Goal: Feedback & Contribution: Contribute content

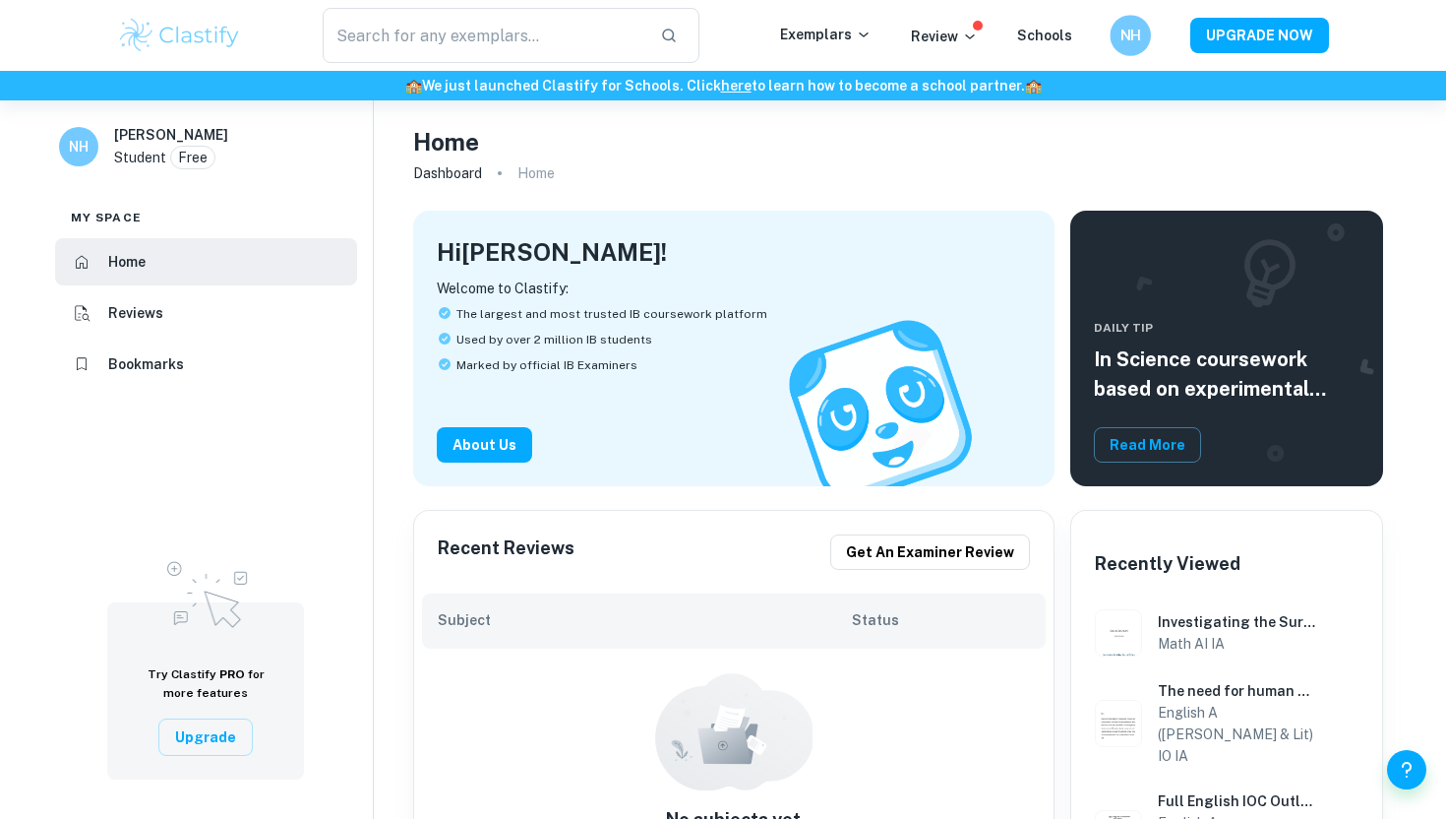
click at [1151, 31] on div "NH" at bounding box center [1130, 35] width 41 height 41
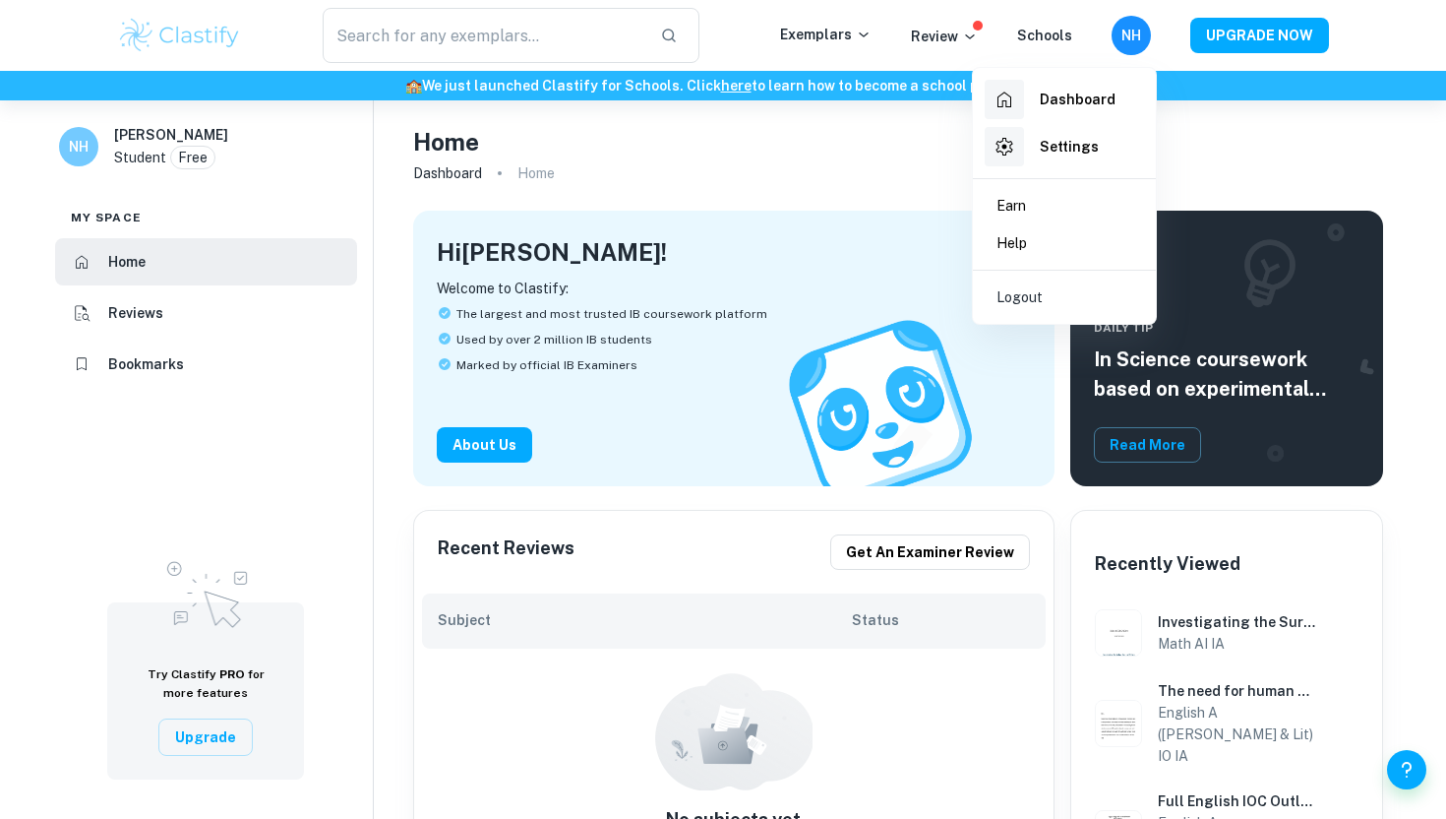
click at [1095, 90] on h6 "Dashboard" at bounding box center [1078, 100] width 76 height 22
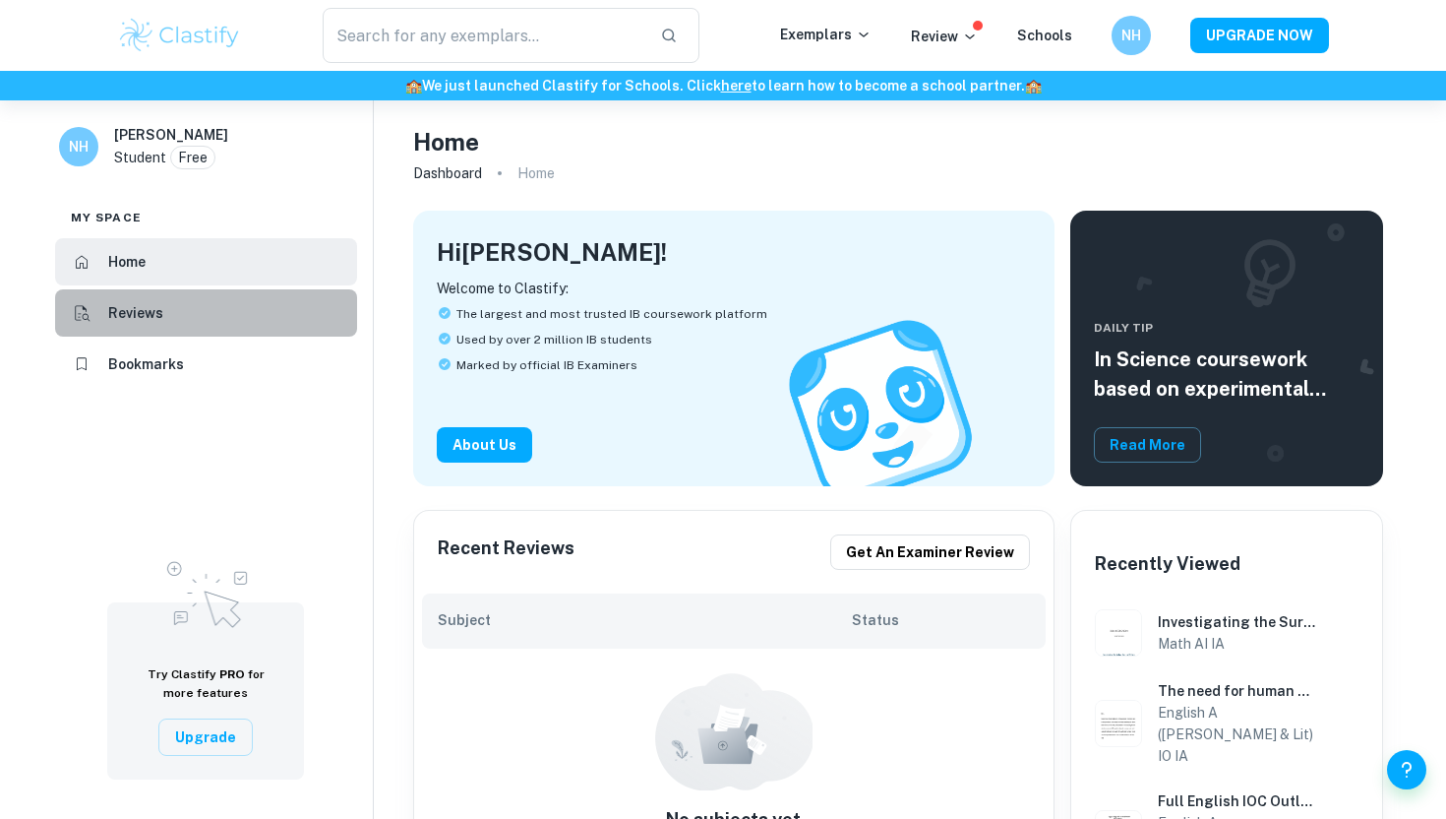
click at [132, 323] on h6 "Reviews" at bounding box center [135, 313] width 55 height 22
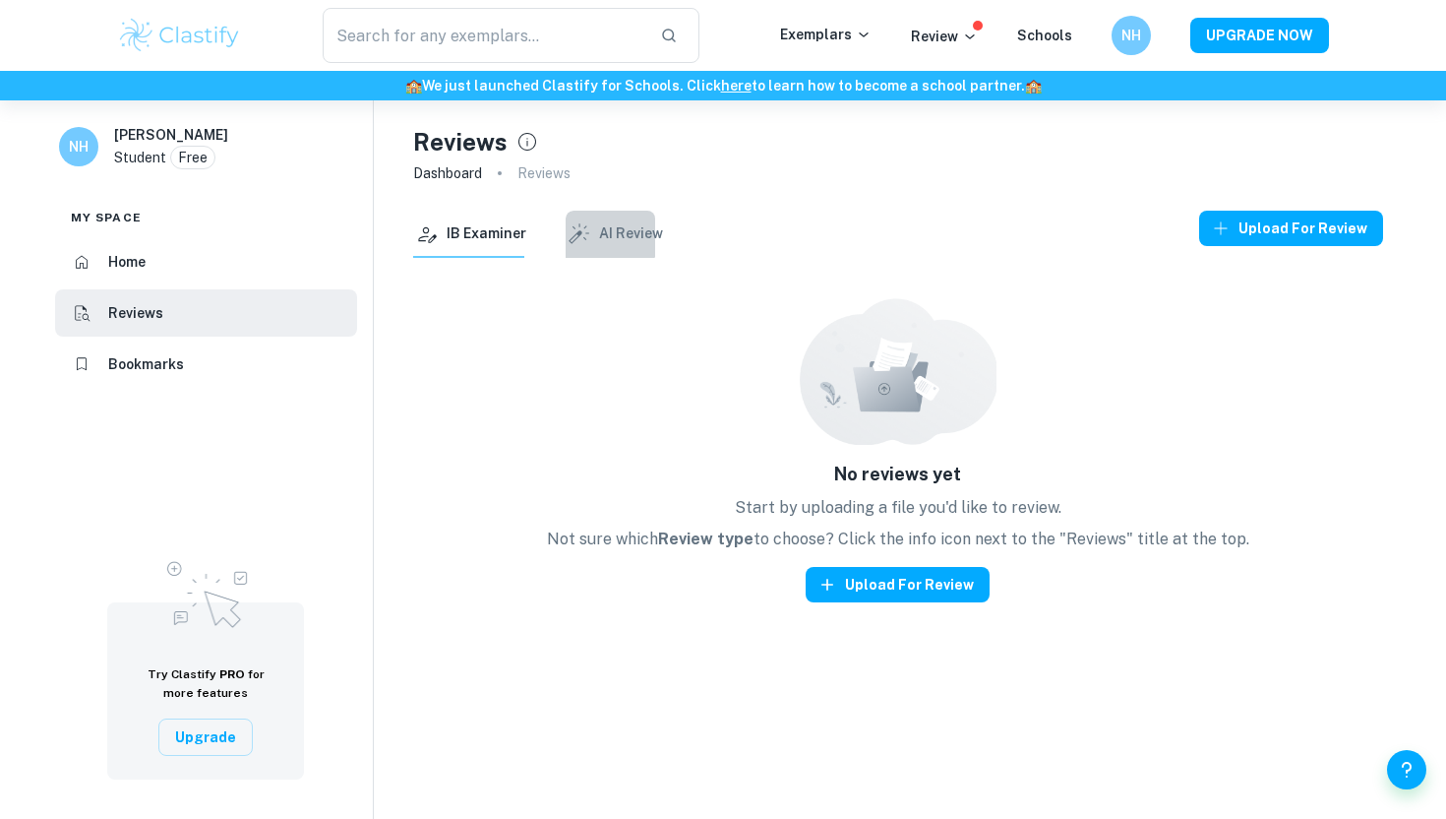
click at [566, 226] on icon "button" at bounding box center [579, 234] width 26 height 26
click at [200, 357] on li "Bookmarks" at bounding box center [206, 363] width 302 height 47
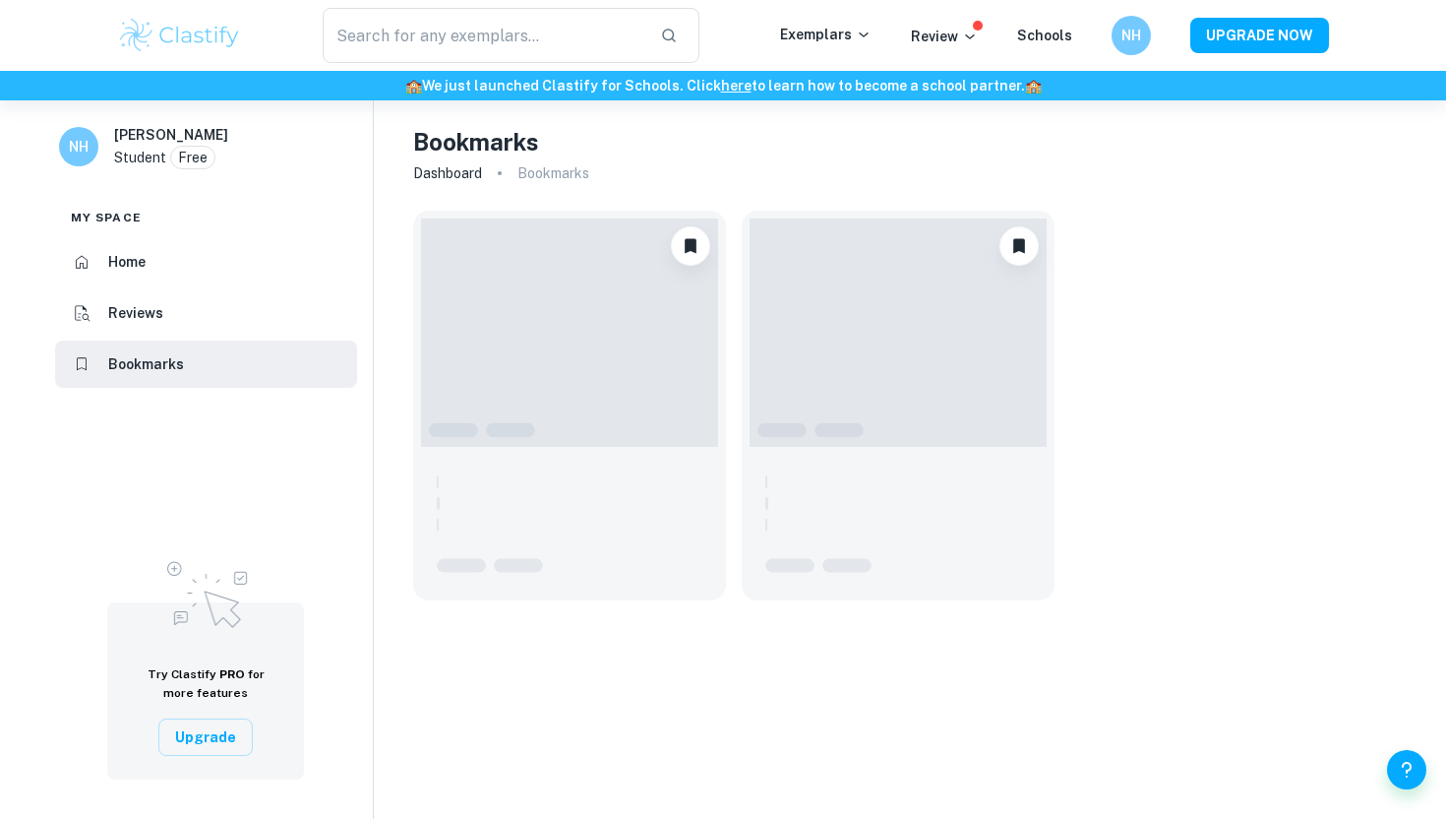
click at [143, 147] on p "Student" at bounding box center [140, 158] width 52 height 22
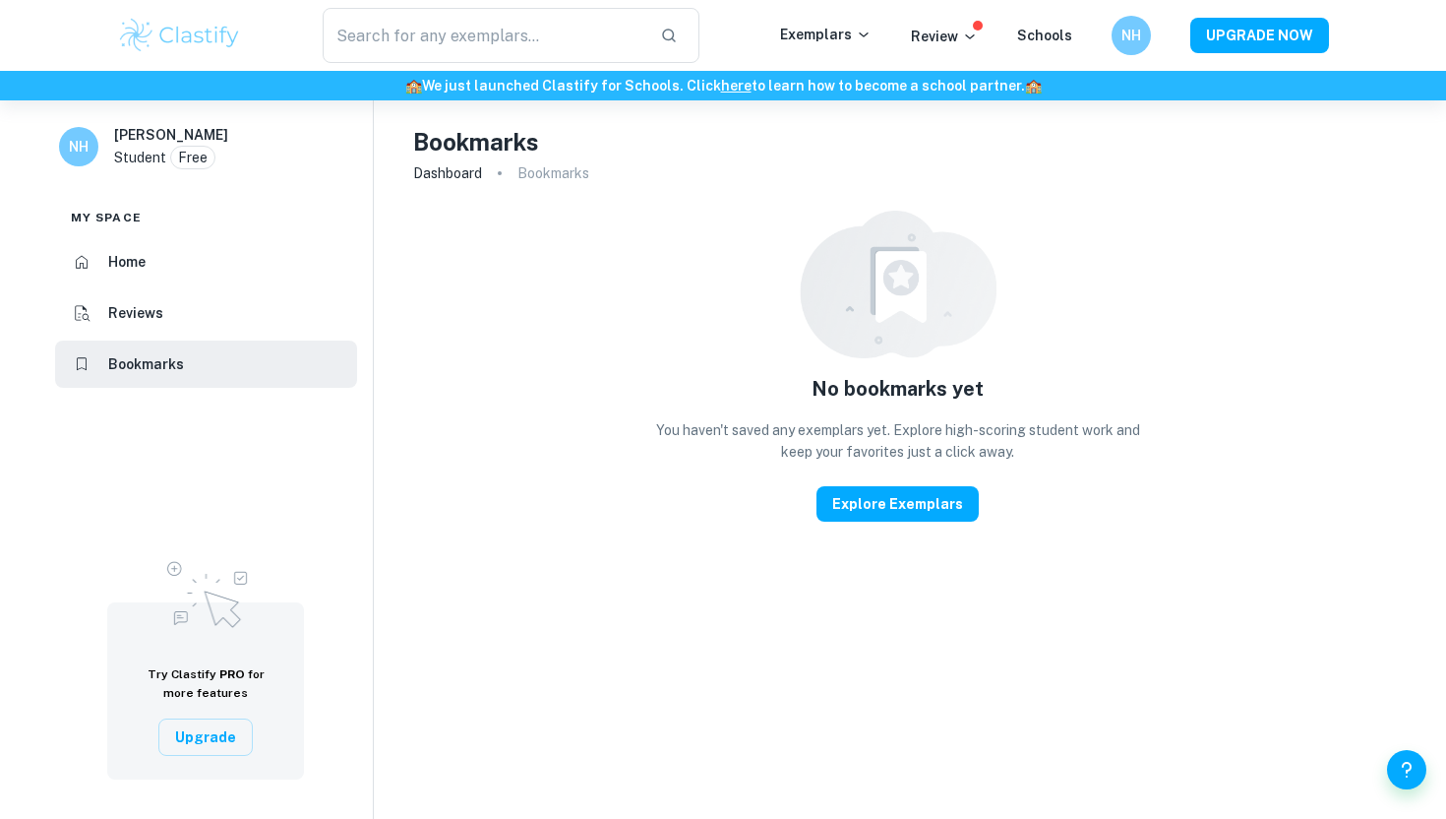
click at [204, 150] on p "Free" at bounding box center [193, 158] width 30 height 22
click at [848, 31] on p "Exemplars" at bounding box center [826, 35] width 92 height 22
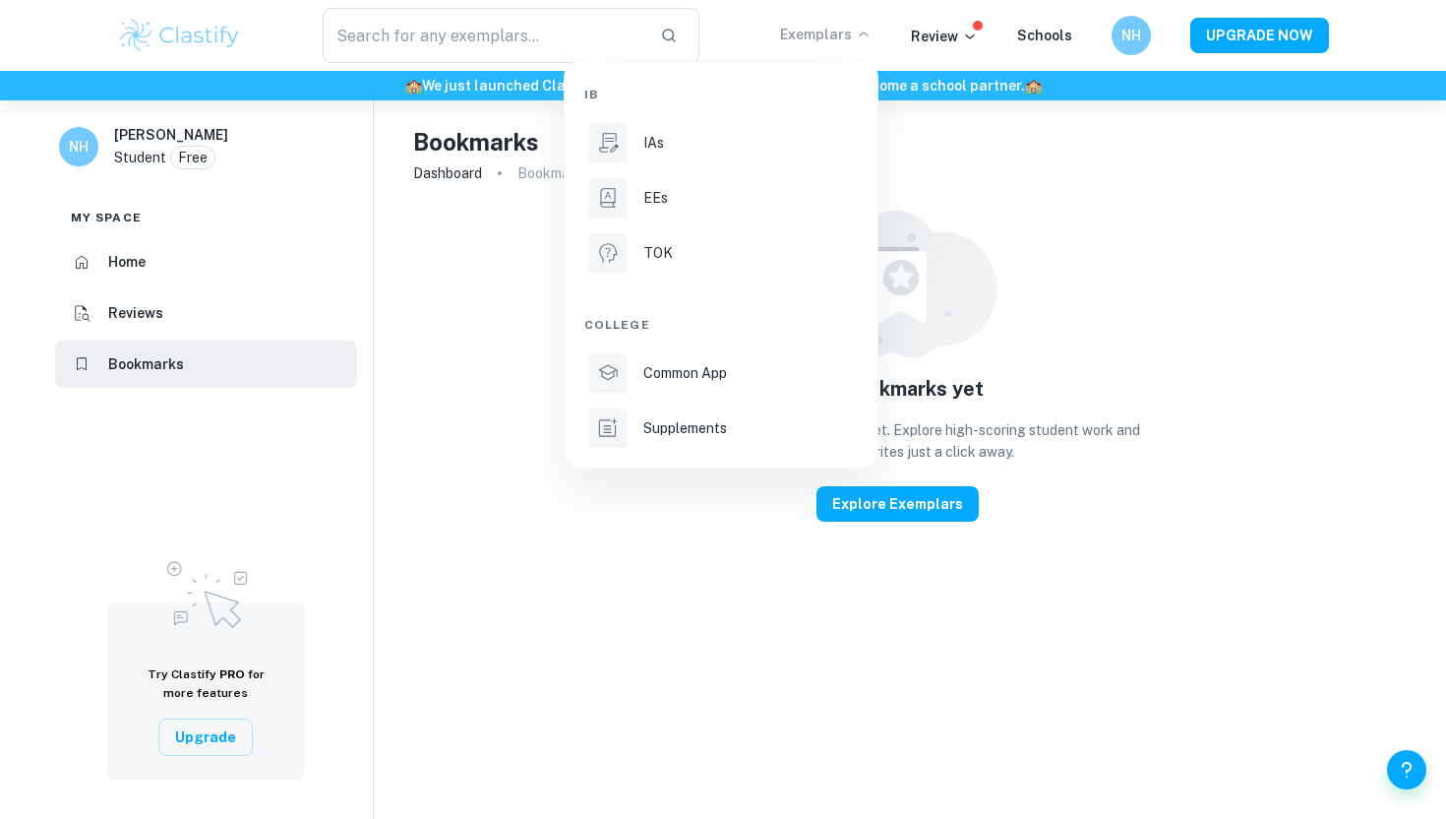
click at [945, 39] on div at bounding box center [723, 409] width 1446 height 819
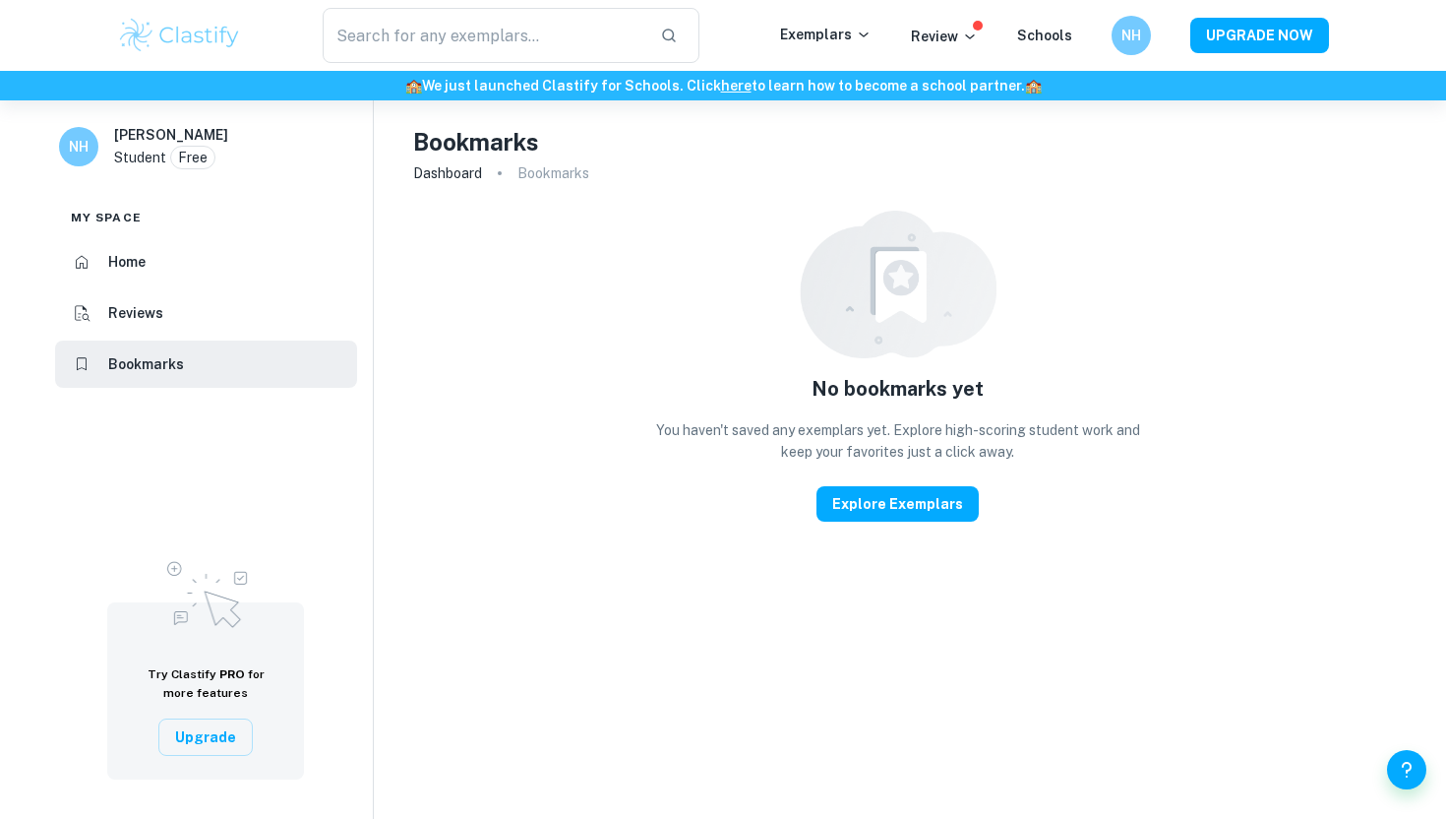
click at [1134, 33] on h6 "NH" at bounding box center [1132, 36] width 23 height 22
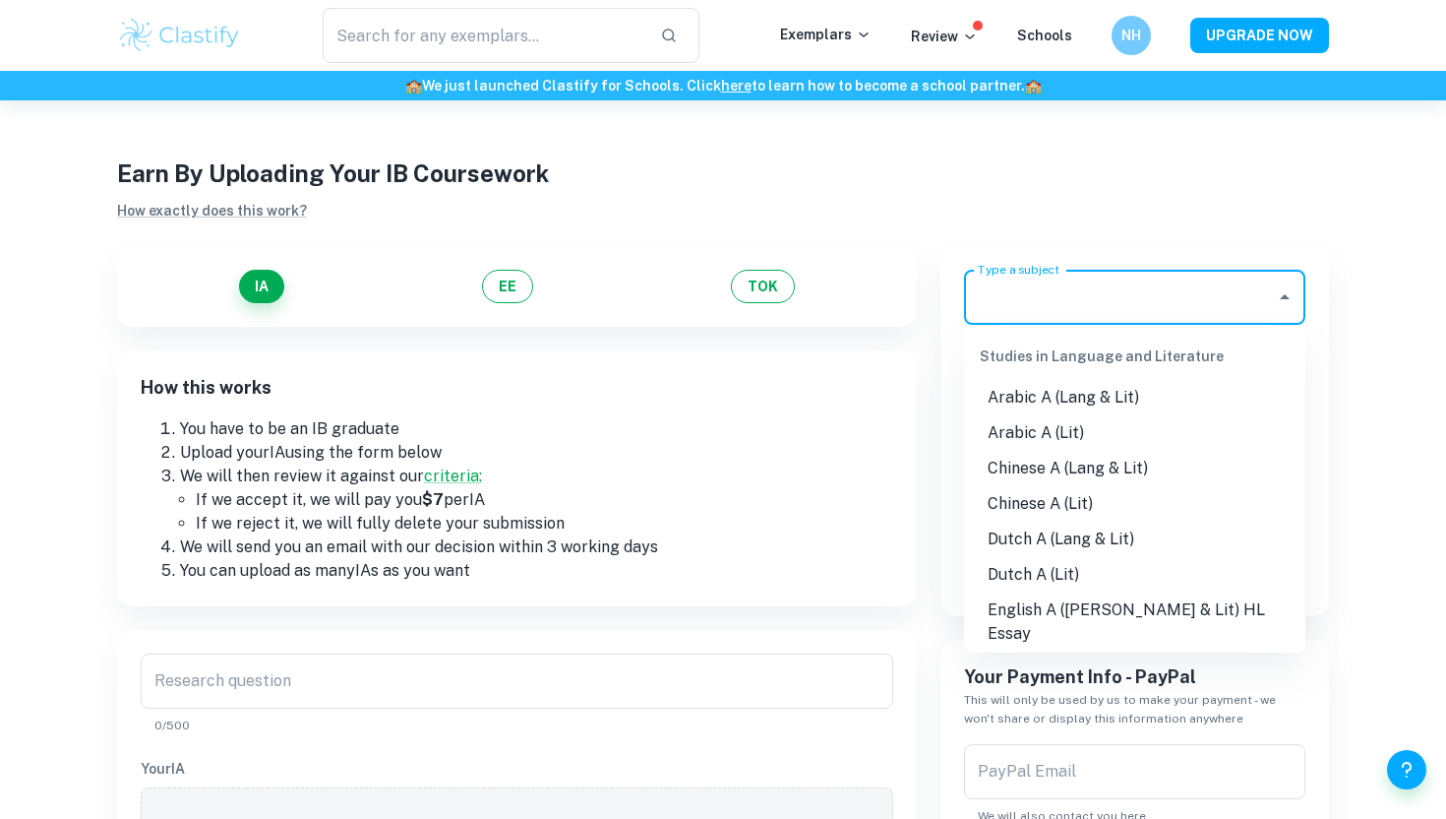
click at [1178, 297] on input "Type a subject" at bounding box center [1120, 296] width 294 height 37
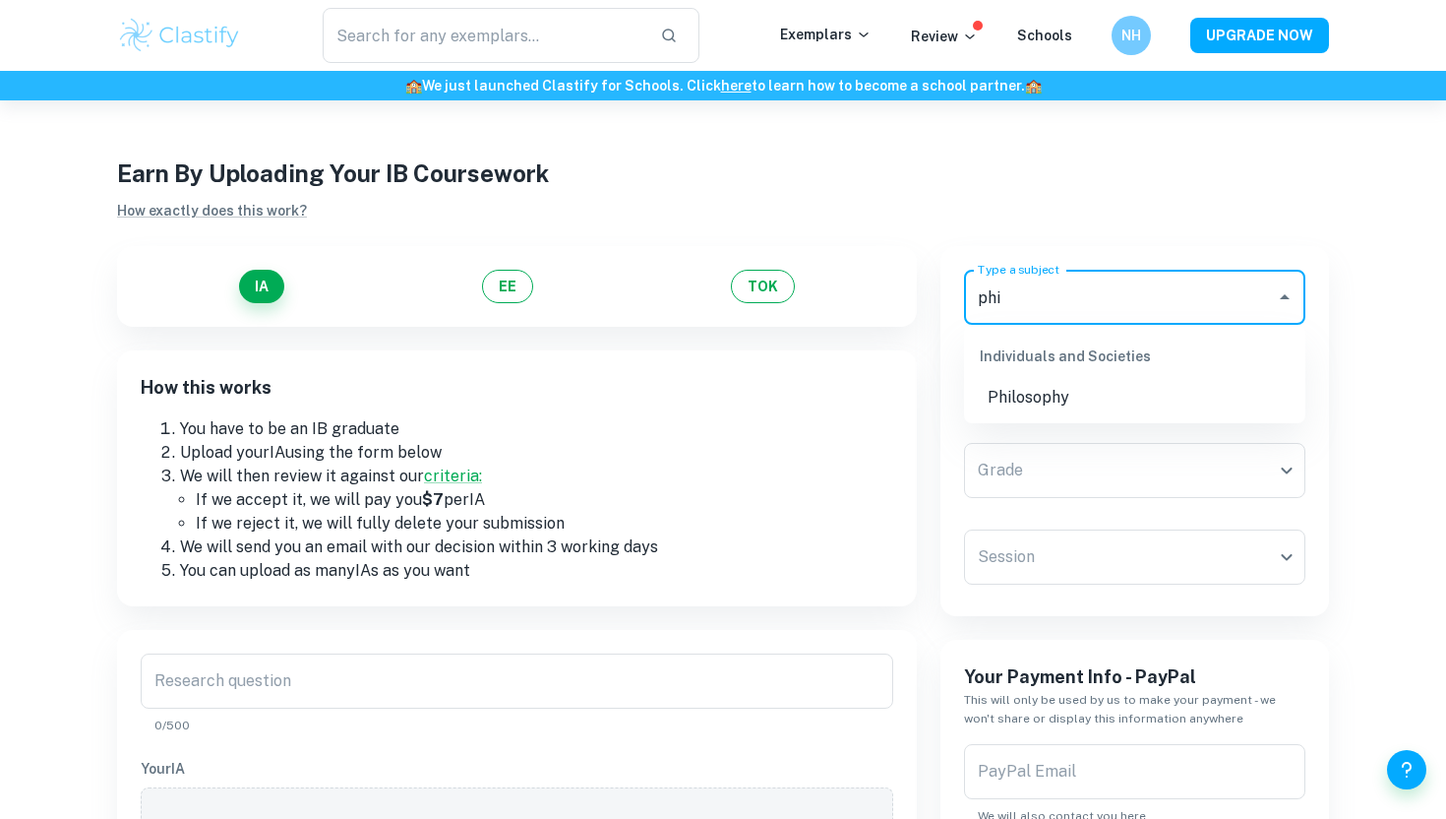
click at [1116, 386] on li "Philosophy" at bounding box center [1134, 397] width 341 height 35
type input "Philosophy"
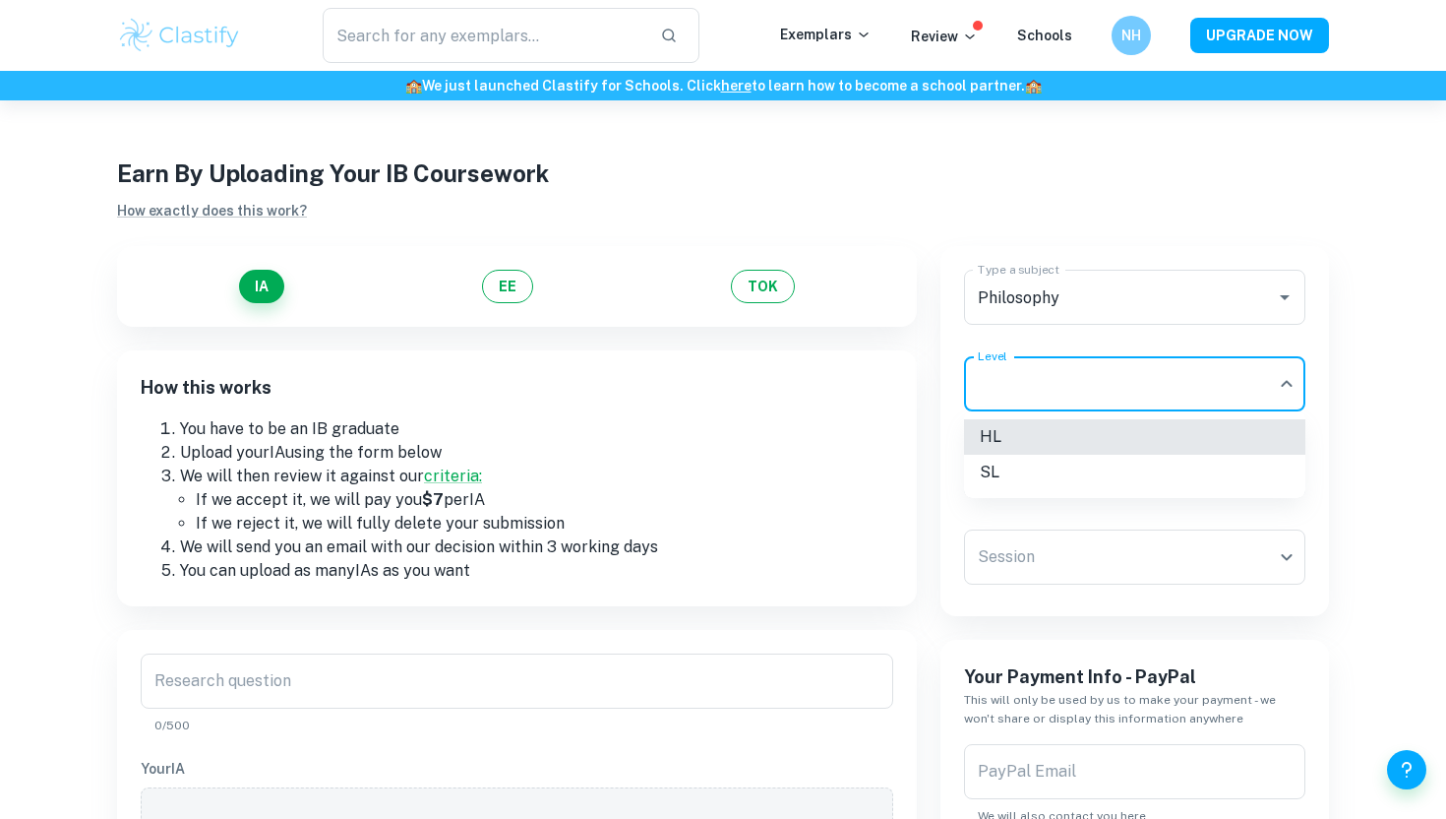
click at [1110, 400] on body "We value your privacy We use cookies to enhance your browsing experience, serve…" at bounding box center [723, 509] width 1446 height 819
click at [1093, 469] on li "SL" at bounding box center [1134, 472] width 341 height 35
type input "SL"
click at [1093, 469] on body "We value your privacy We use cookies to enhance your browsing experience, serve…" at bounding box center [723, 509] width 1446 height 819
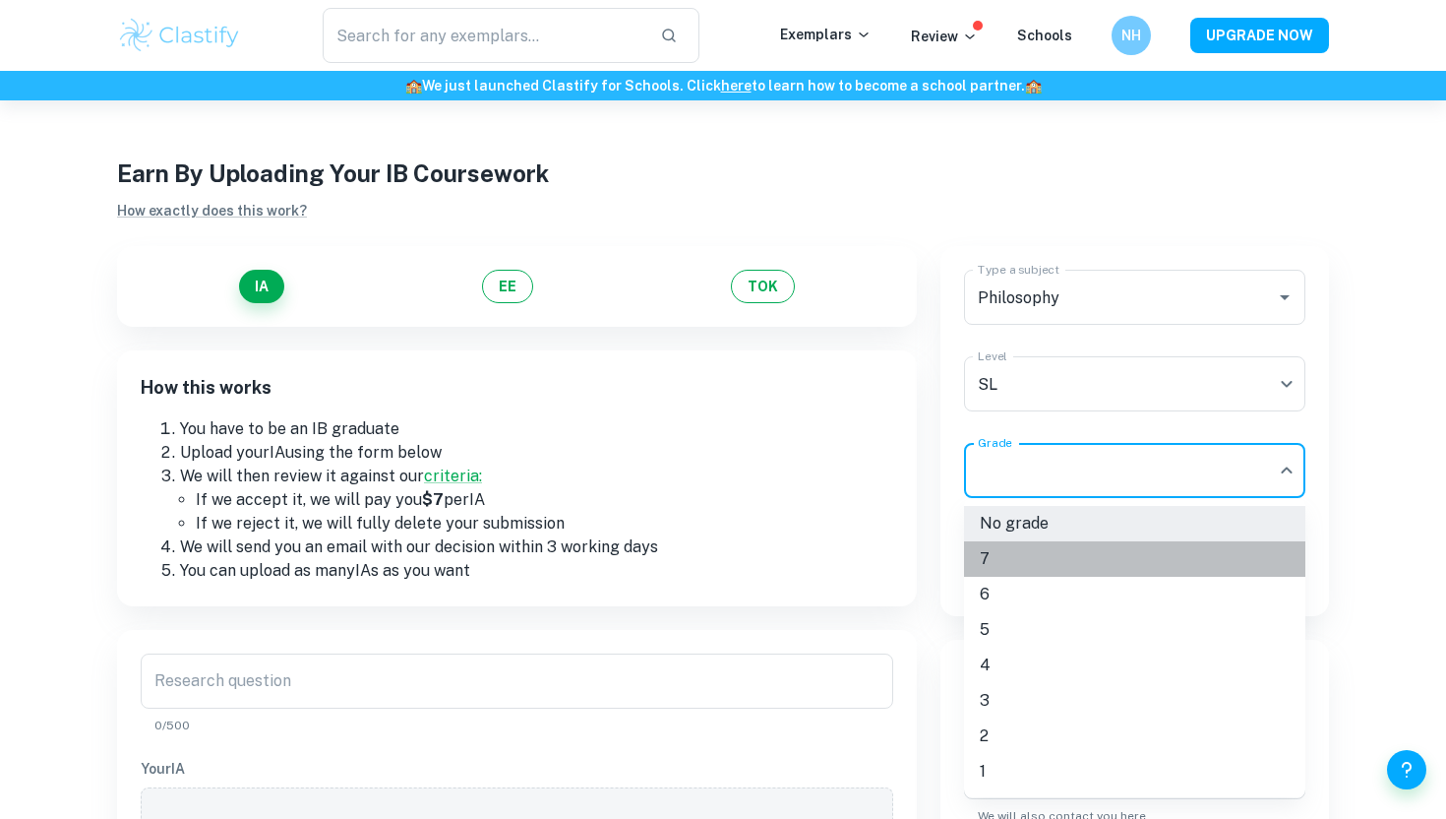
click at [1029, 563] on li "7" at bounding box center [1134, 558] width 341 height 35
type input "7"
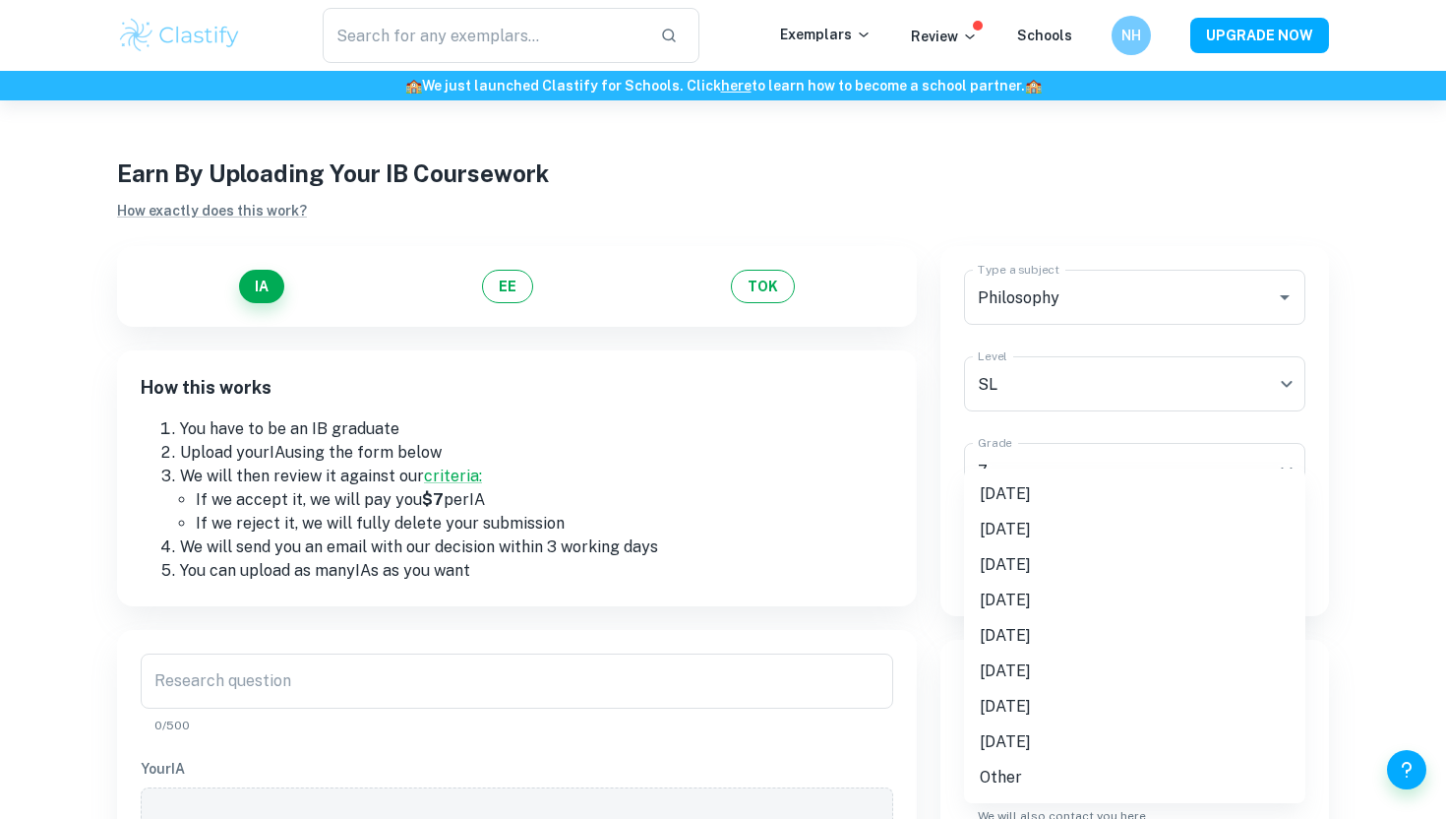
click at [1052, 569] on body "We value your privacy We use cookies to enhance your browsing experience, serve…" at bounding box center [723, 509] width 1446 height 819
click at [1045, 504] on li "May 2025" at bounding box center [1134, 493] width 341 height 35
type input "M25"
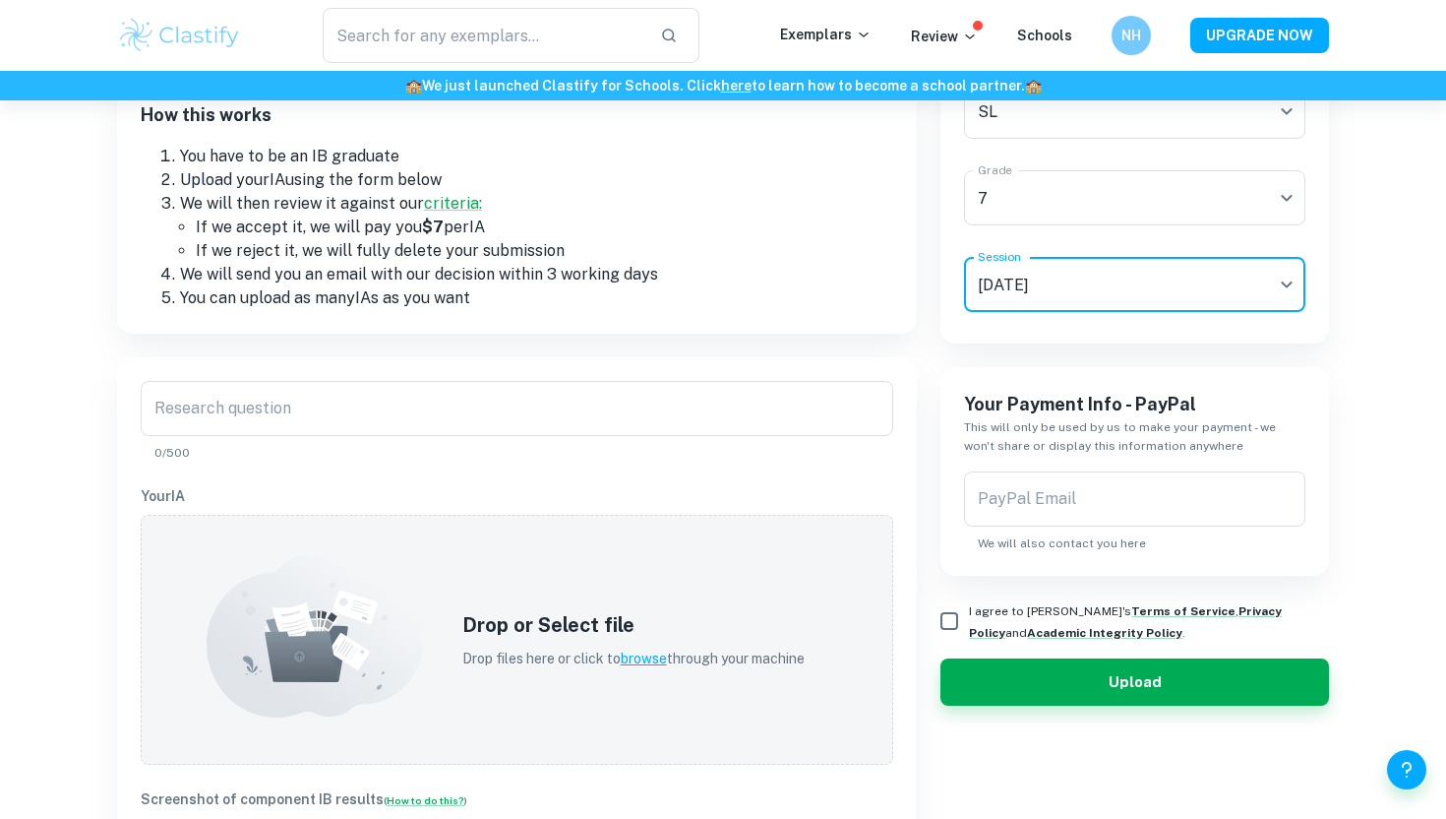
scroll to position [270, 0]
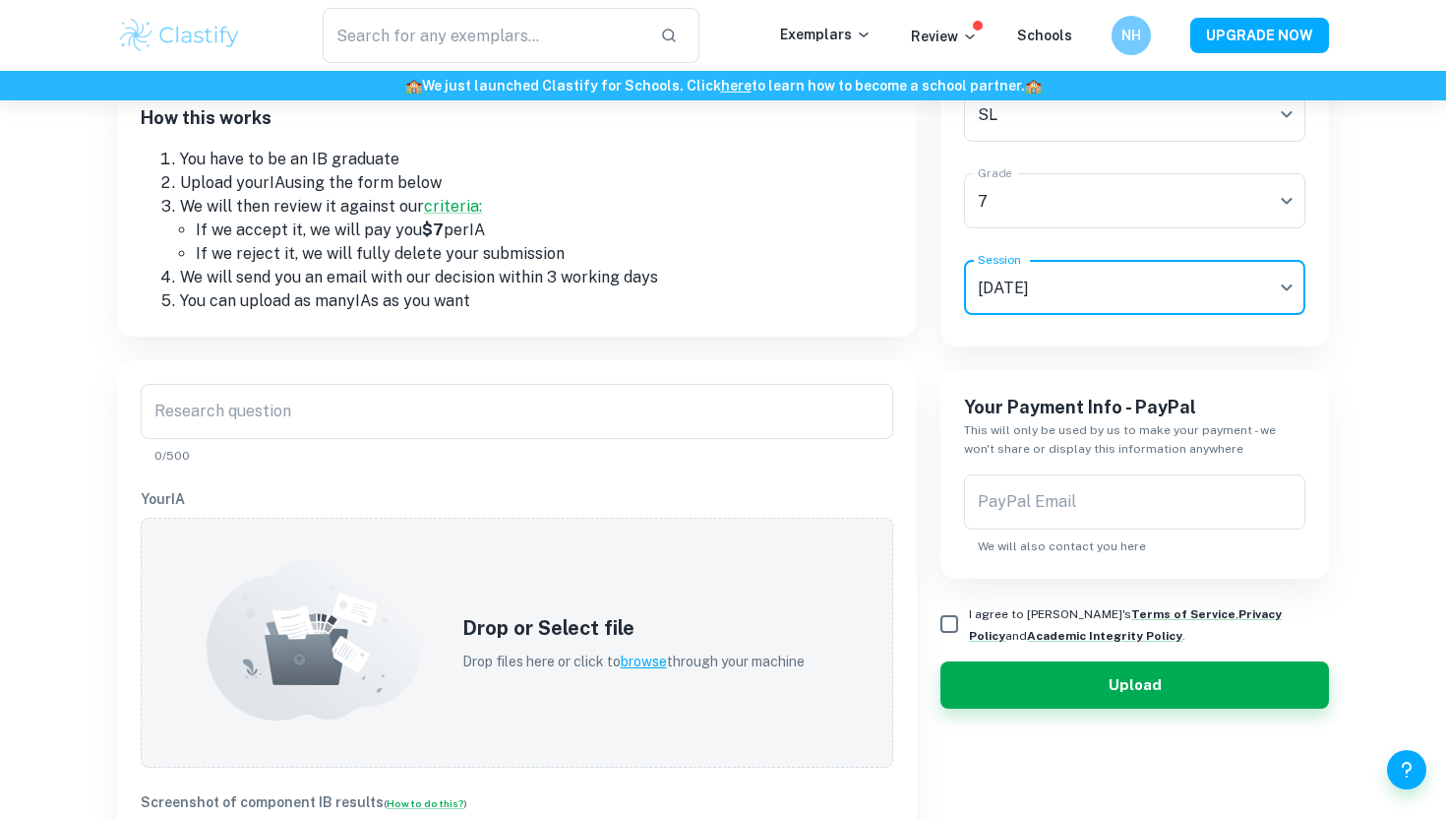
click at [383, 382] on div "Research question Research question 0/500 Your IA Drop or Select file Drop file…" at bounding box center [517, 739] width 800 height 759
click at [496, 414] on input "Research question" at bounding box center [517, 411] width 753 height 55
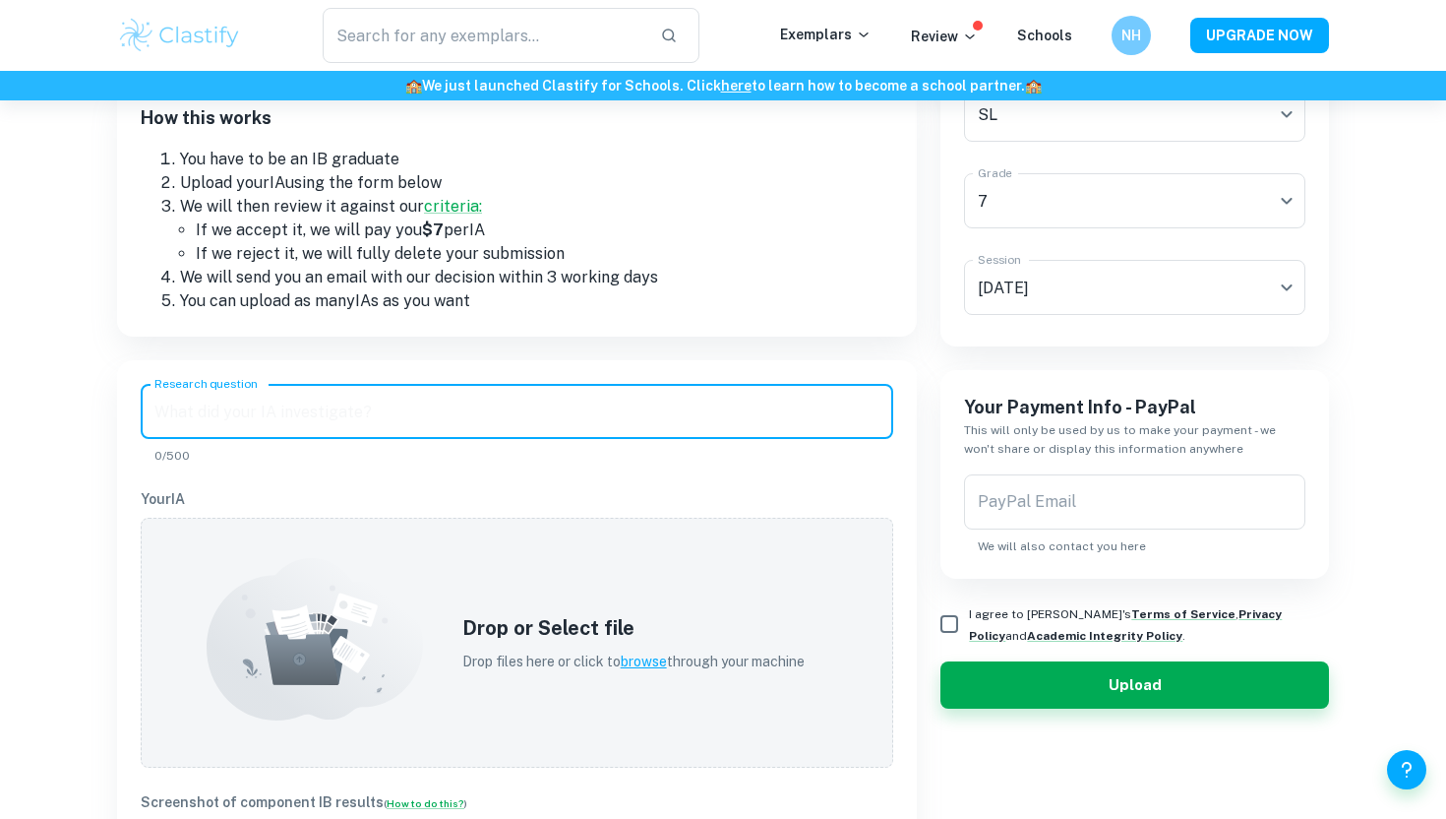
paste input "To What Extent Does Art’s Ability to Critique Societal Norms and Structures Inf…"
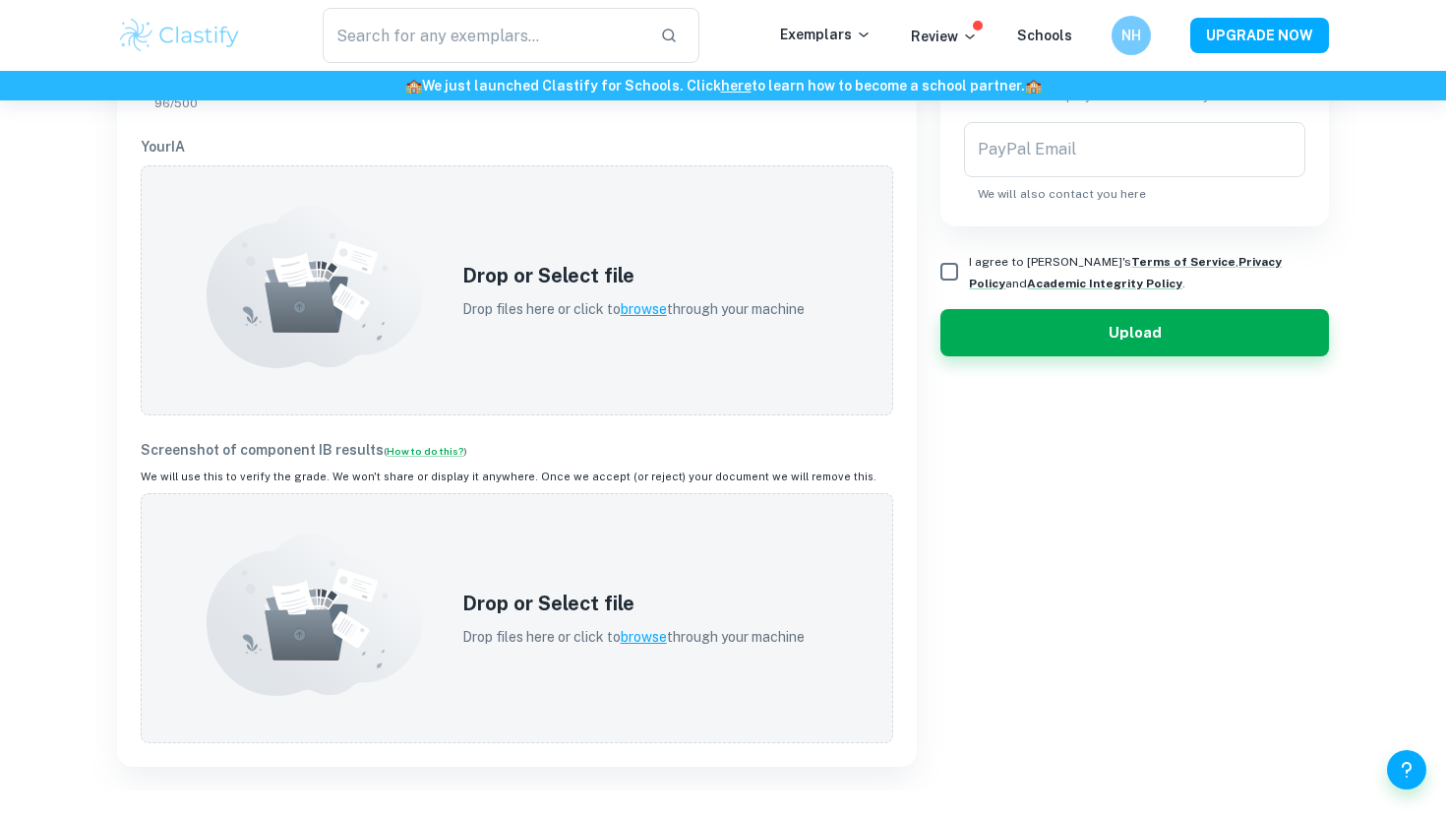
scroll to position [627, 0]
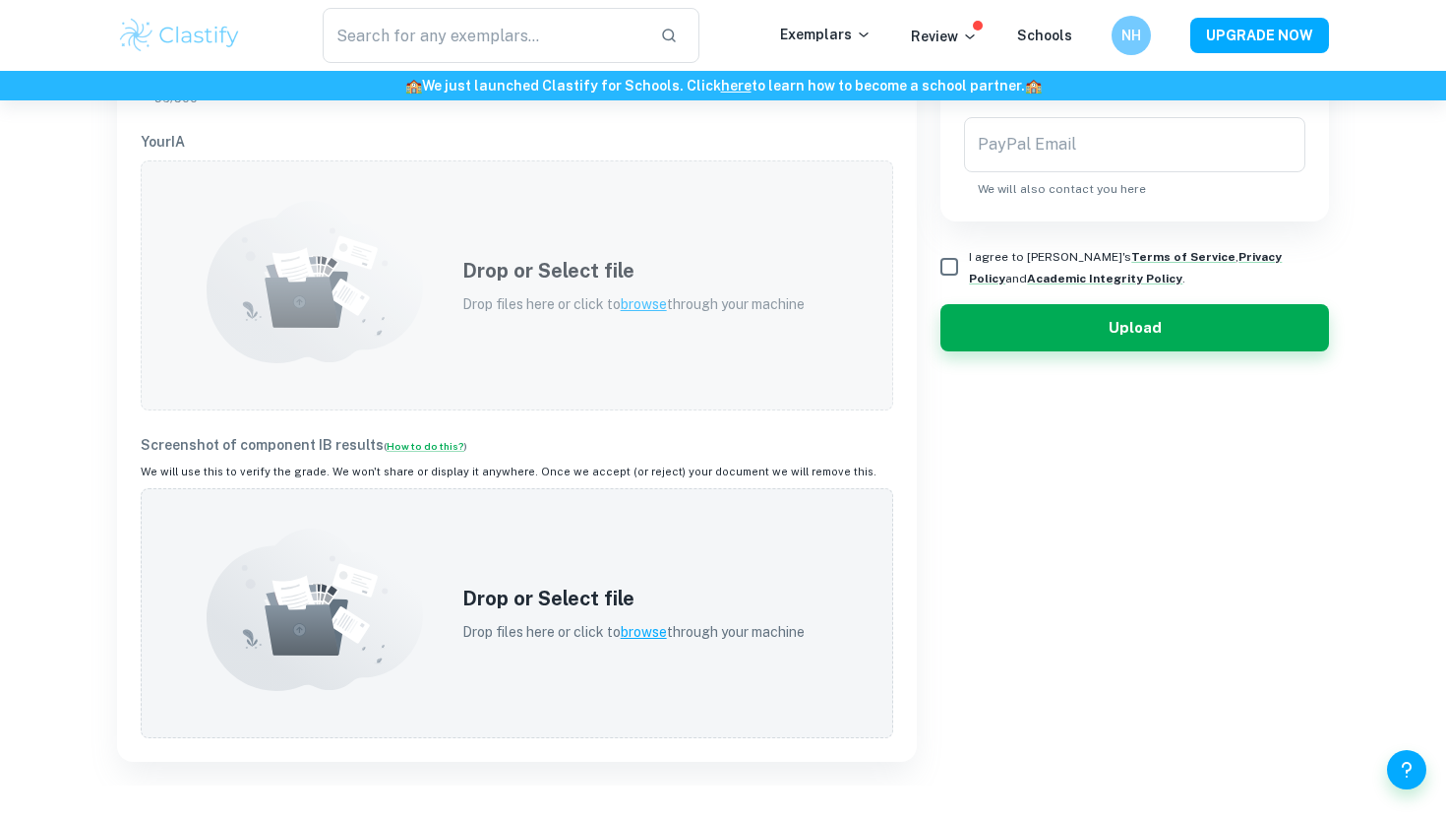
type input "To What Extent Does Art’s Ability to Critique Societal Norms and Structures Inf…"
click at [522, 328] on div "Drop or Select file Drop files here or click to browse through your machine" at bounding box center [634, 285] width 390 height 106
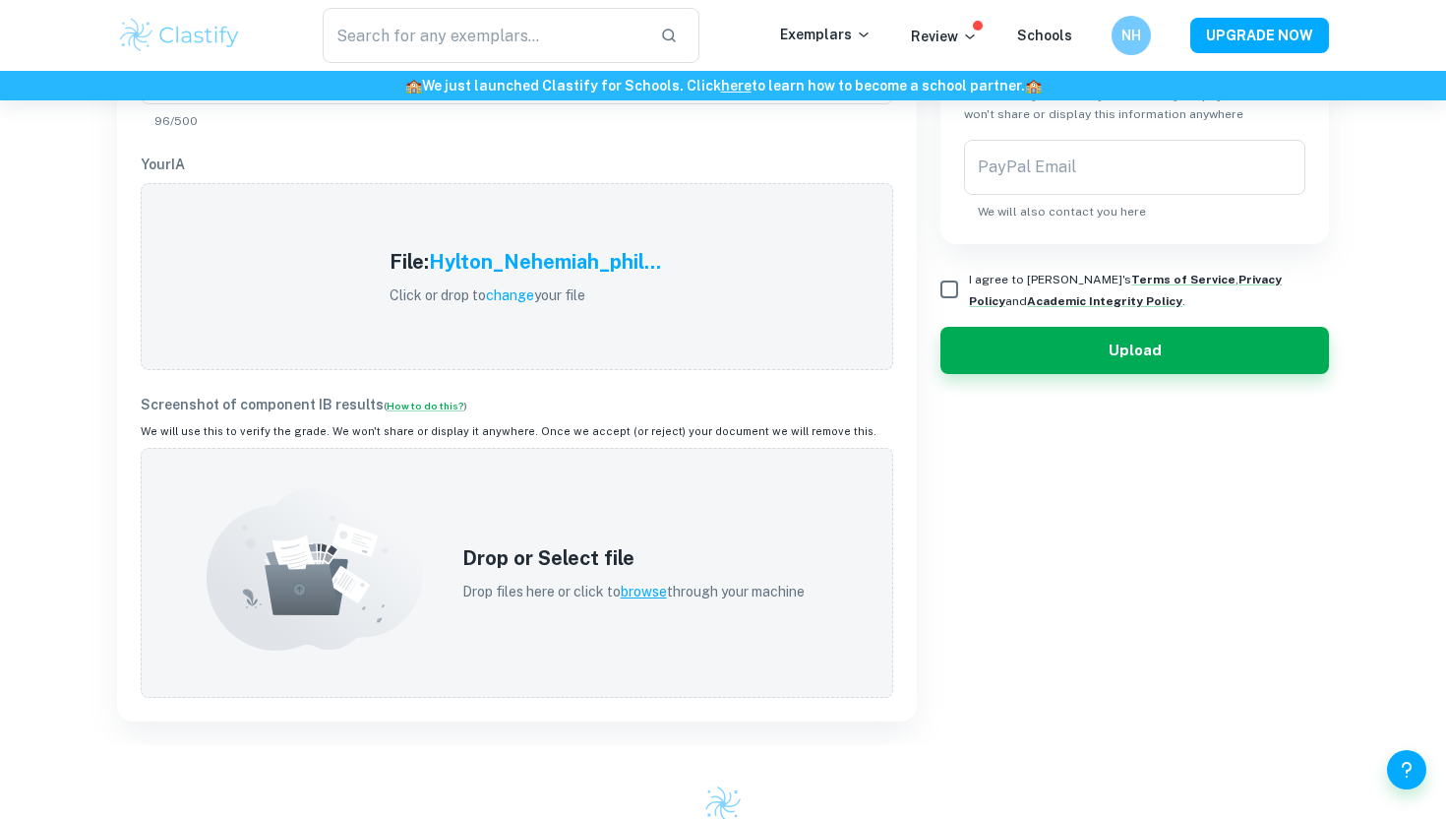
scroll to position [594, 0]
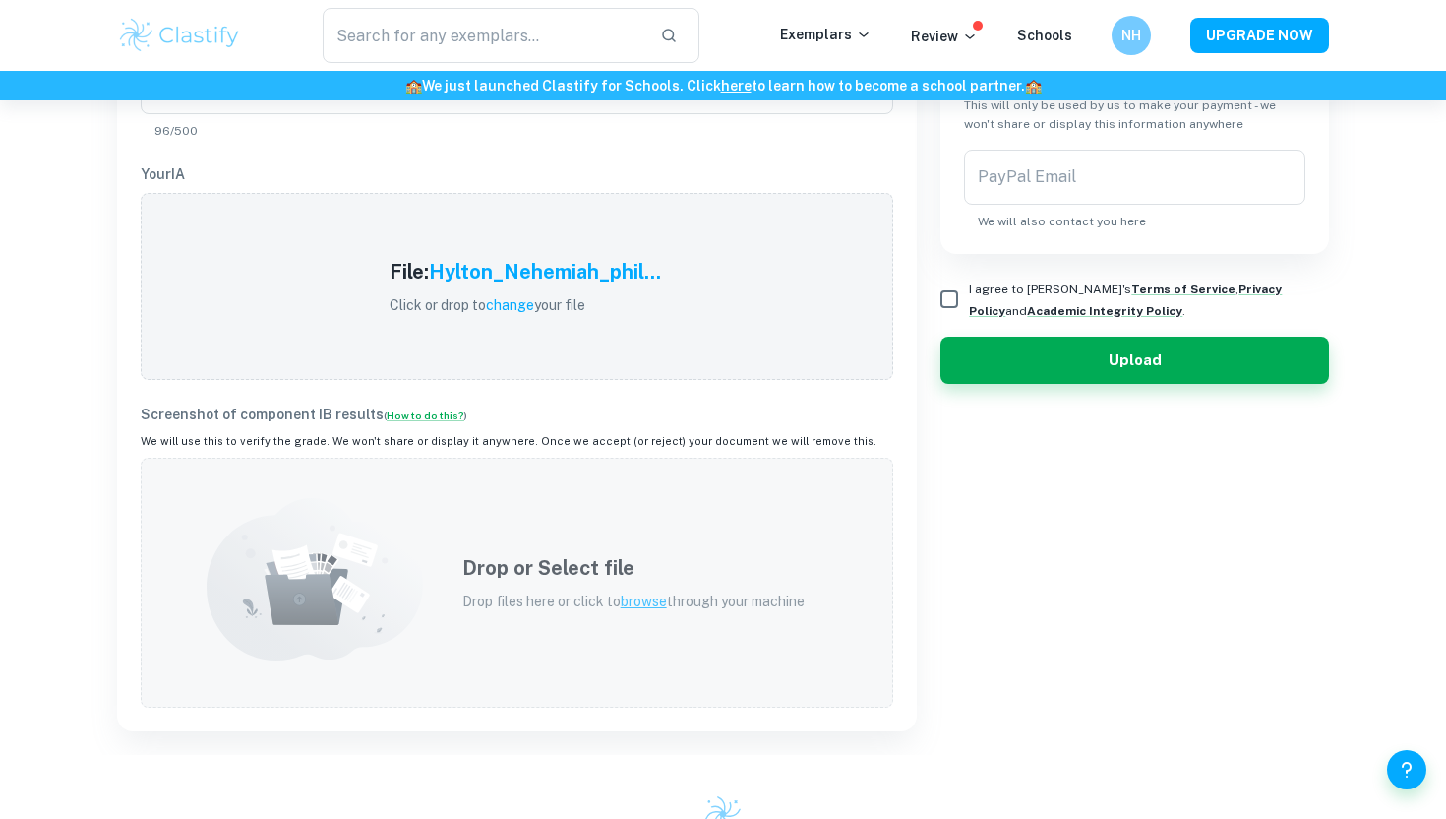
click at [591, 565] on h5 "Drop or Select file" at bounding box center [633, 568] width 342 height 30
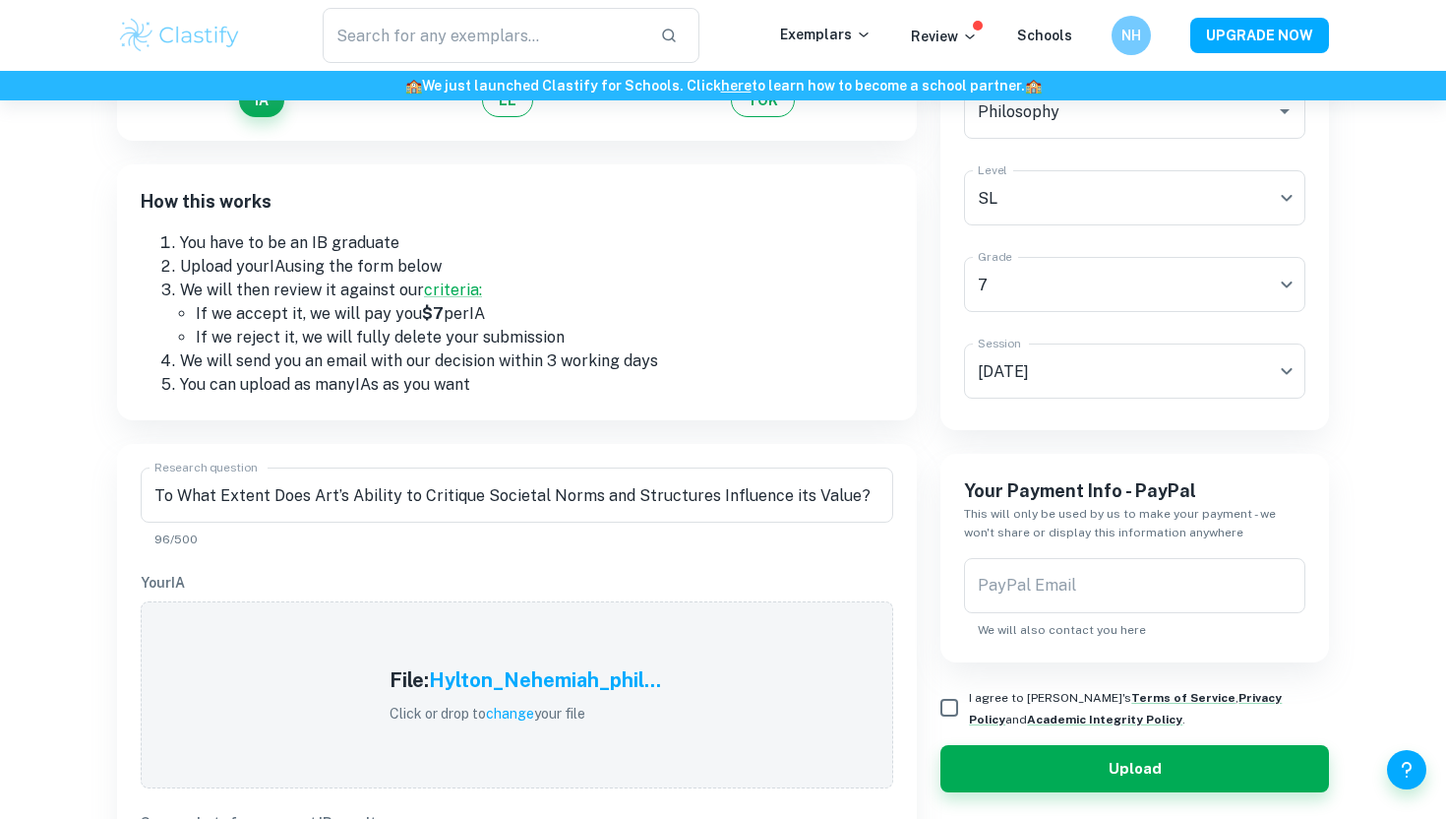
scroll to position [158, 0]
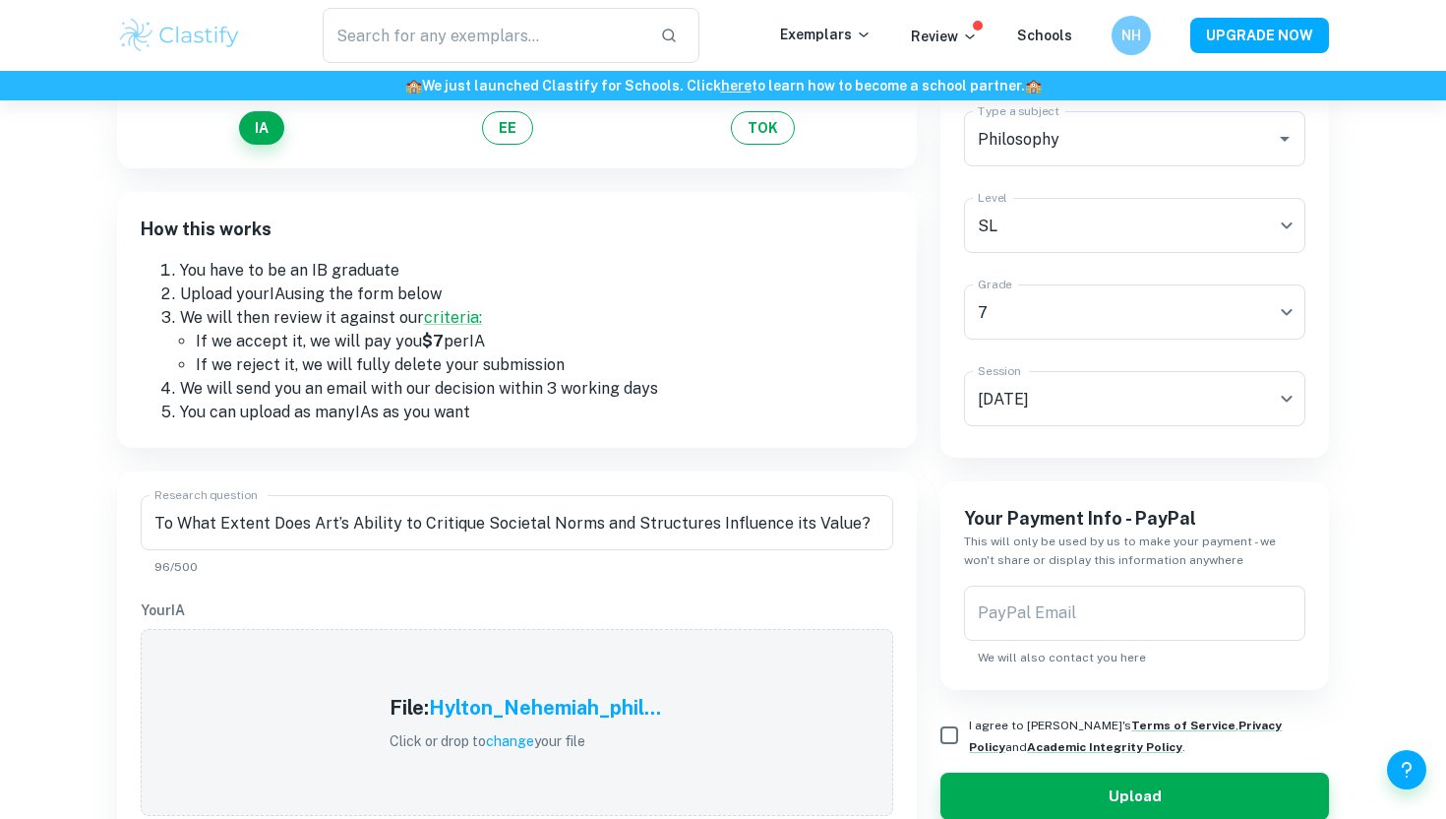
click at [957, 733] on input "I agree to Clastify's Terms of Service , Privacy Policy and Academic Integrity …" at bounding box center [949, 734] width 39 height 39
checkbox input "true"
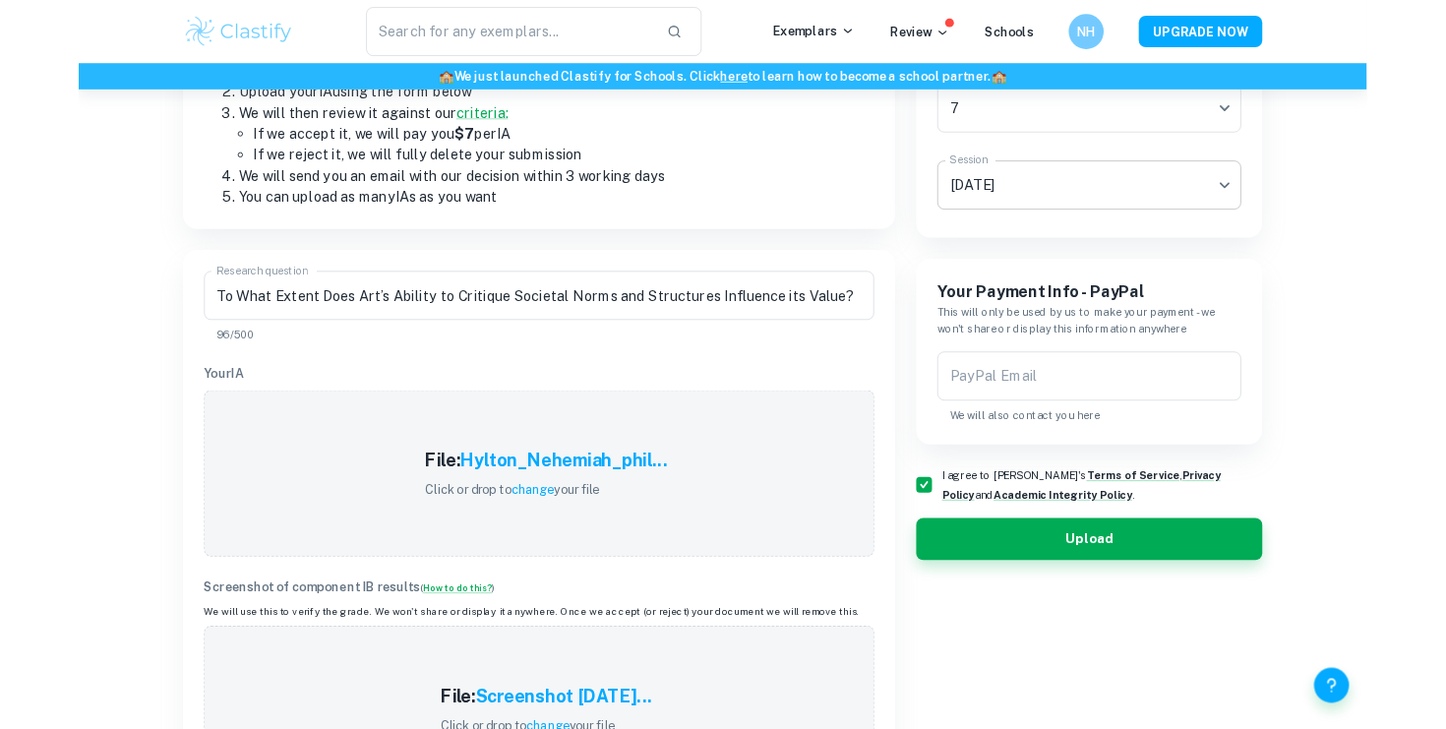
scroll to position [430, 0]
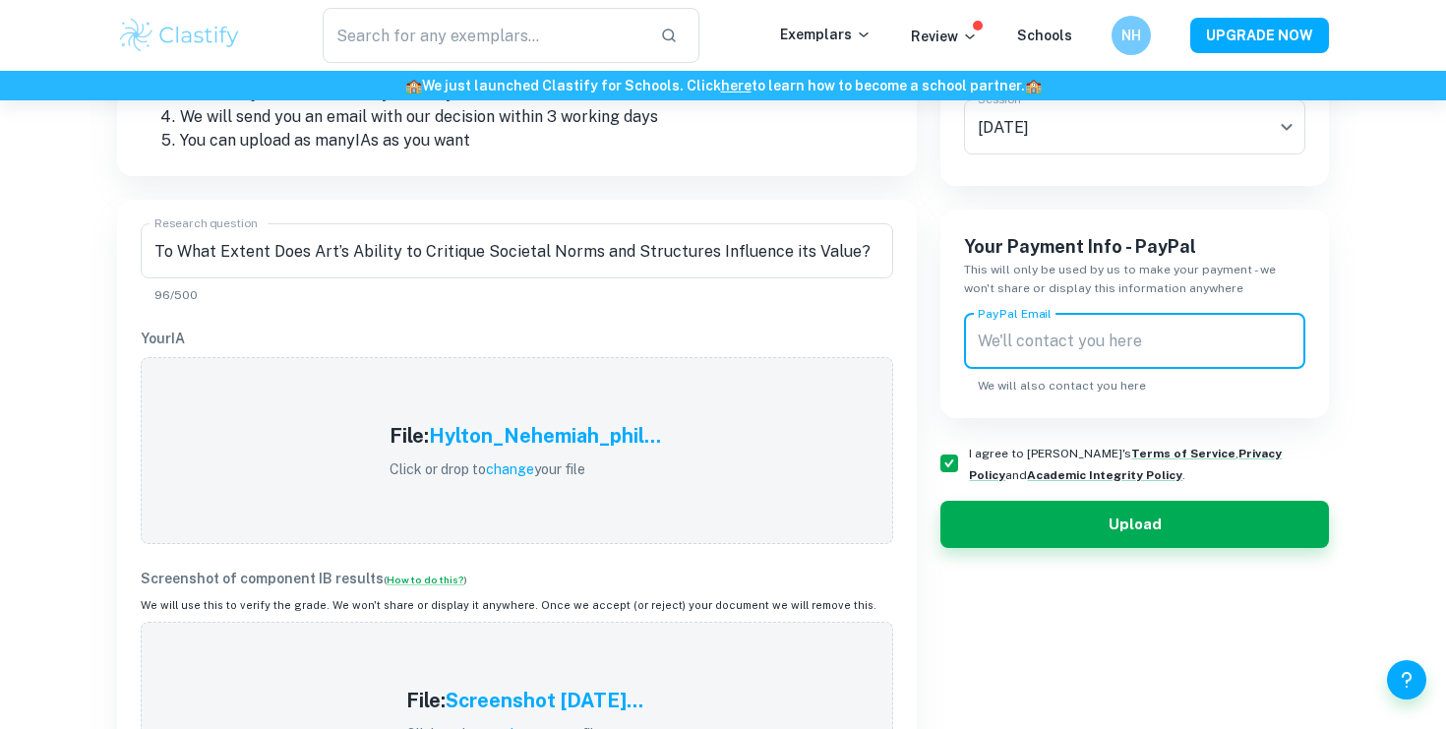
click at [1083, 346] on input "PayPal Email" at bounding box center [1134, 341] width 341 height 55
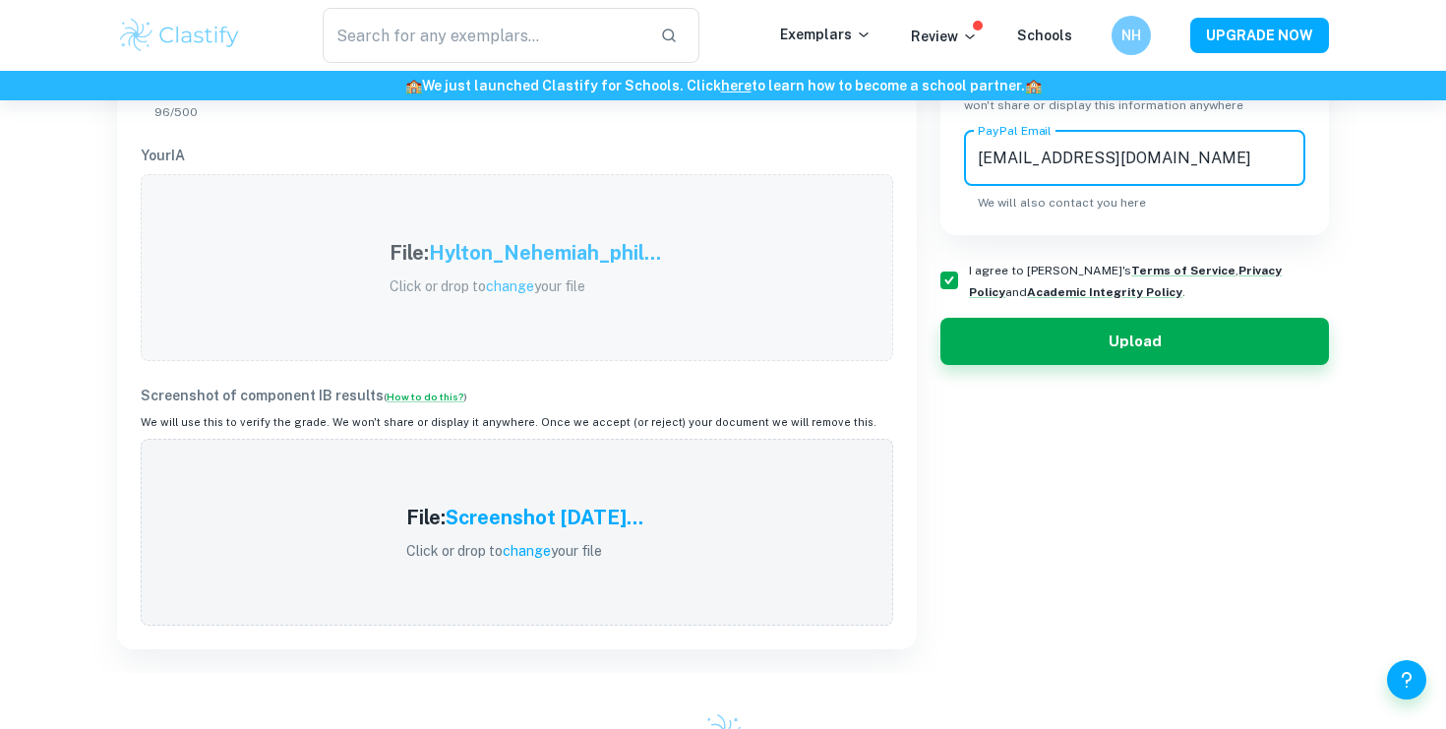
scroll to position [621, 0]
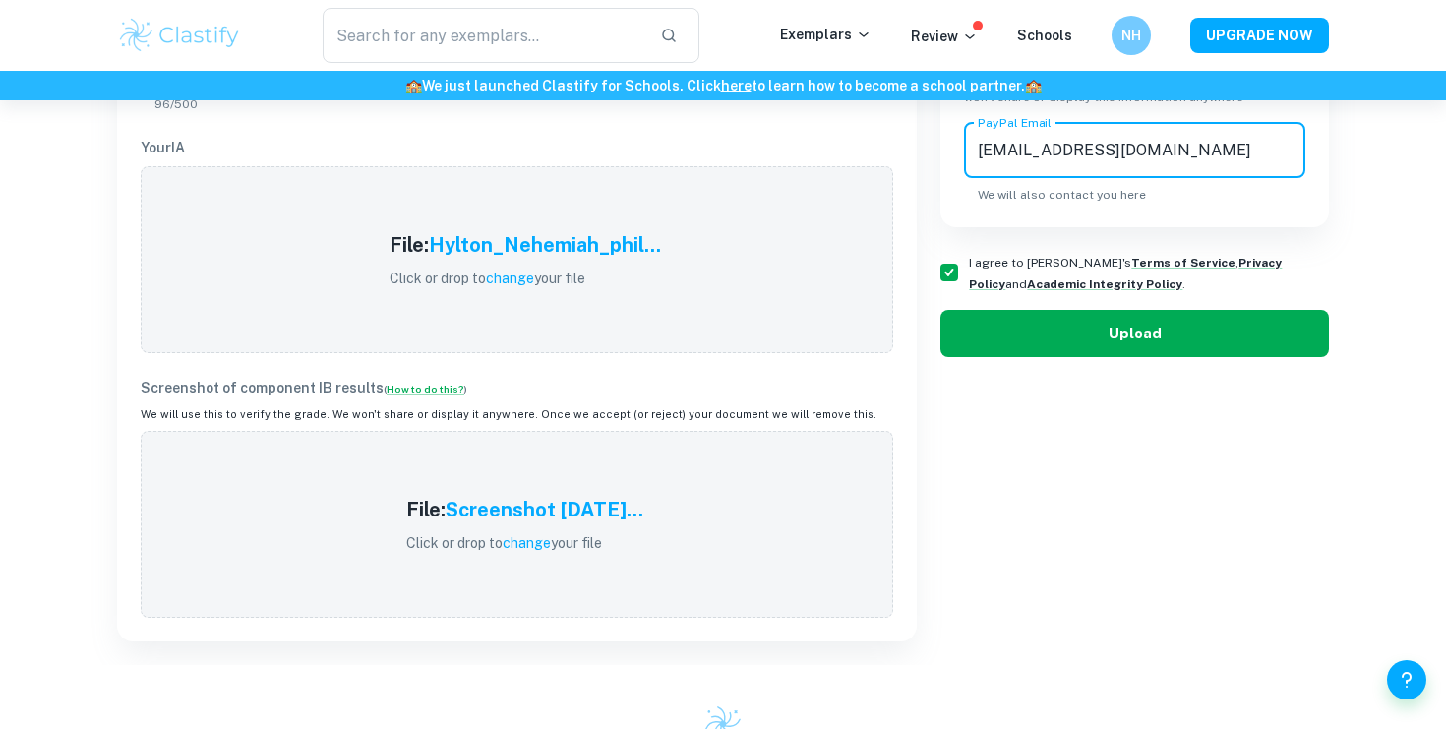
type input "nehemiahhylton@gmail.com"
click at [1093, 331] on button "Upload" at bounding box center [1135, 333] width 389 height 47
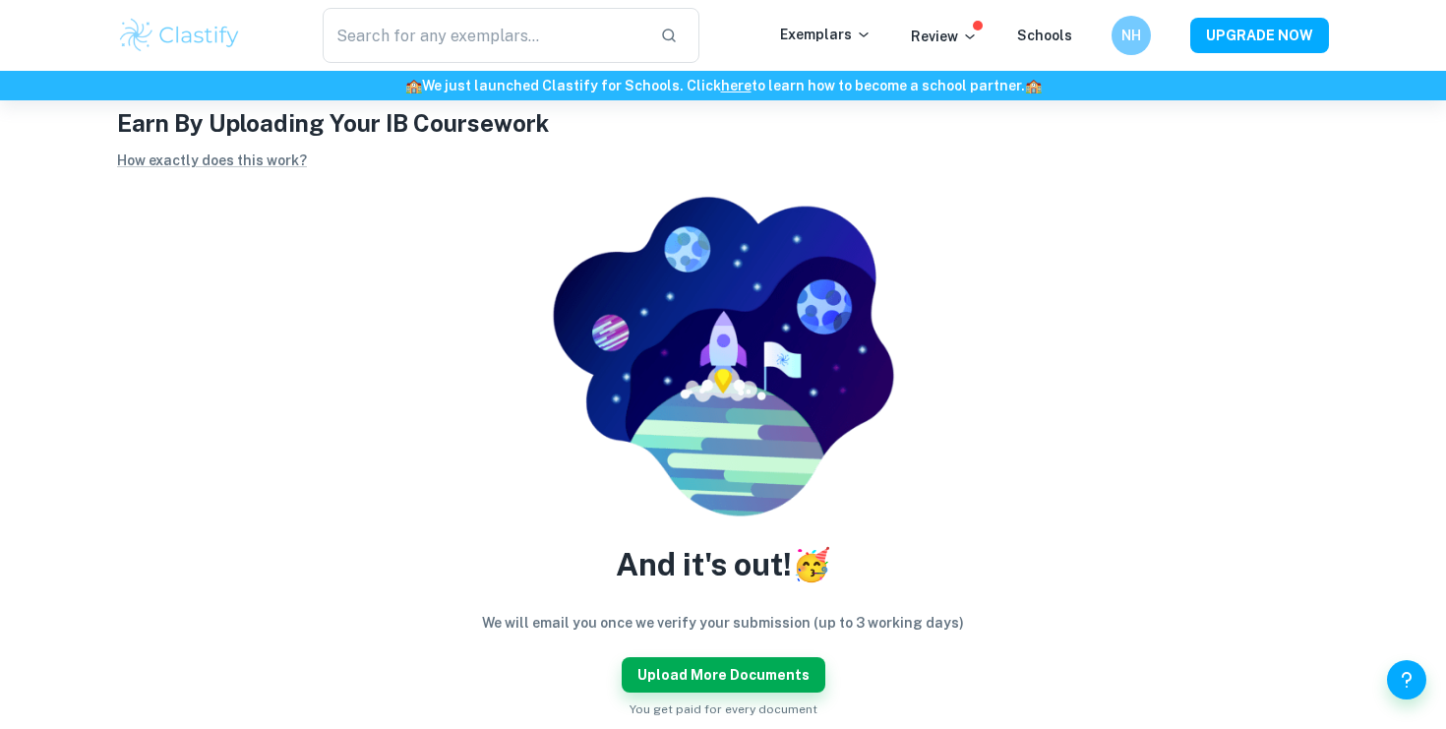
scroll to position [65, 0]
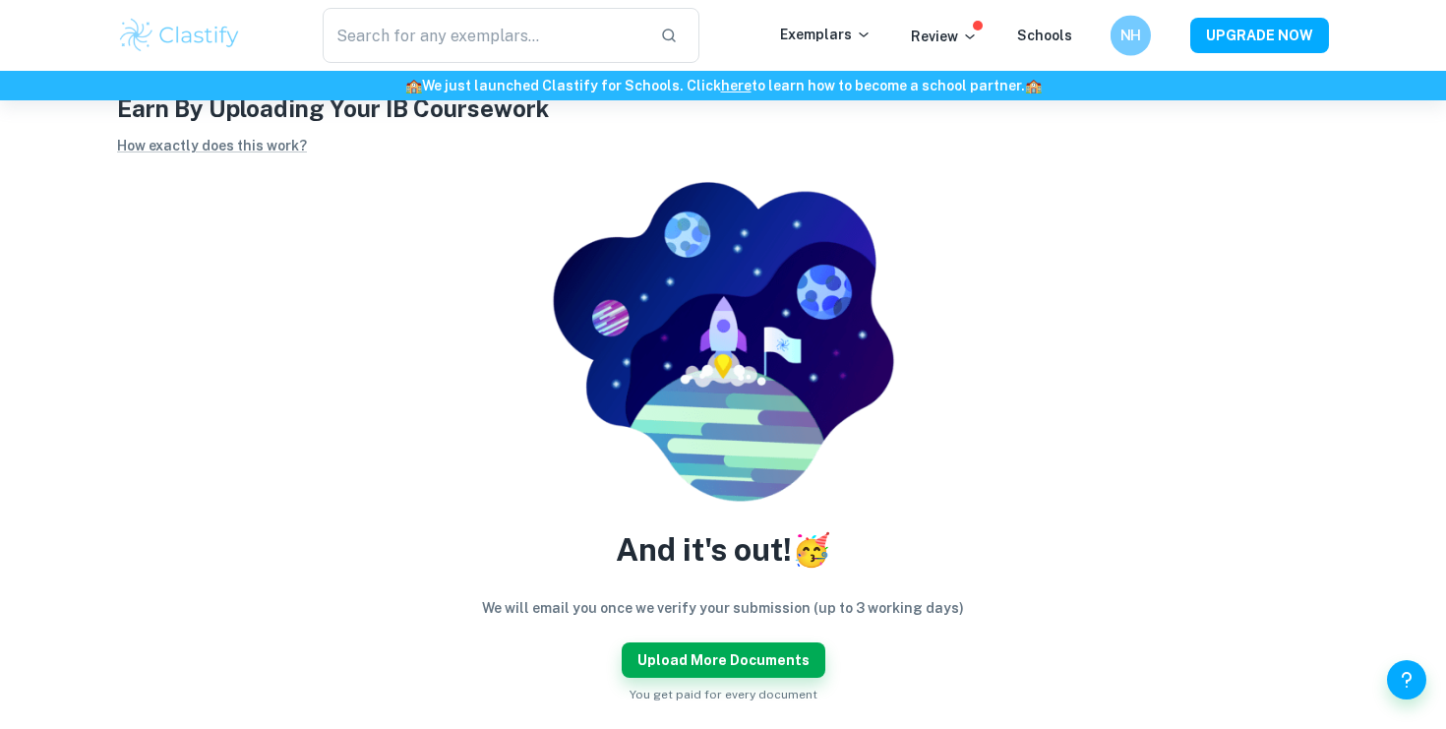
click at [1123, 38] on h6 "NH" at bounding box center [1132, 36] width 24 height 23
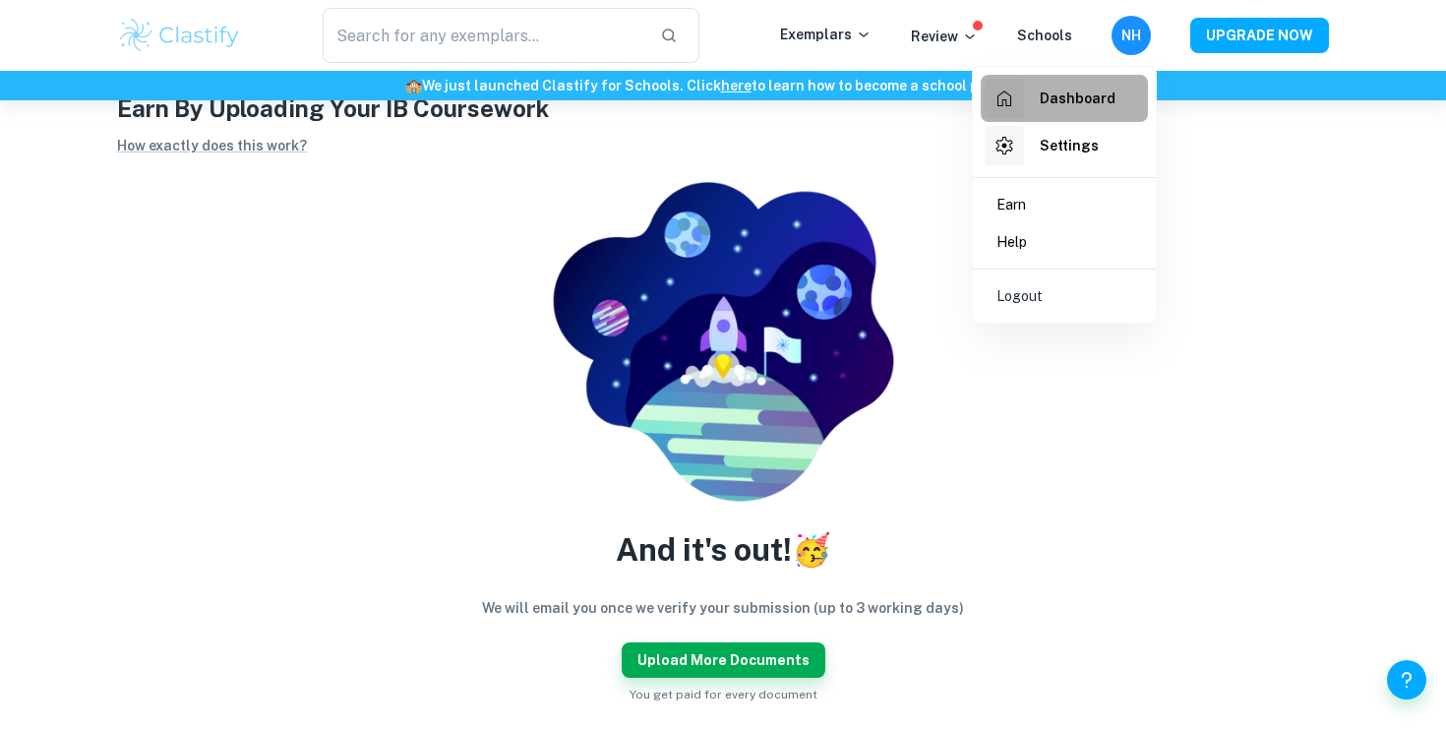
click at [1095, 92] on h6 "Dashboard" at bounding box center [1078, 99] width 76 height 22
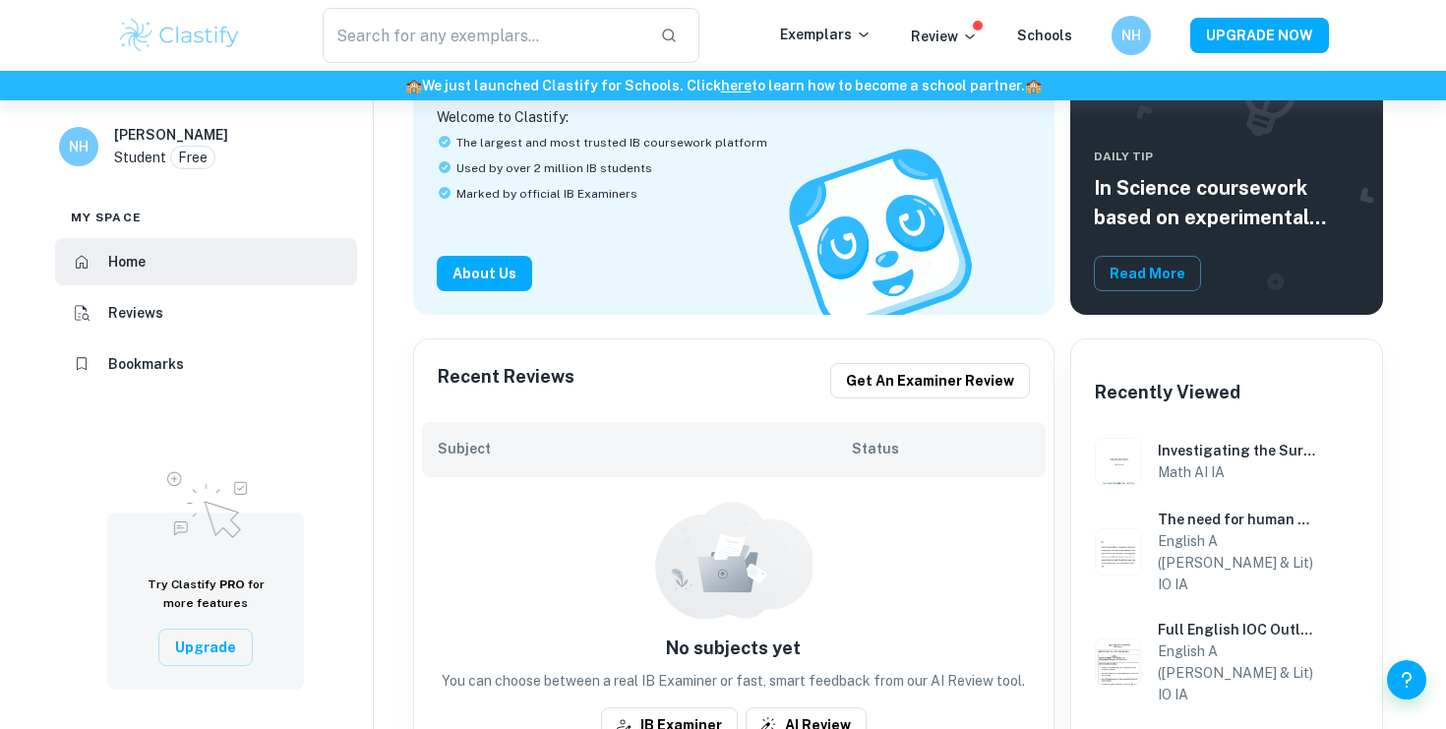
scroll to position [303, 0]
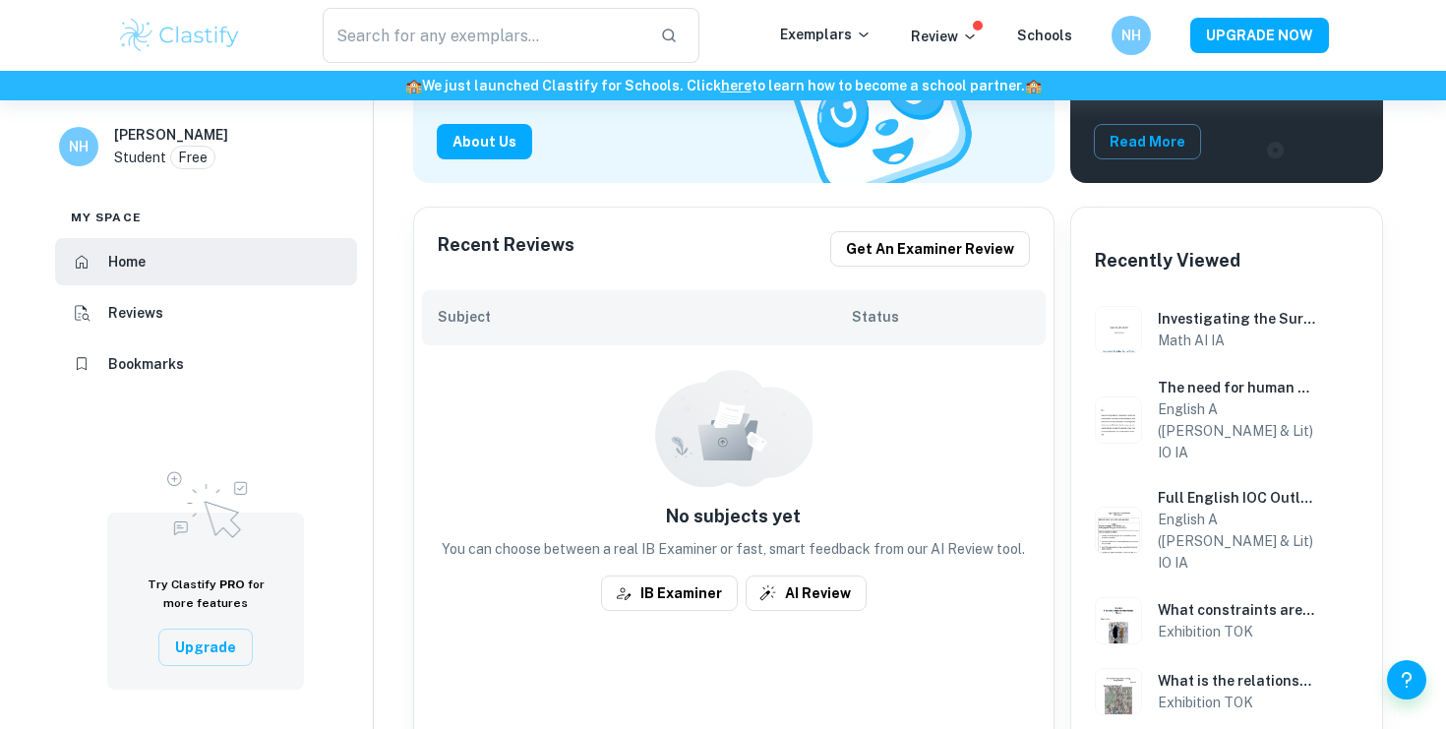
click at [179, 323] on li "Reviews" at bounding box center [206, 312] width 302 height 47
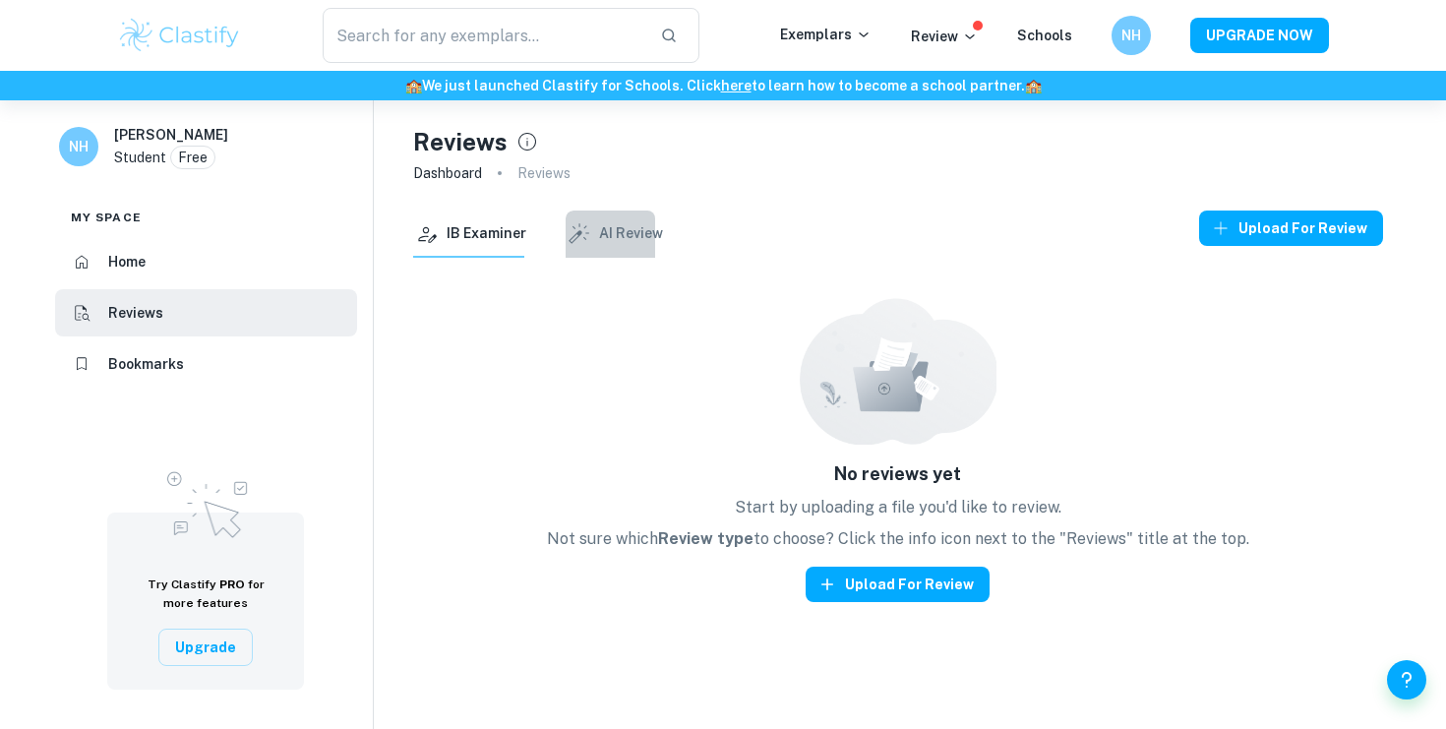
click at [625, 243] on button "AI Review" at bounding box center [614, 234] width 97 height 47
click at [473, 260] on div "IB Examiner AI Review Upload for review No reviews yet Start by uploading a fil…" at bounding box center [898, 407] width 971 height 392
click at [466, 251] on button "IB Examiner" at bounding box center [469, 234] width 113 height 47
click at [235, 382] on li "Bookmarks" at bounding box center [206, 363] width 302 height 47
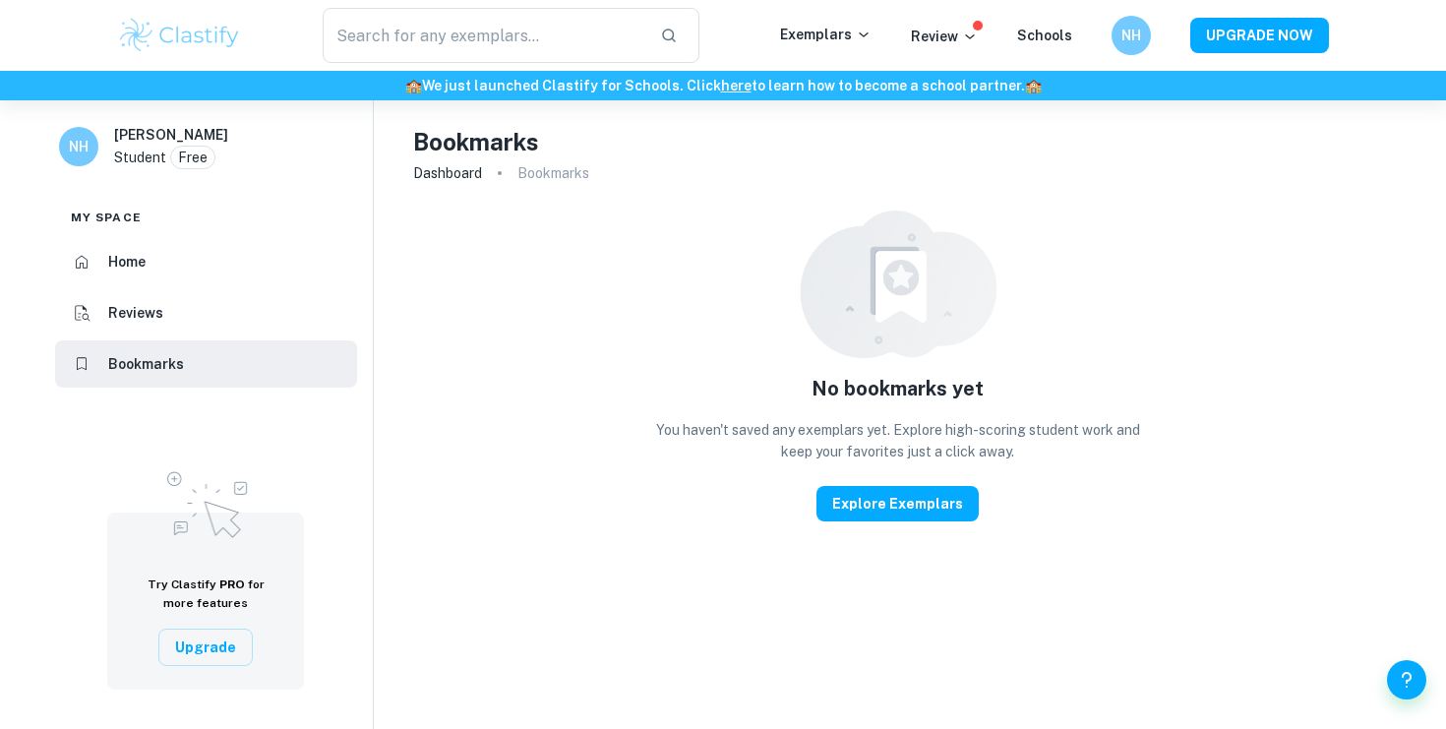
click at [553, 175] on p "Bookmarks" at bounding box center [554, 173] width 72 height 22
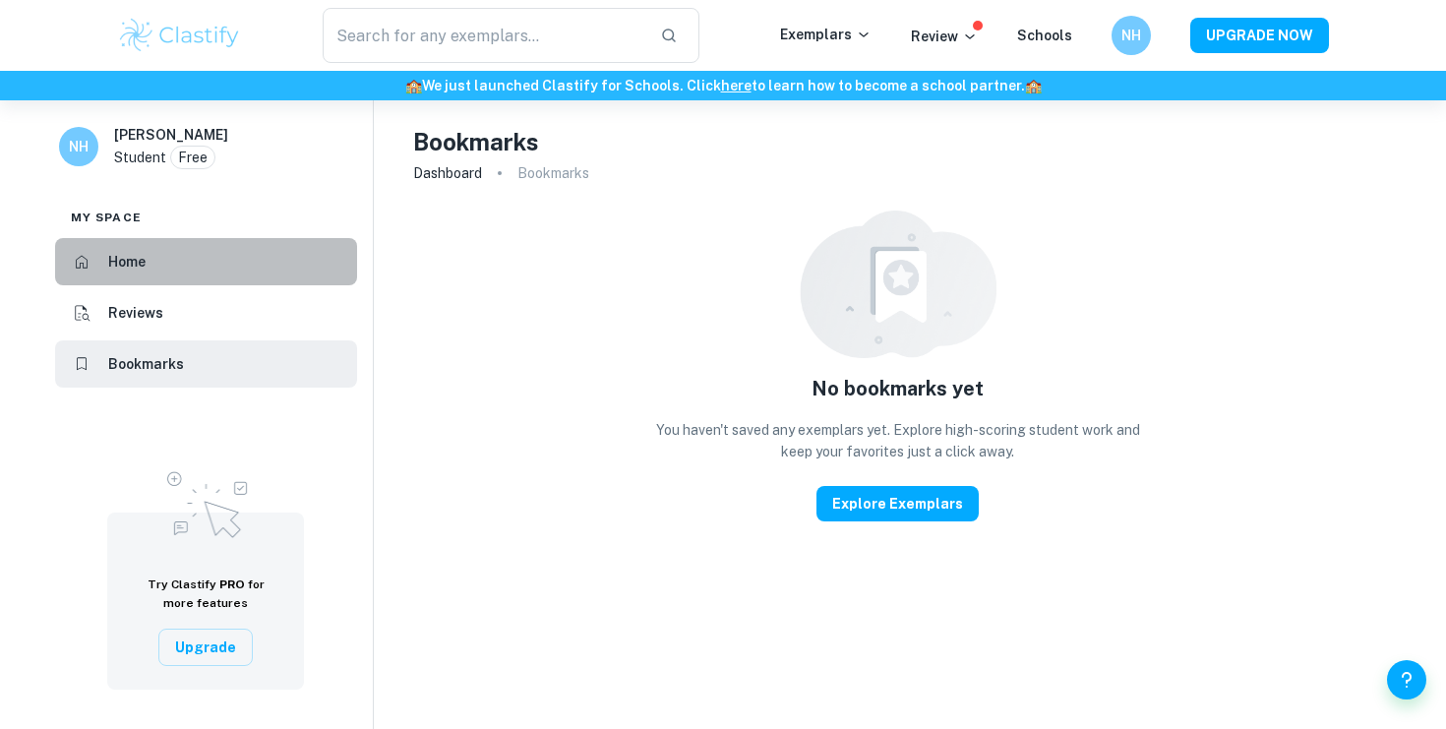
click at [106, 279] on li "Home" at bounding box center [206, 261] width 302 height 47
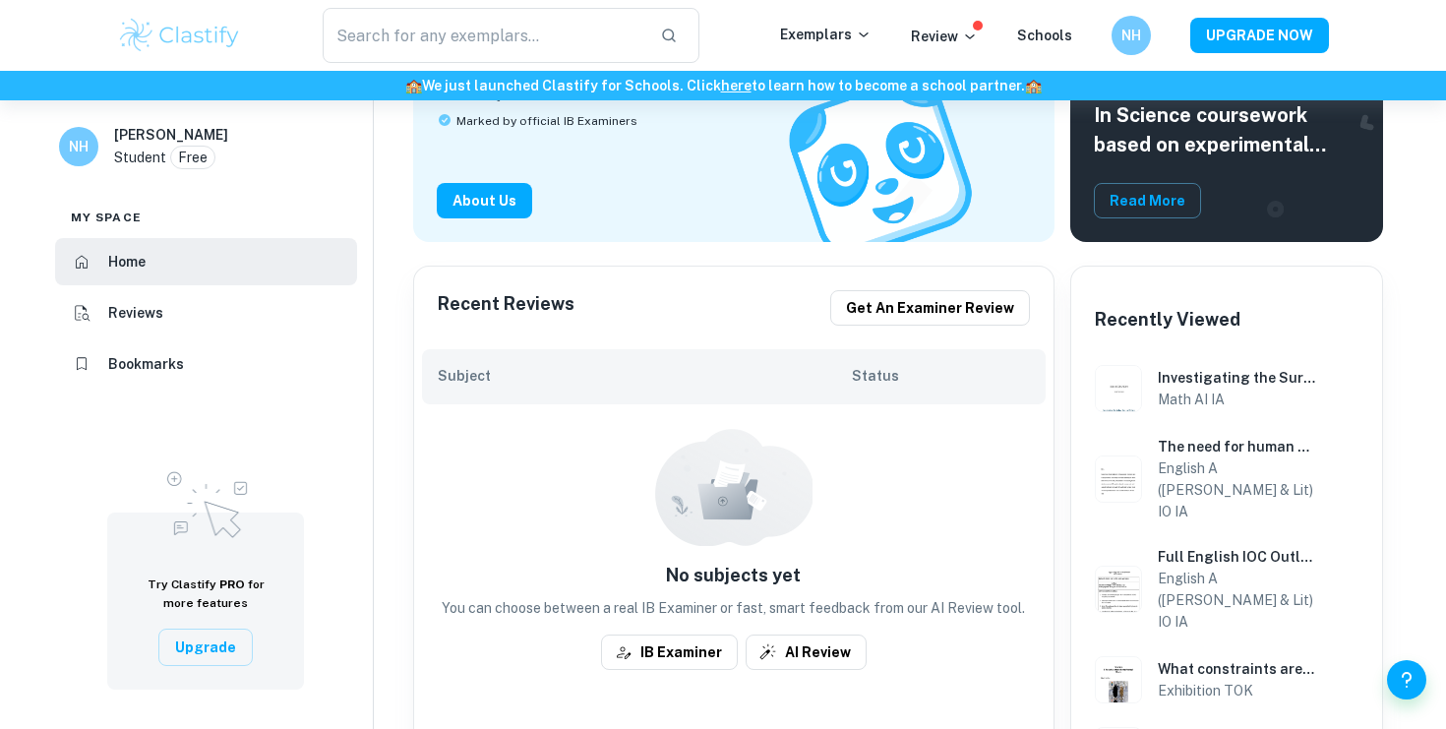
scroll to position [250, 0]
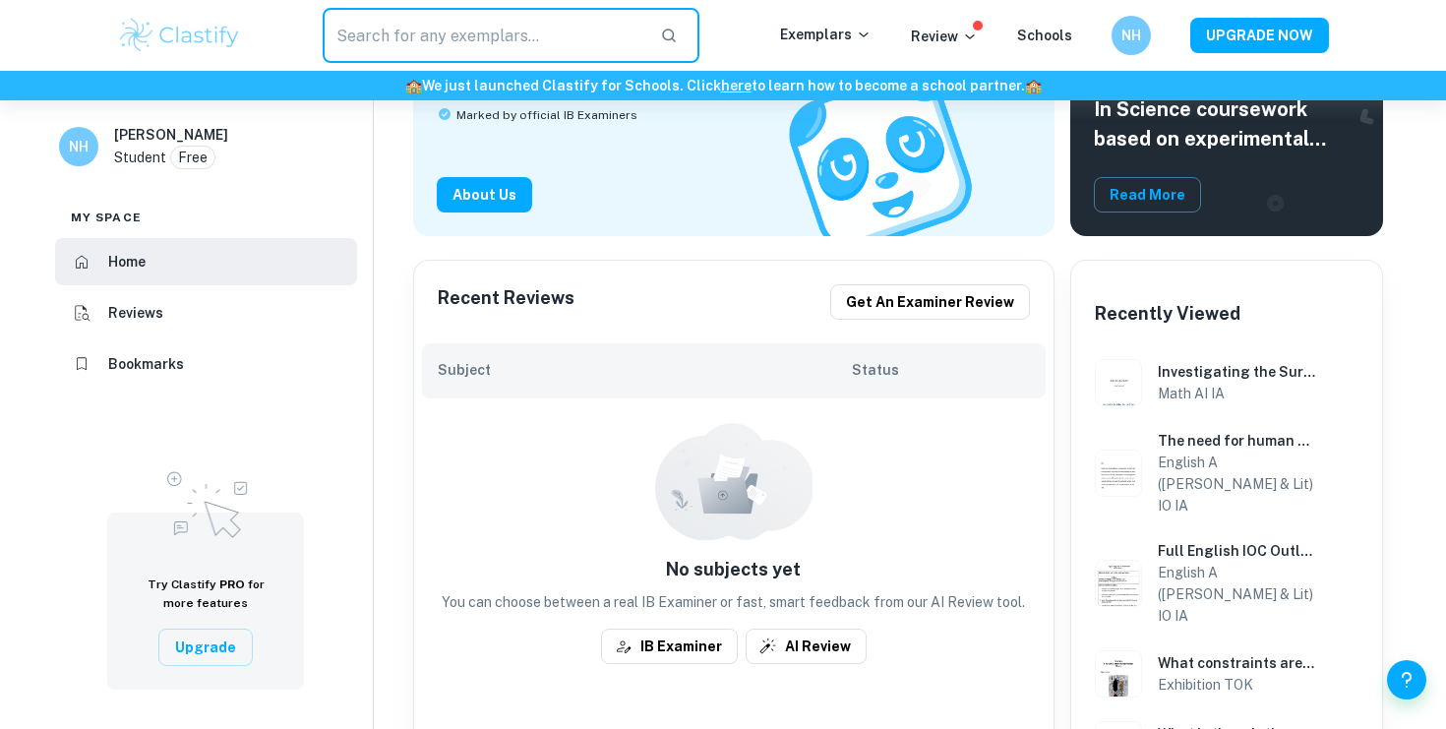
click at [615, 44] on input "text" at bounding box center [484, 35] width 322 height 55
type input "history"
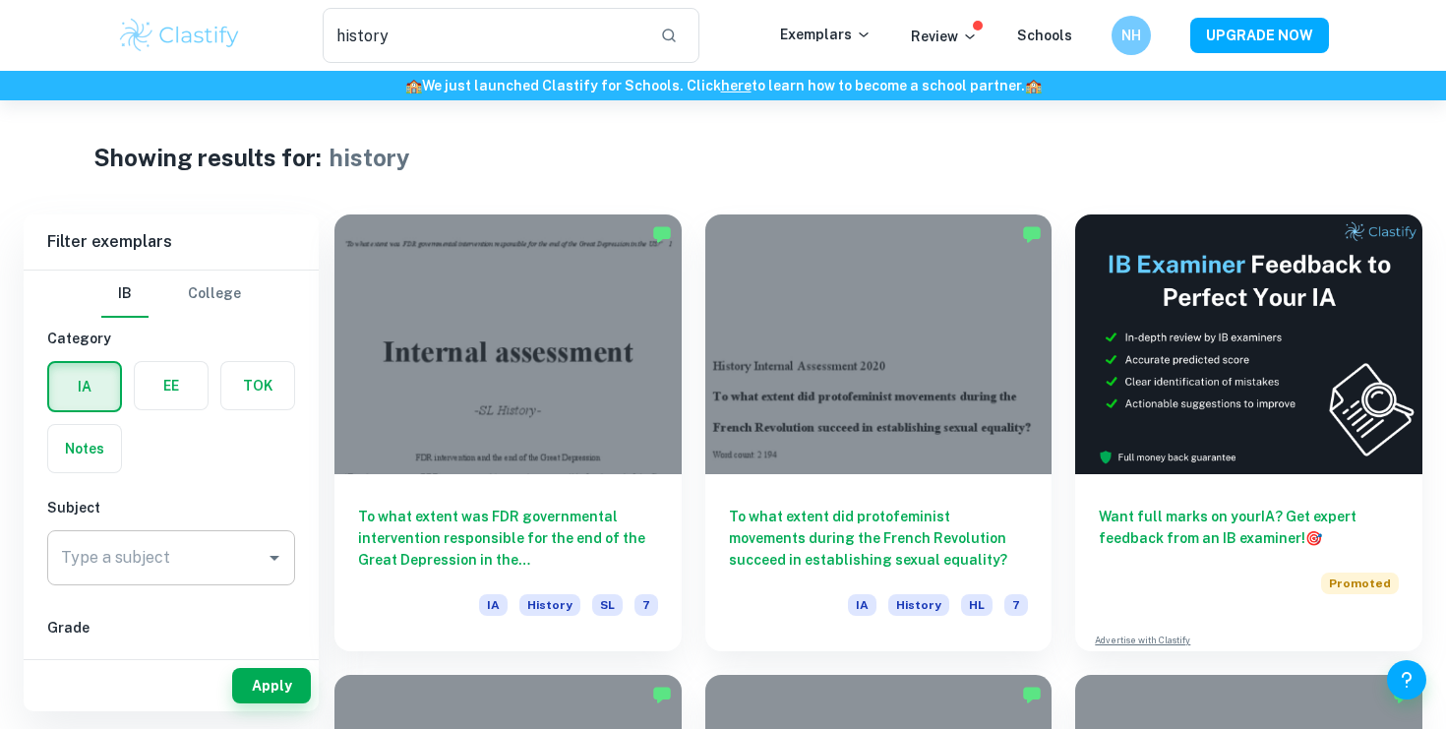
click at [241, 551] on input "Type a subject" at bounding box center [156, 557] width 201 height 37
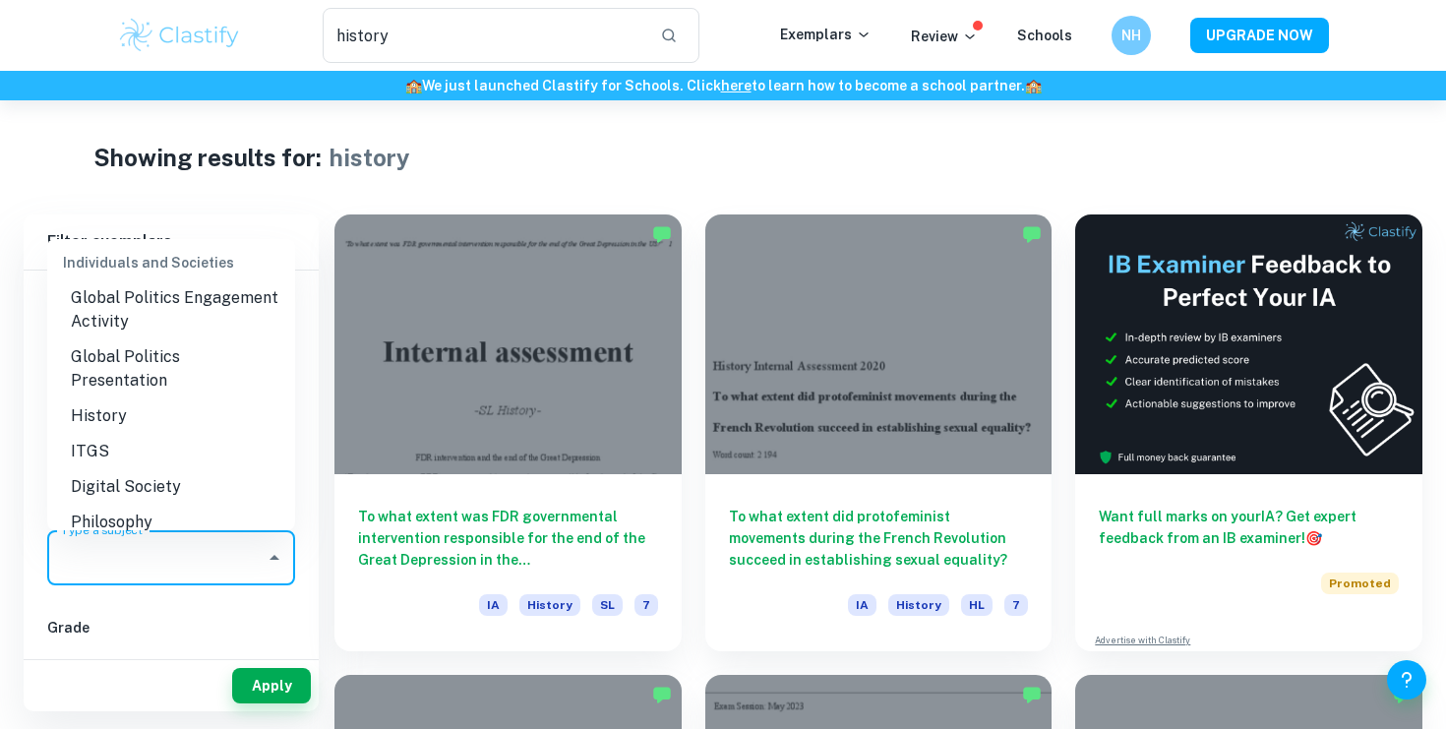
scroll to position [2112, 0]
click at [133, 438] on li "ITGS" at bounding box center [171, 455] width 248 height 35
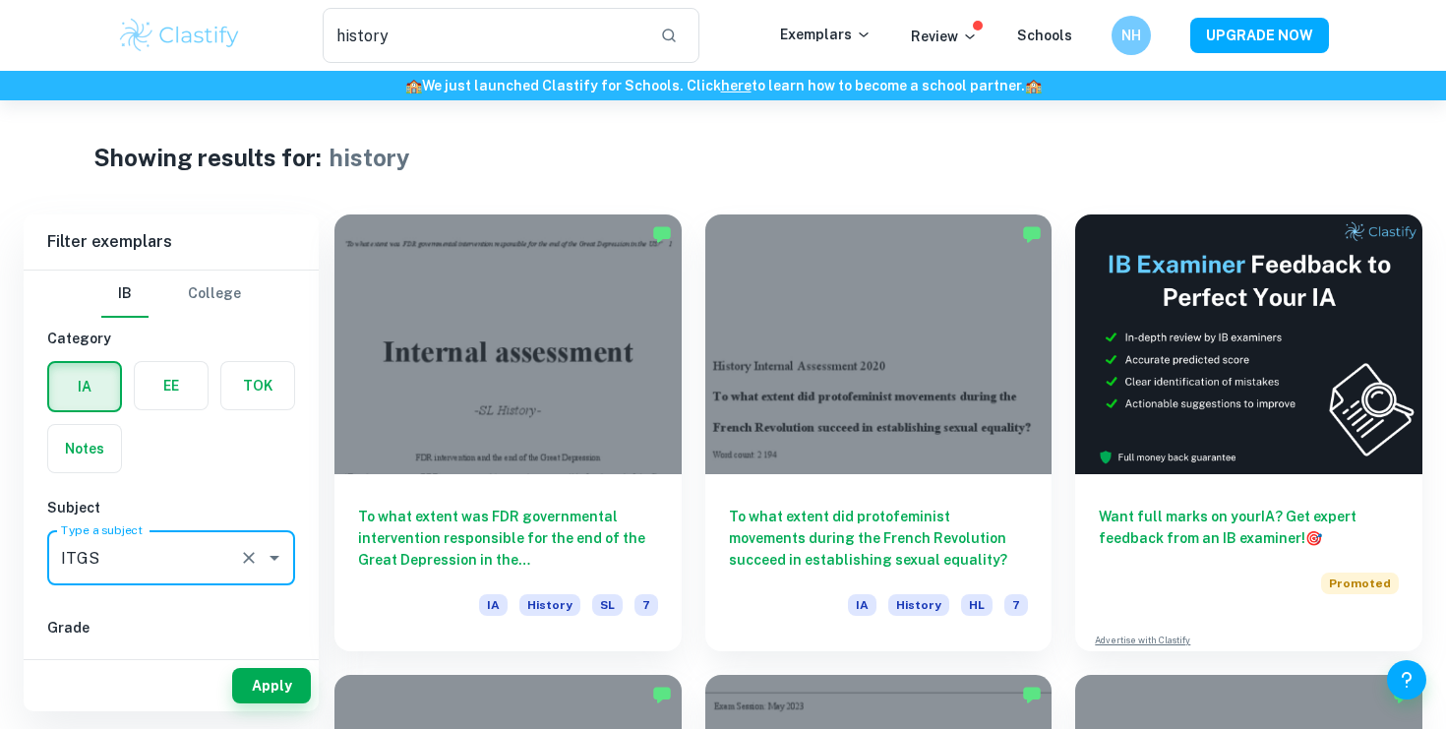
click at [129, 584] on div "ITGS Type a subject" at bounding box center [171, 557] width 248 height 55
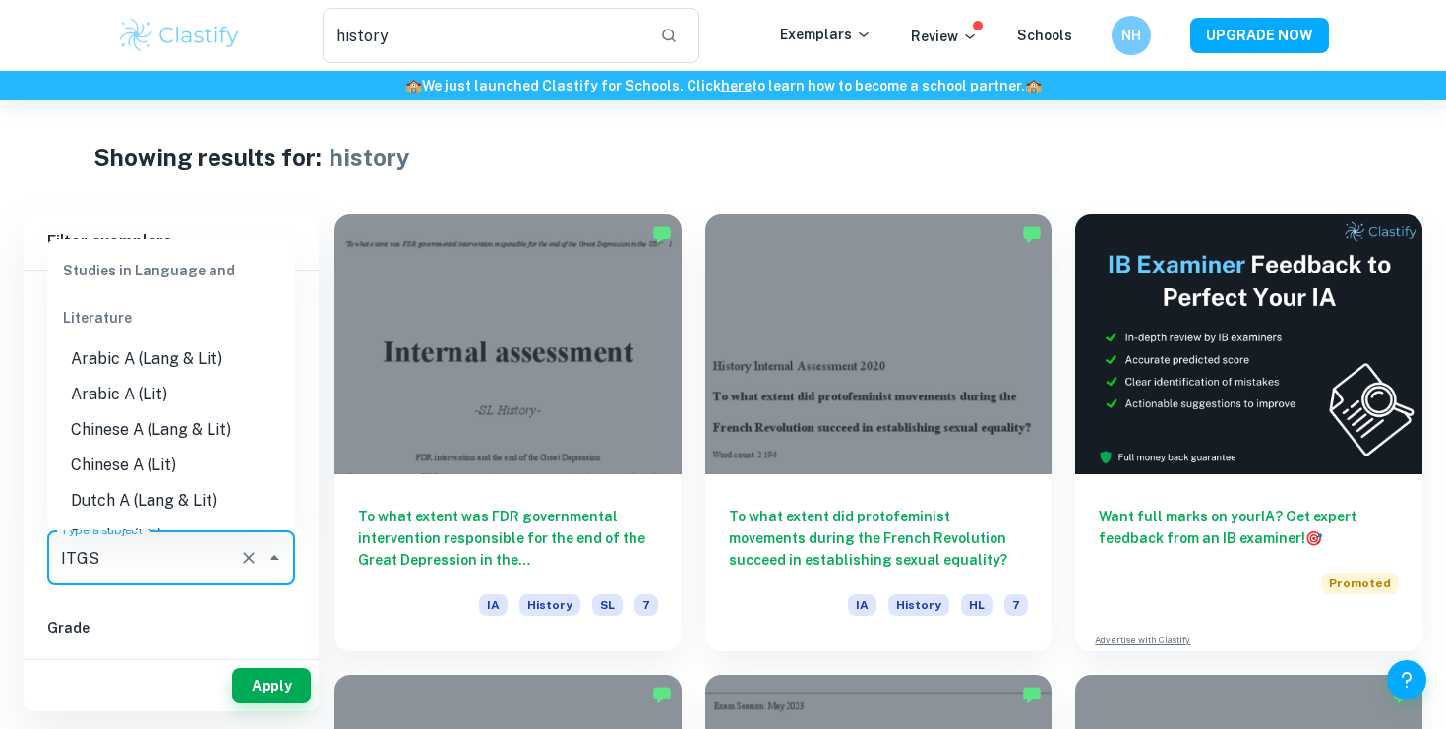
scroll to position [2007, 0]
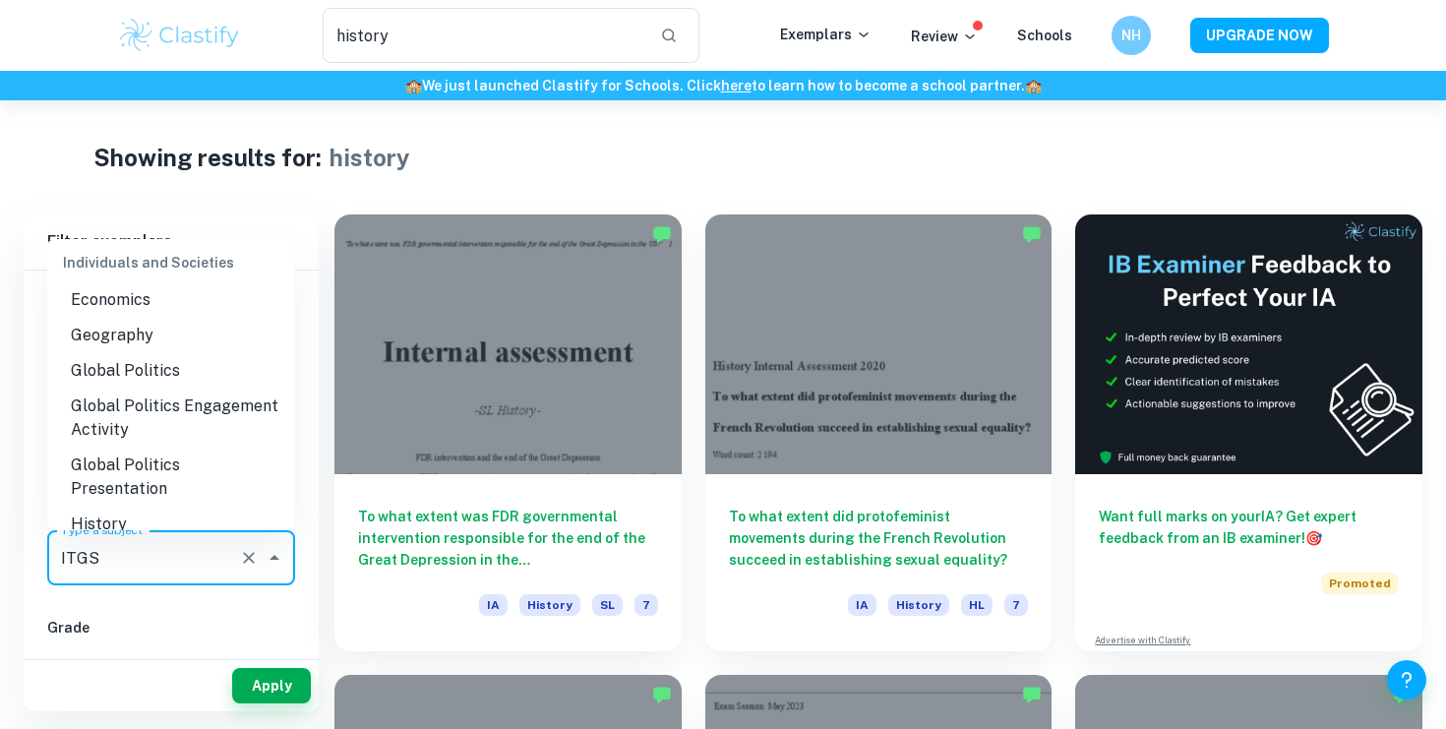
click at [128, 507] on li "History" at bounding box center [171, 524] width 248 height 35
type input "History"
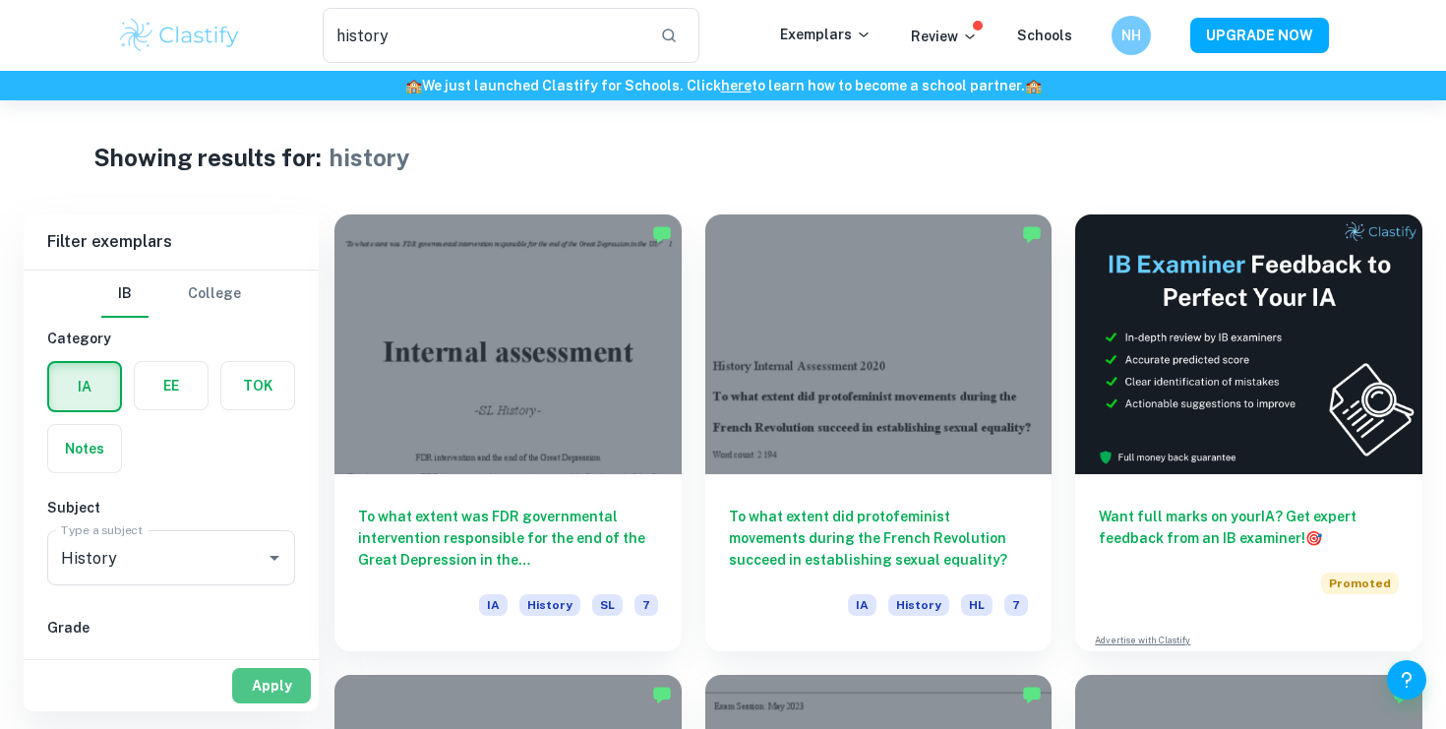
click at [263, 680] on button "Apply" at bounding box center [271, 685] width 79 height 35
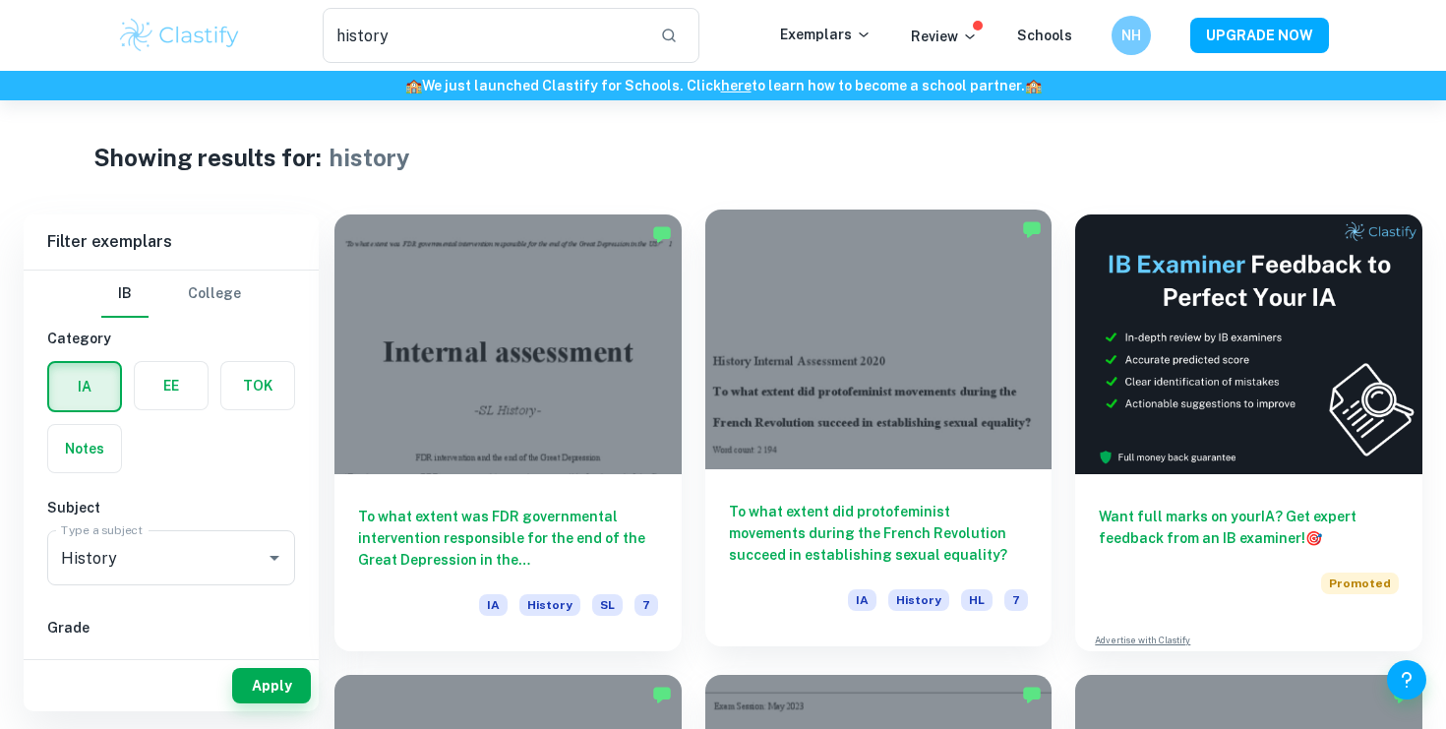
click at [828, 420] on div at bounding box center [879, 340] width 347 height 260
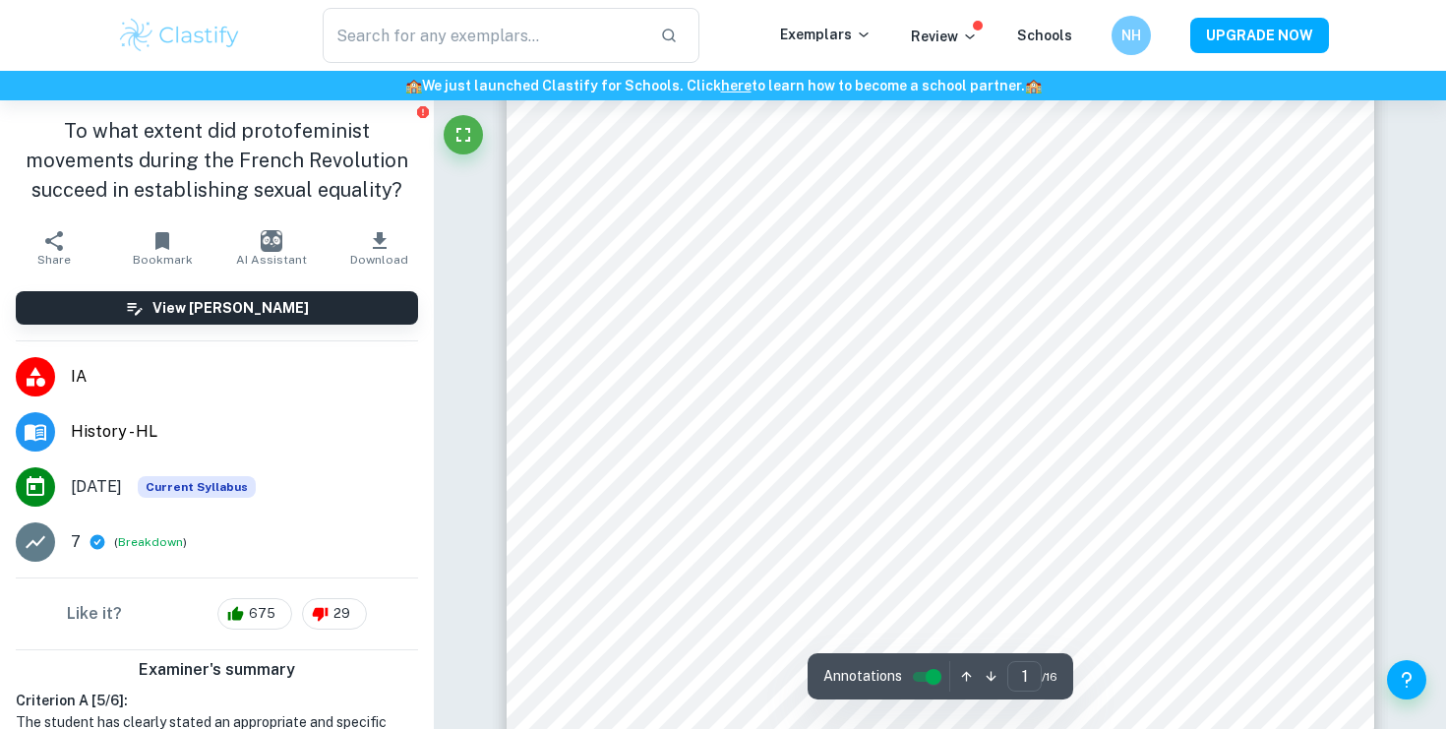
scroll to position [150, 0]
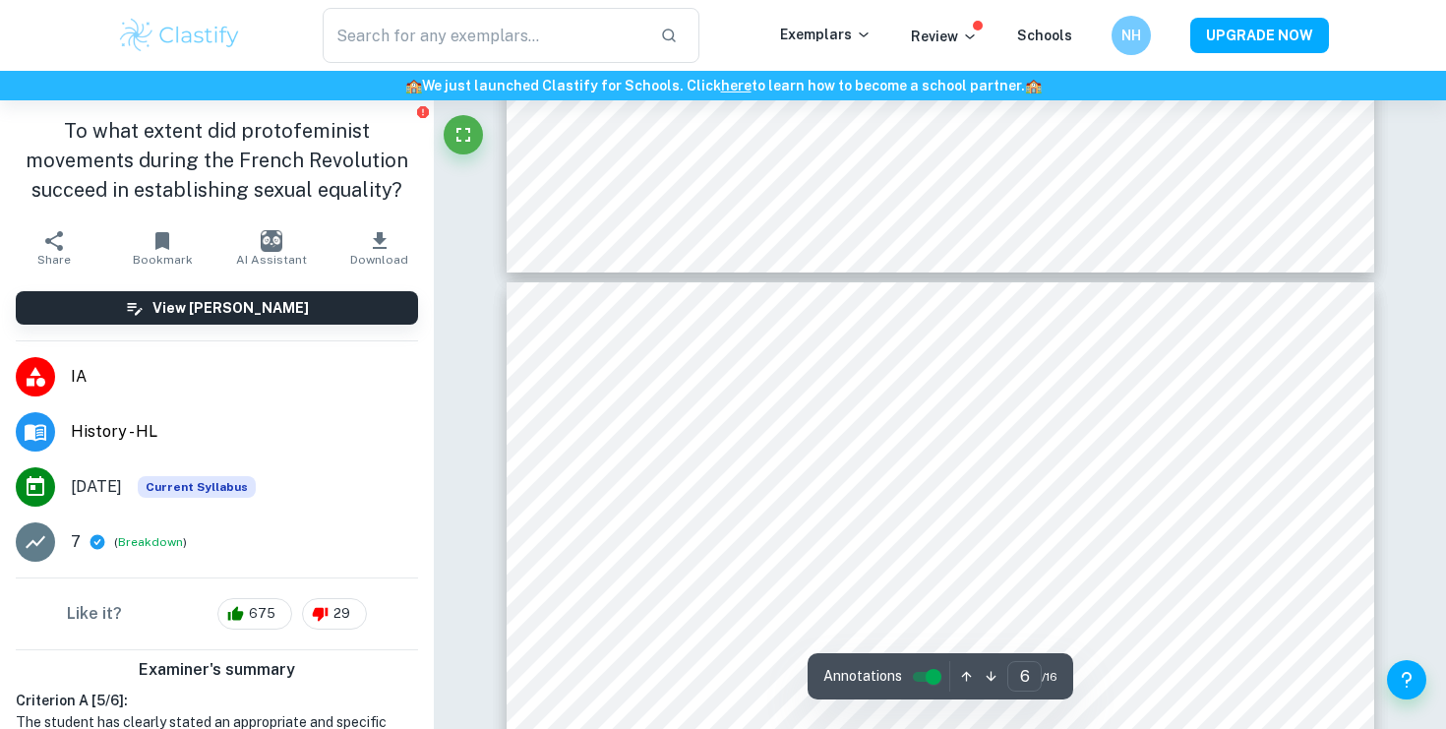
type input "7"
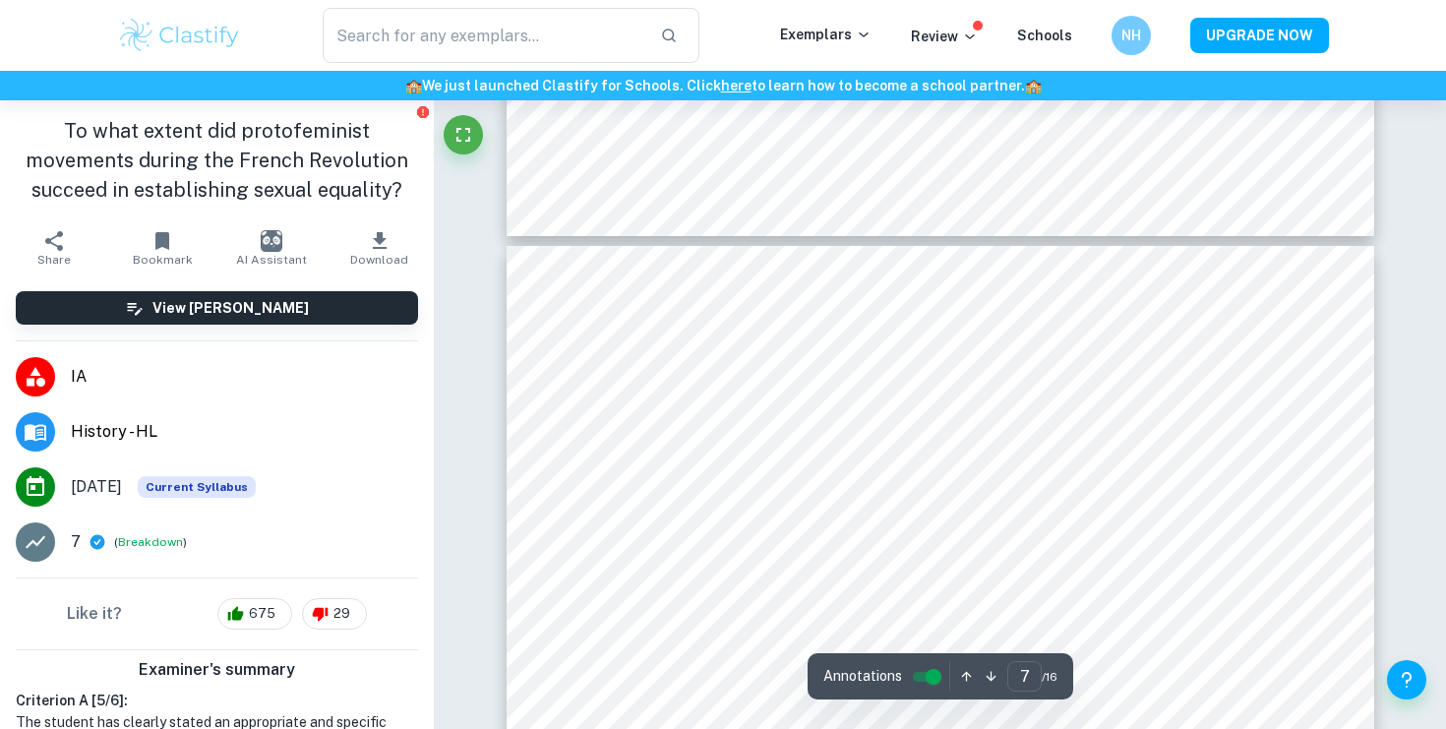
scroll to position [6951, 0]
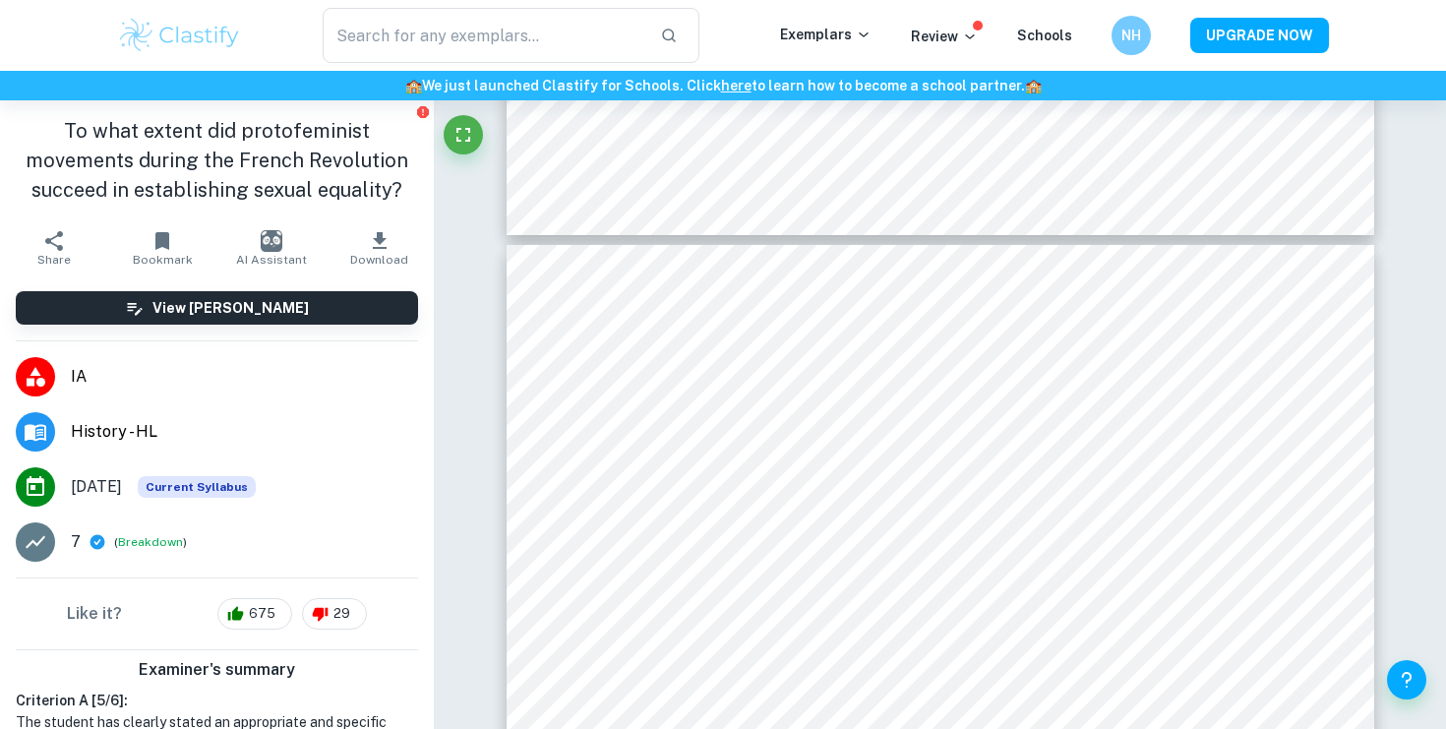
type input "history"
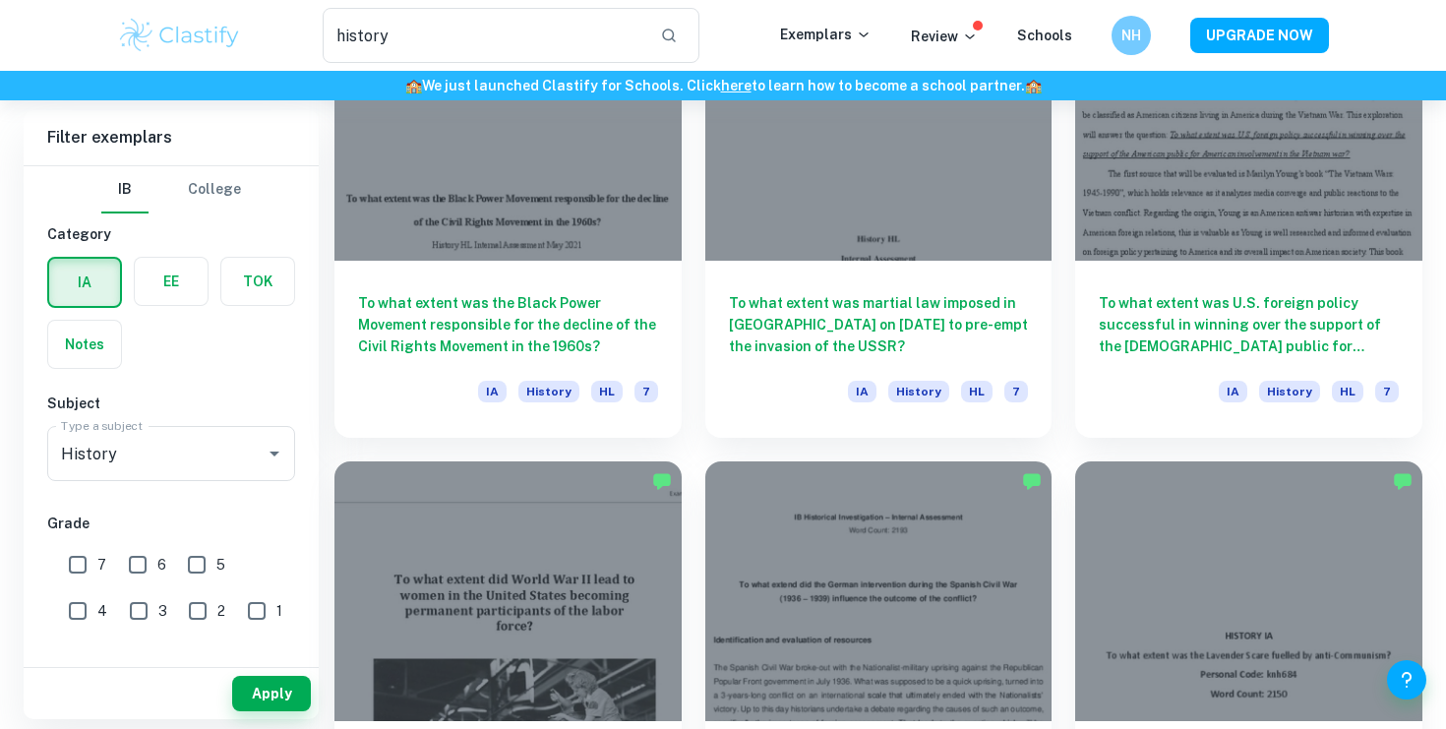
scroll to position [1621, 0]
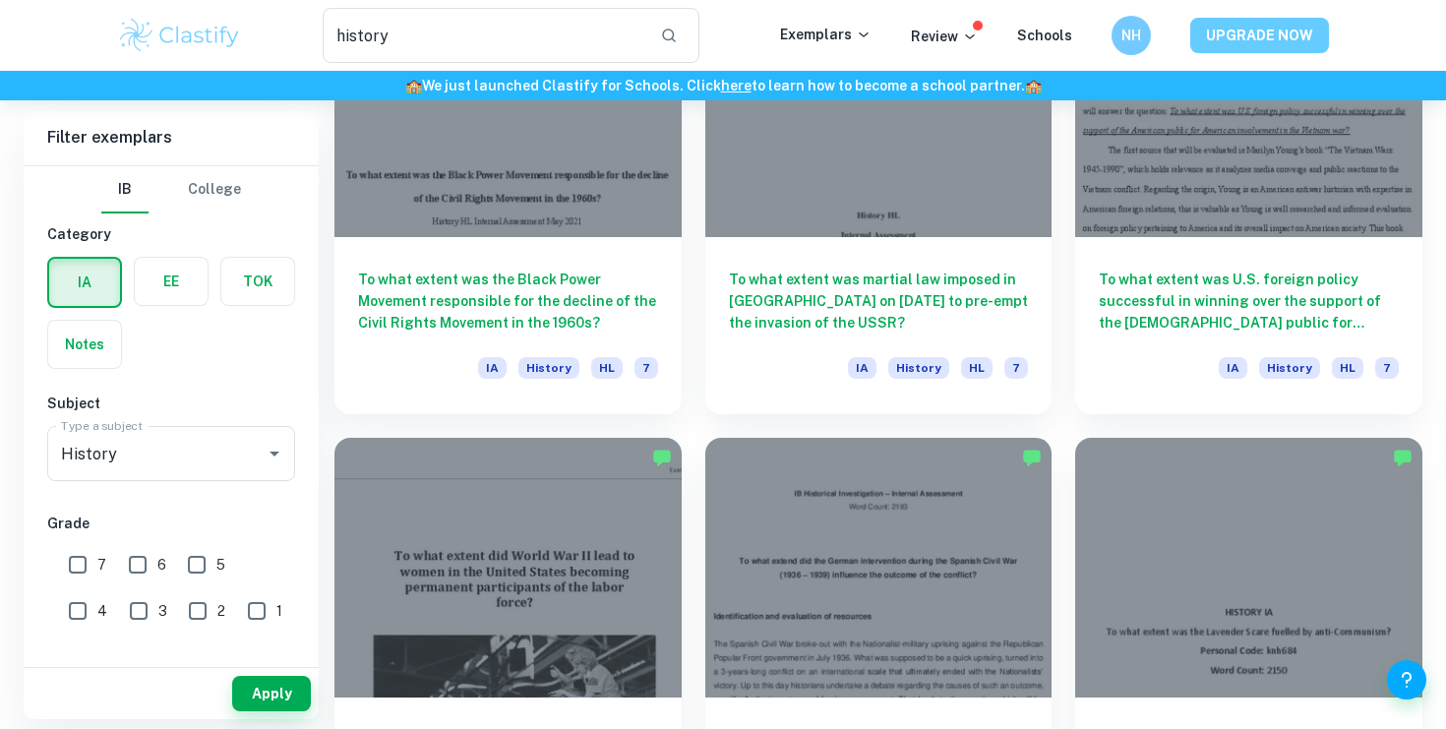
click at [1249, 26] on button "UPGRADE NOW" at bounding box center [1260, 35] width 139 height 35
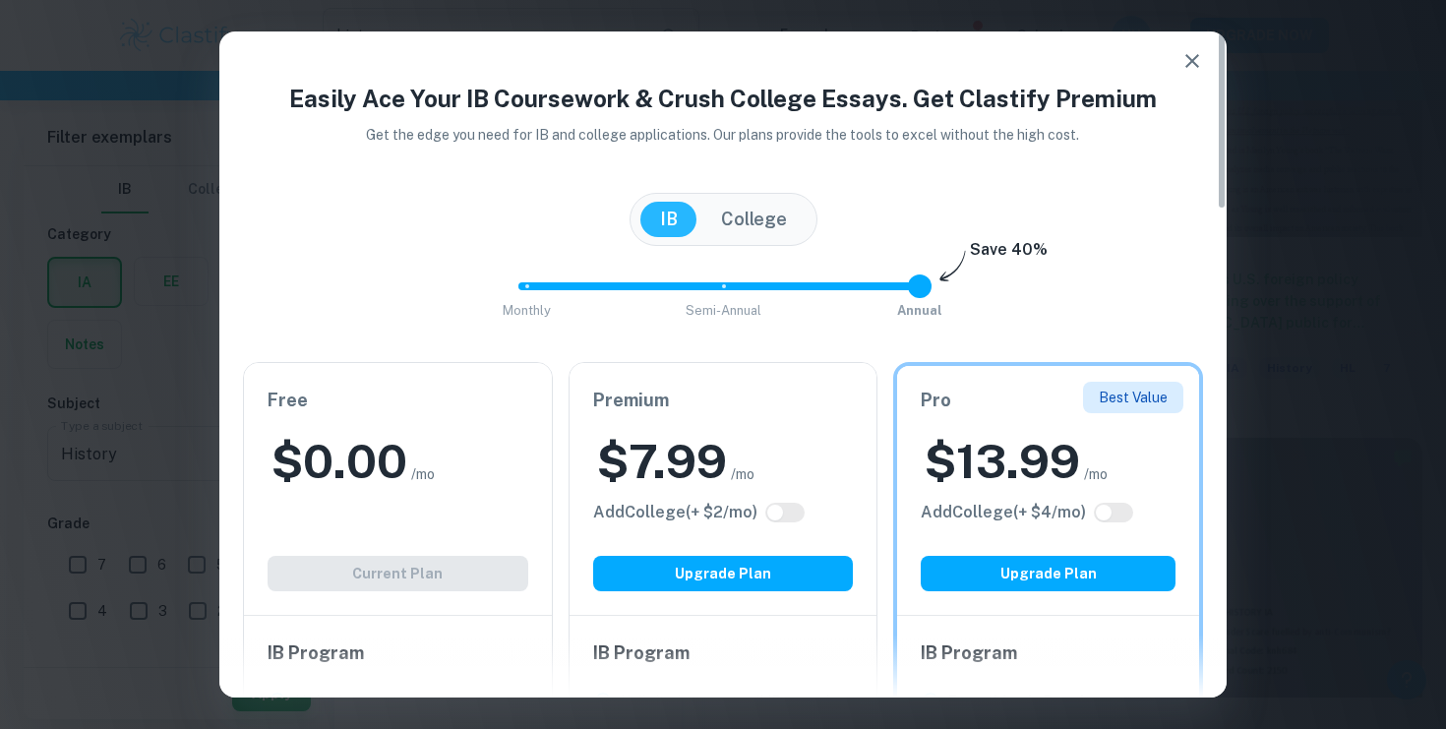
type input "1"
drag, startPoint x: 928, startPoint y: 285, endPoint x: 749, endPoint y: 285, distance: 179.1
click at [749, 285] on span "Monthly Semi-Annual Annual" at bounding box center [723, 286] width 394 height 33
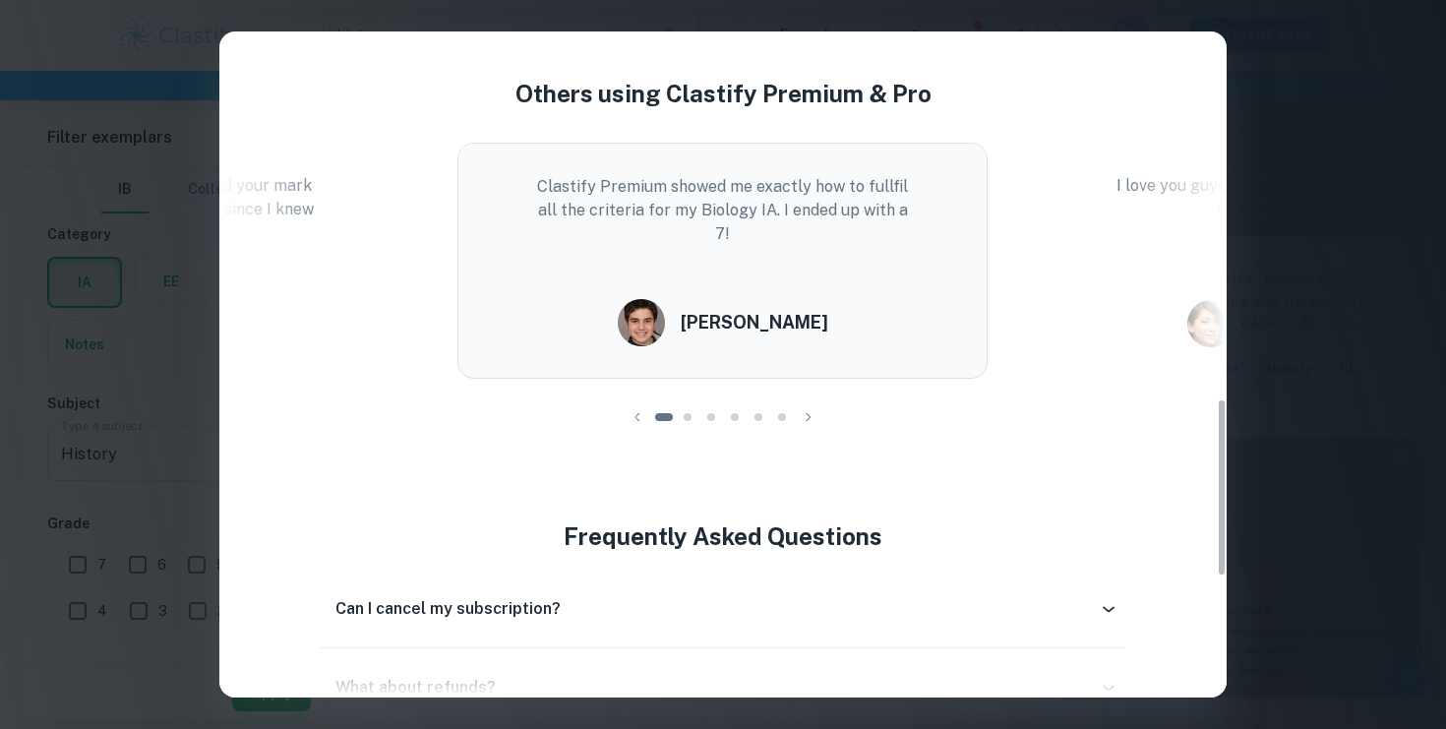
scroll to position [1367, 0]
click at [797, 408] on button "button" at bounding box center [809, 416] width 30 height 30
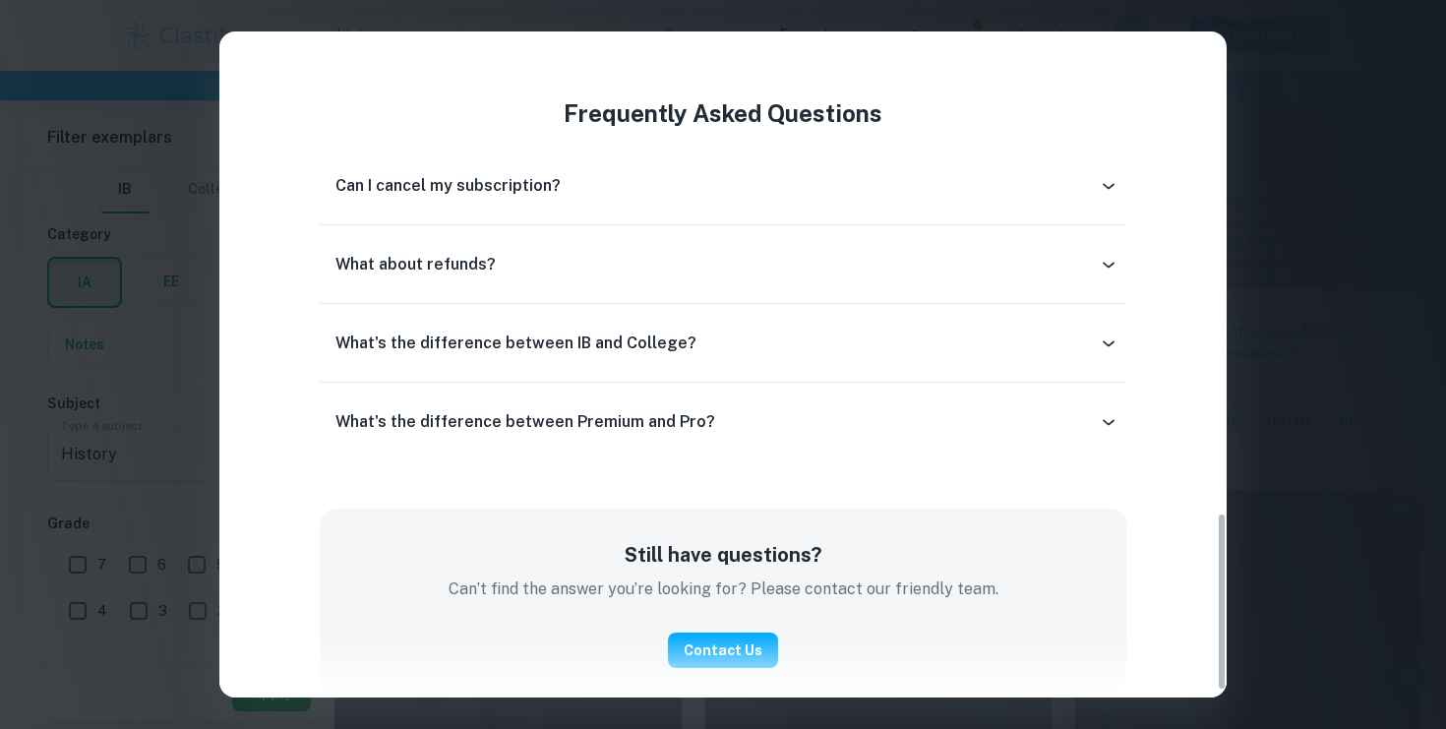
scroll to position [2160, 0]
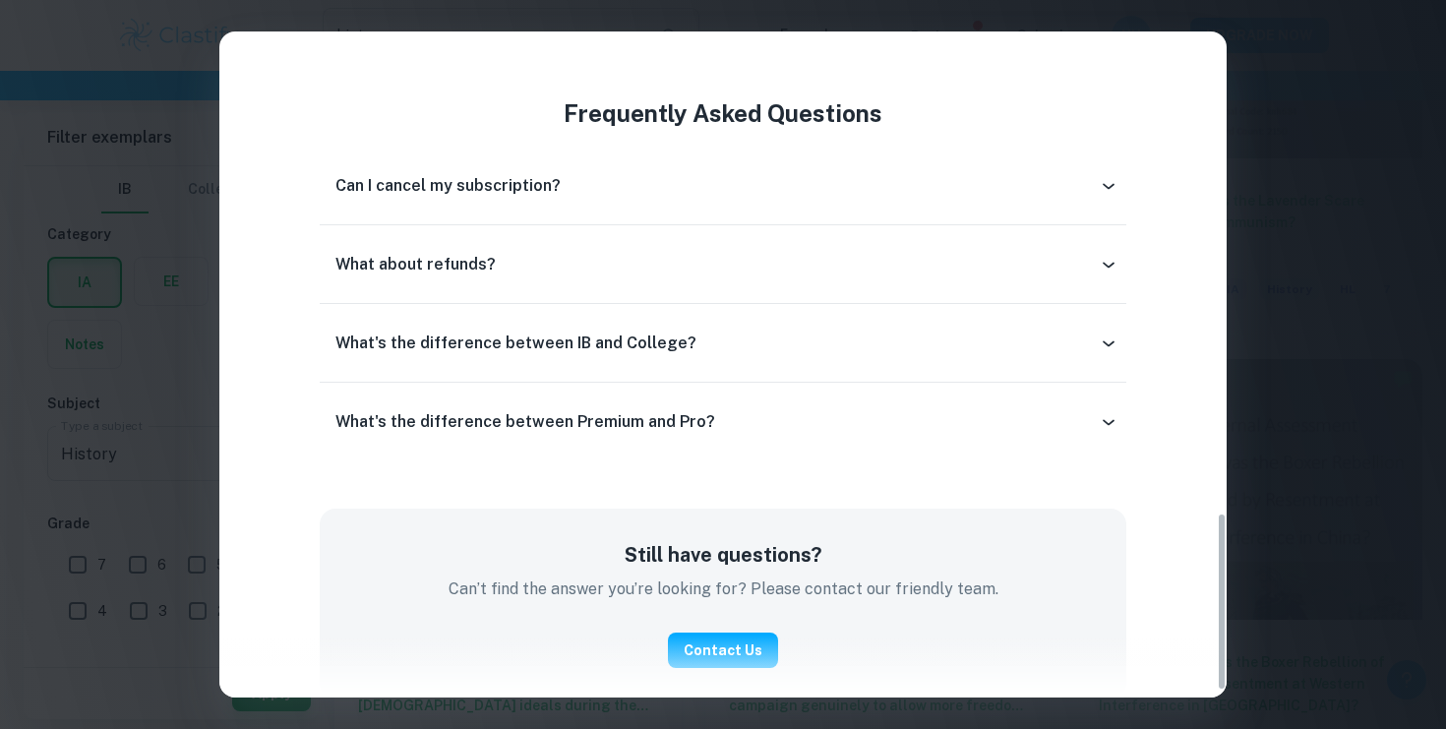
click at [1255, 426] on div "Easily Ace Your IB Coursework & Crush College Essays. Get Clastify Premium Get …" at bounding box center [723, 364] width 1446 height 729
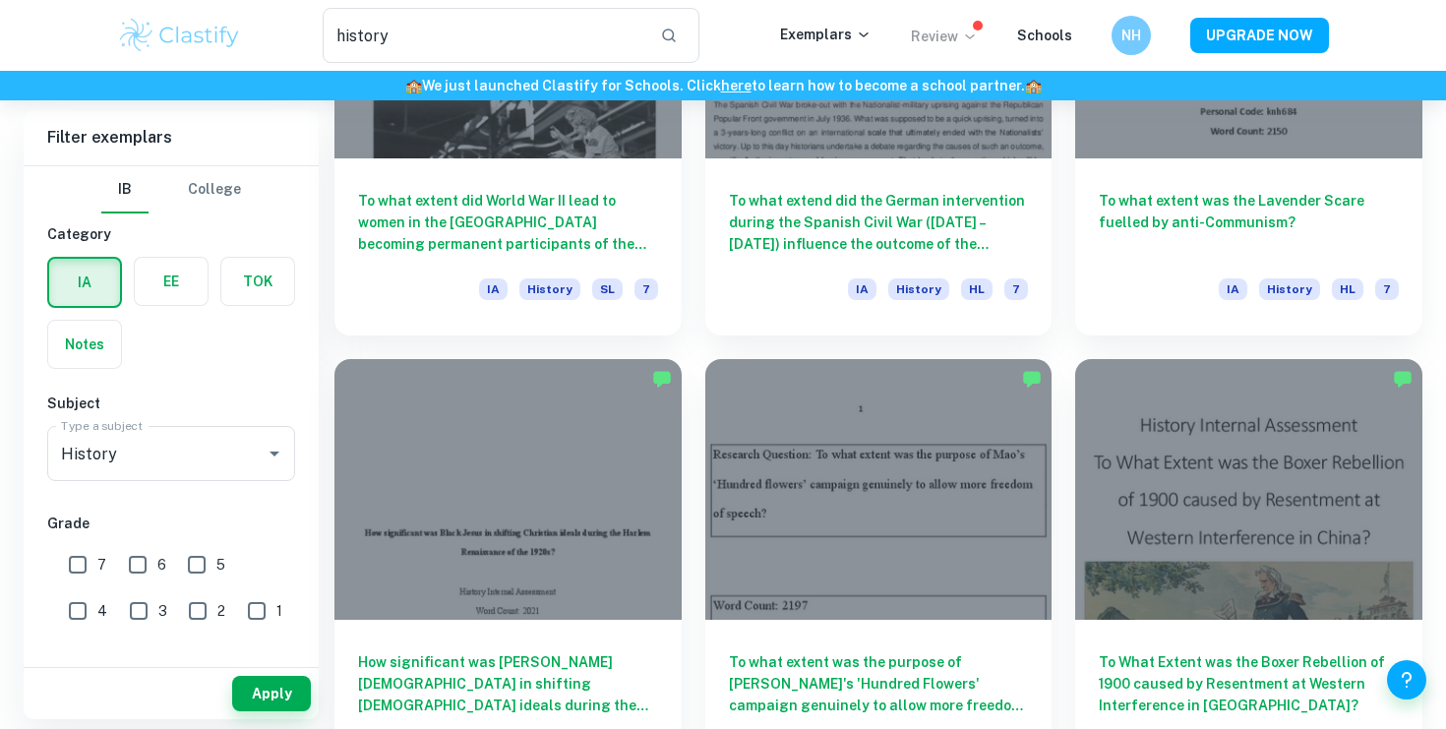
click at [939, 32] on p "Review" at bounding box center [944, 37] width 67 height 22
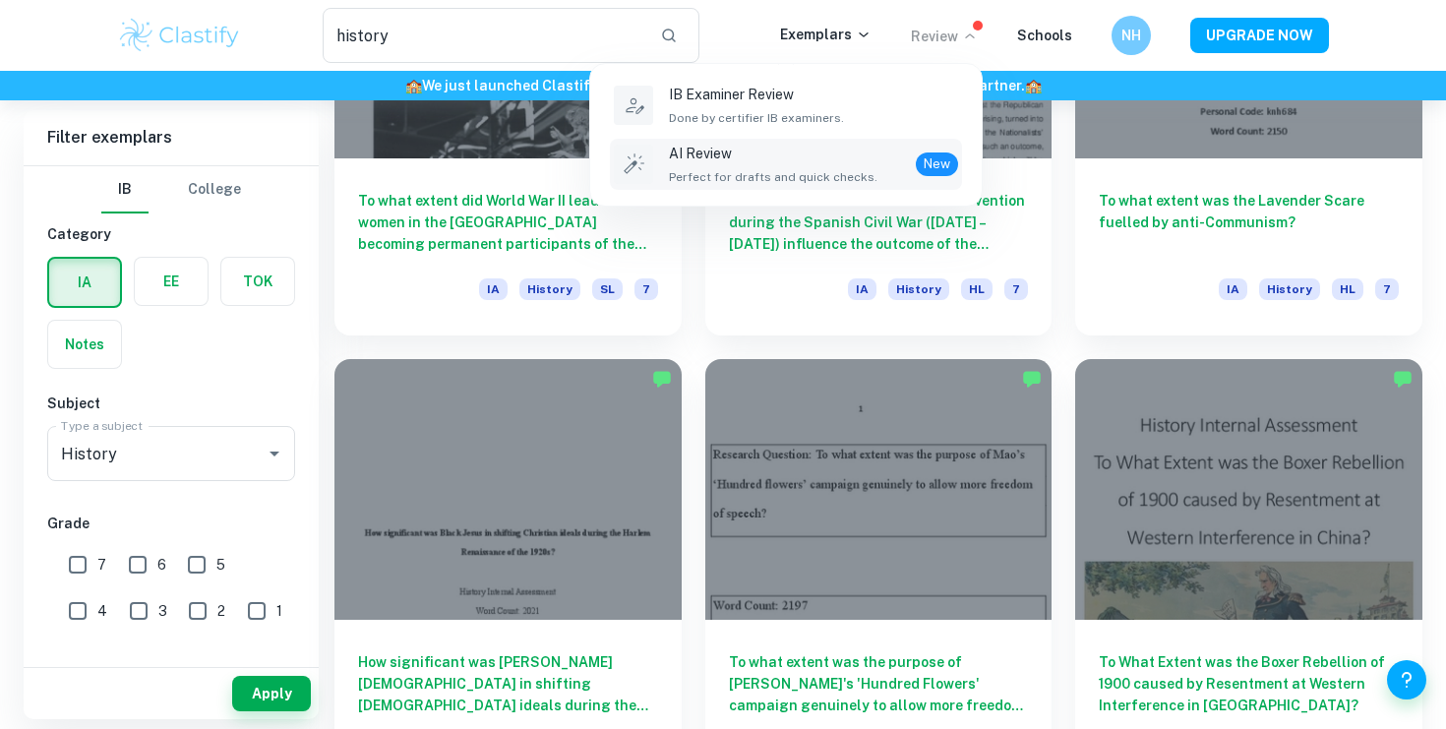
click at [950, 161] on span "New" at bounding box center [937, 164] width 42 height 20
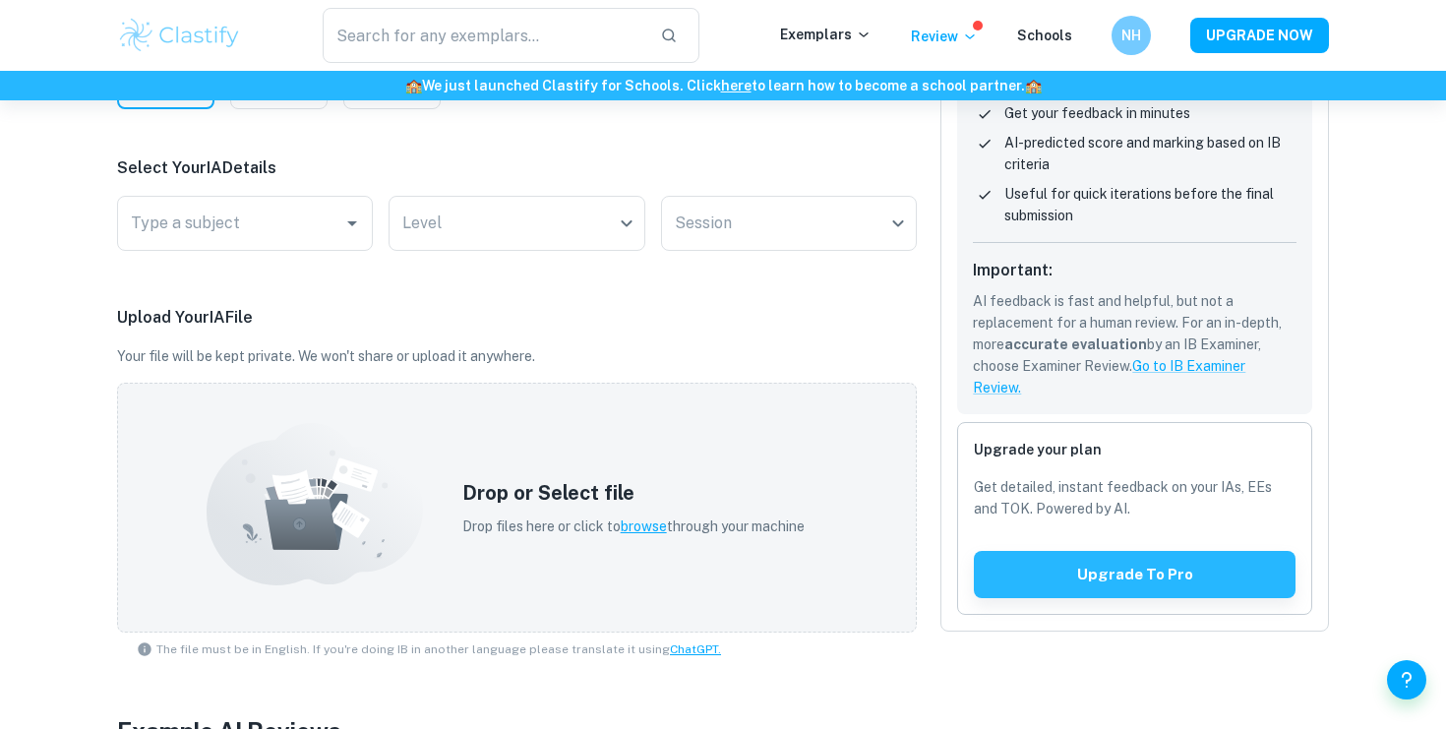
scroll to position [347, 0]
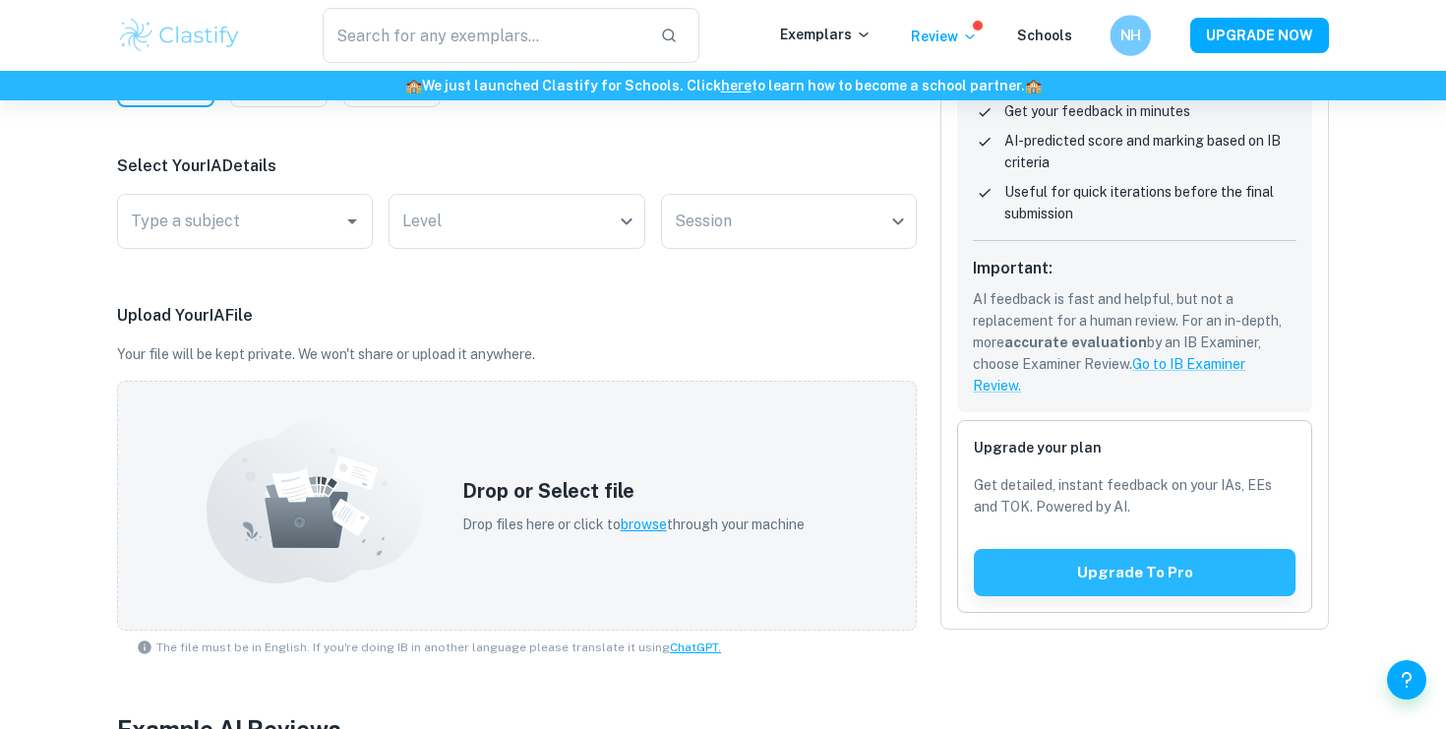
click at [1141, 37] on h6 "NH" at bounding box center [1131, 36] width 24 height 23
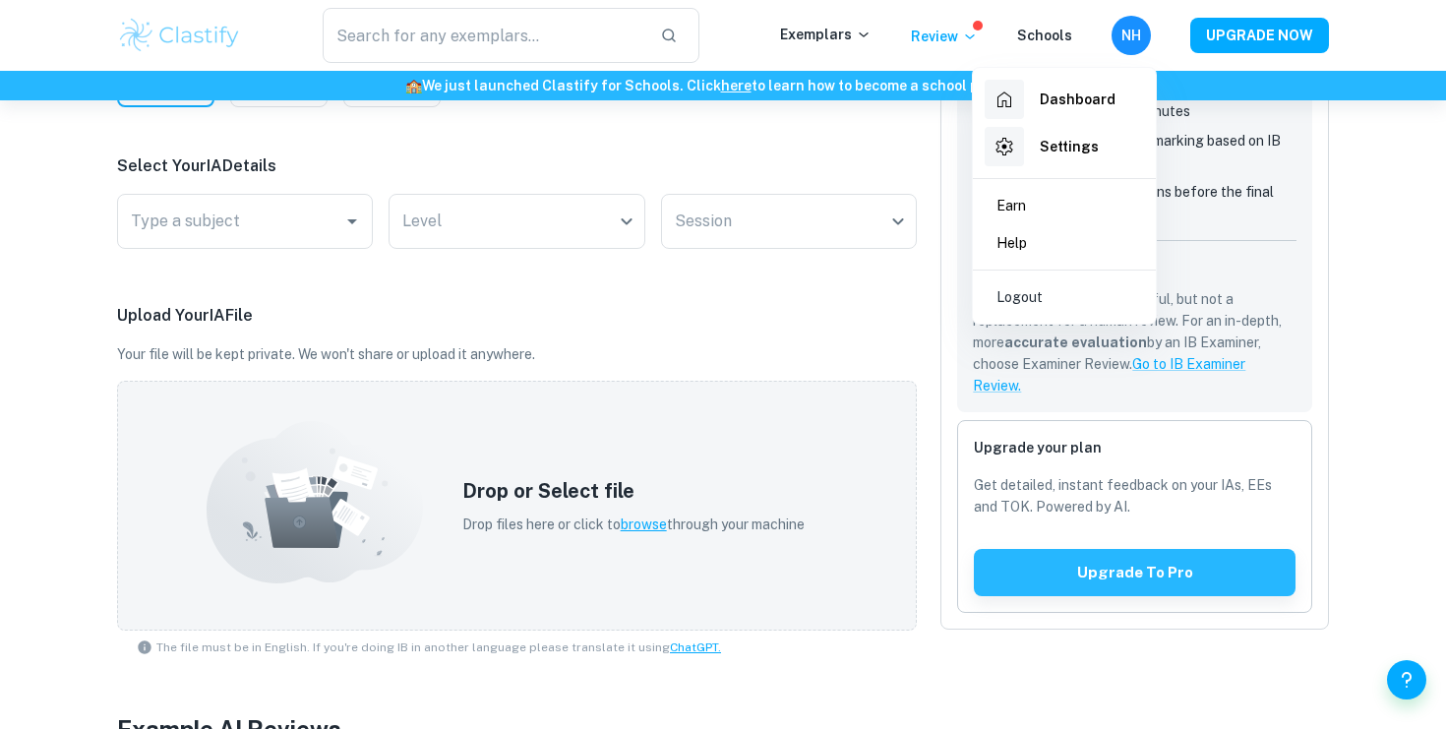
click at [1052, 209] on li "Earn" at bounding box center [1064, 205] width 167 height 37
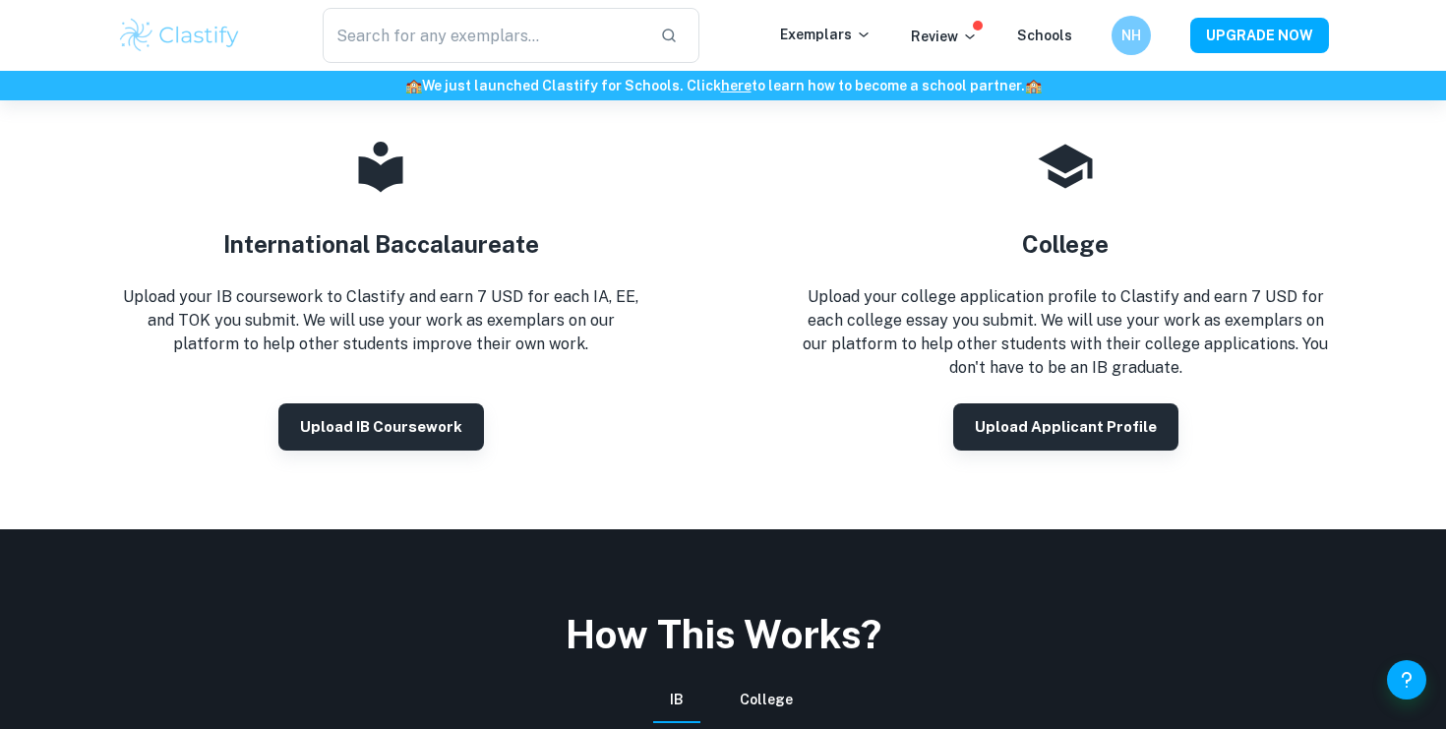
scroll to position [273, 0]
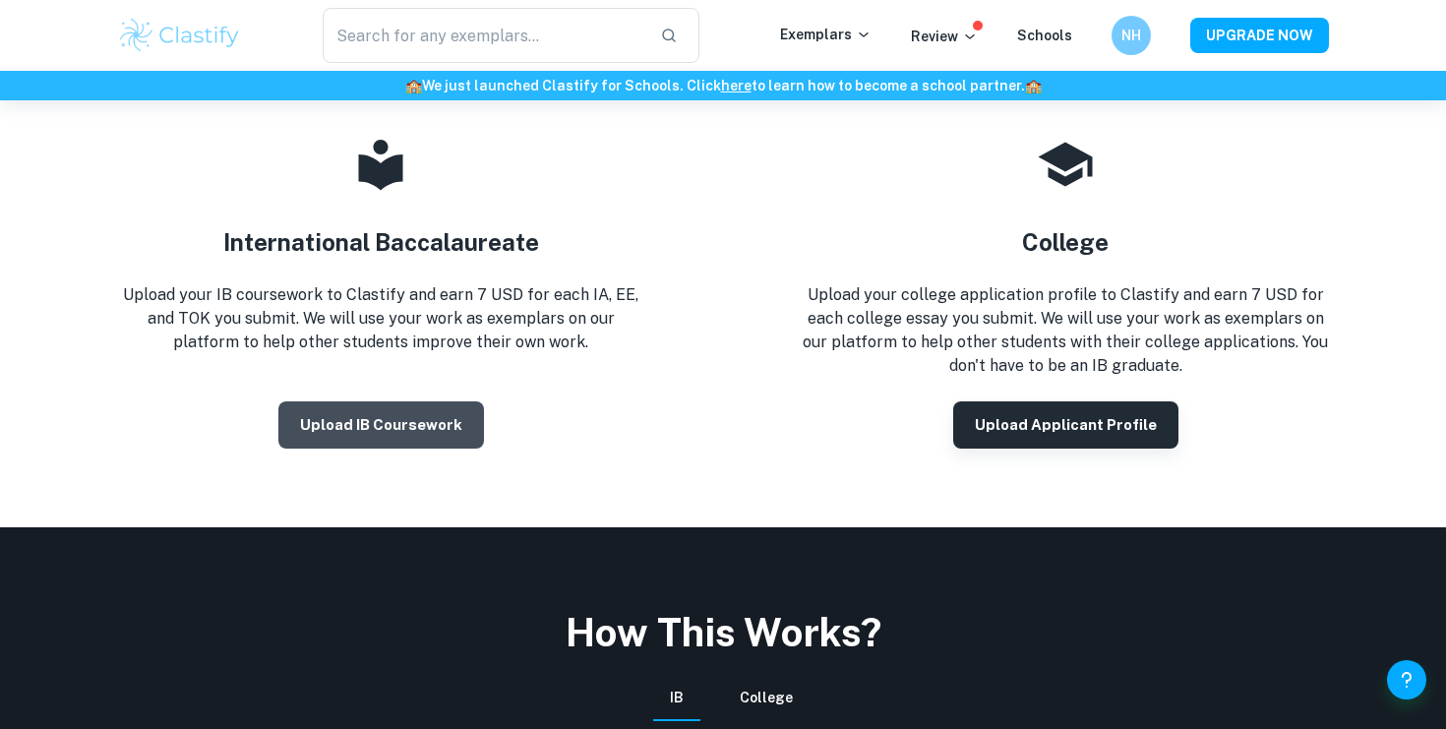
click at [391, 428] on button "Upload IB coursework" at bounding box center [381, 424] width 206 height 47
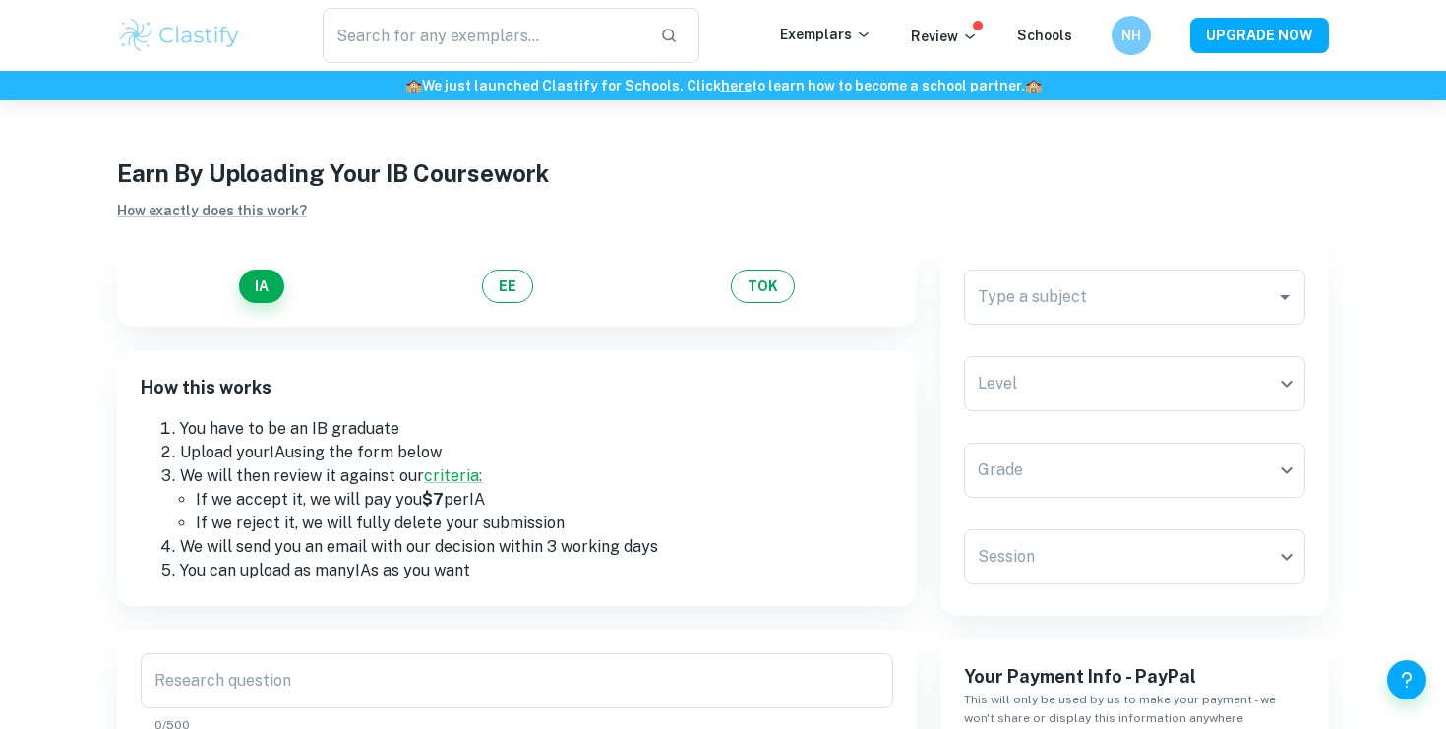
click at [220, 196] on div "Earn By Uploading Your IB Coursework How exactly does this work?" at bounding box center [723, 188] width 1212 height 67
click at [220, 205] on link "How exactly does this work?" at bounding box center [212, 211] width 190 height 16
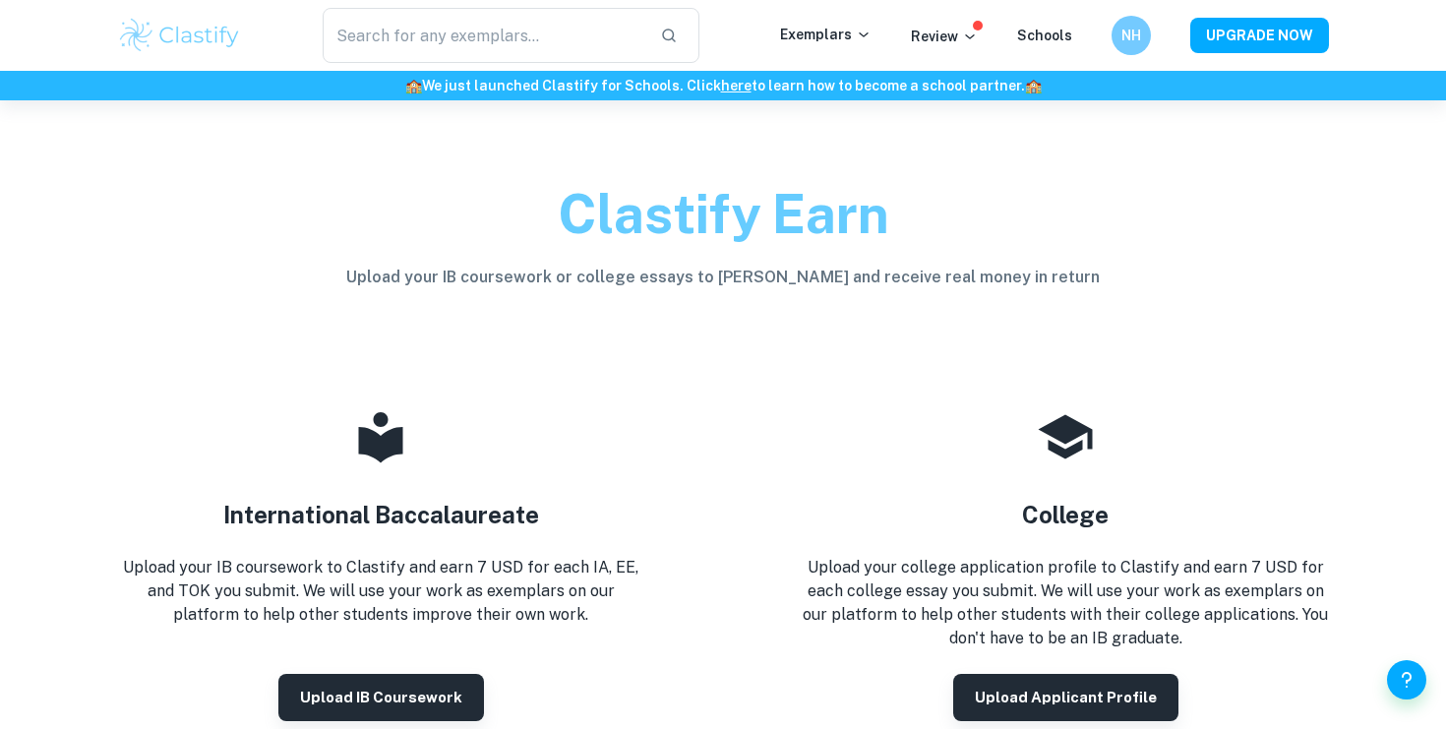
scroll to position [728, 0]
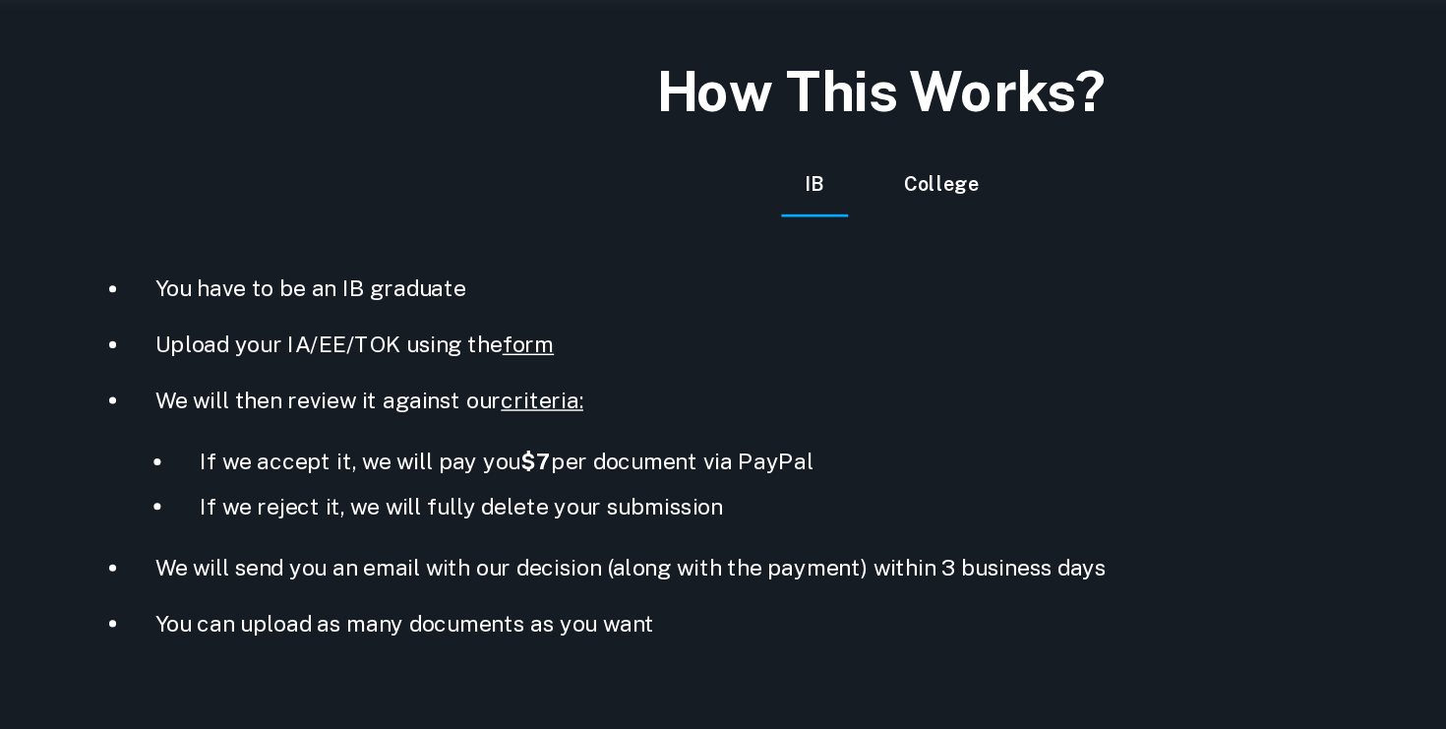
click at [757, 240] on button "College" at bounding box center [766, 241] width 53 height 47
